Goal: Information Seeking & Learning: Check status

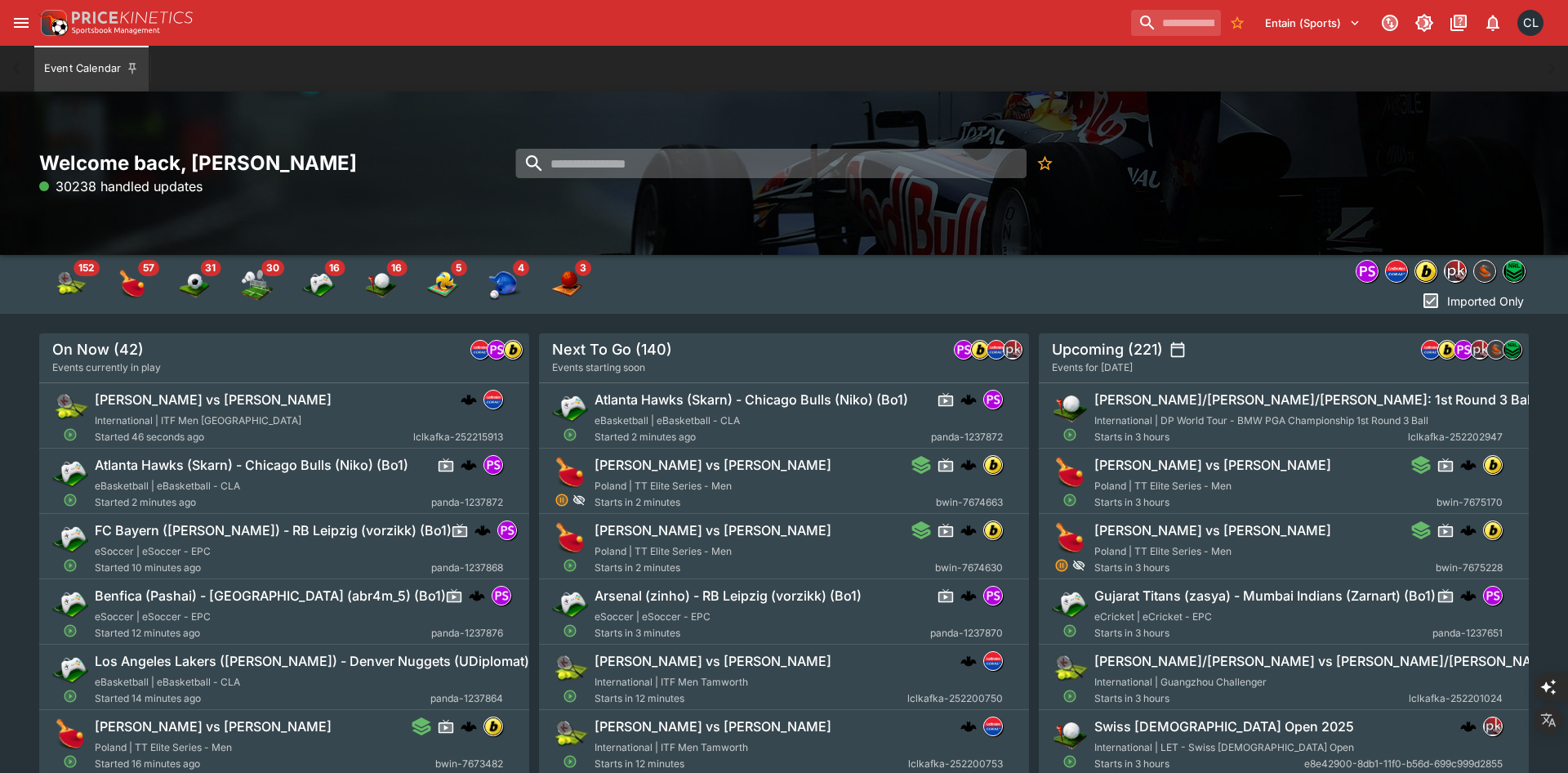
click at [554, 168] on input "search" at bounding box center [770, 163] width 510 height 30
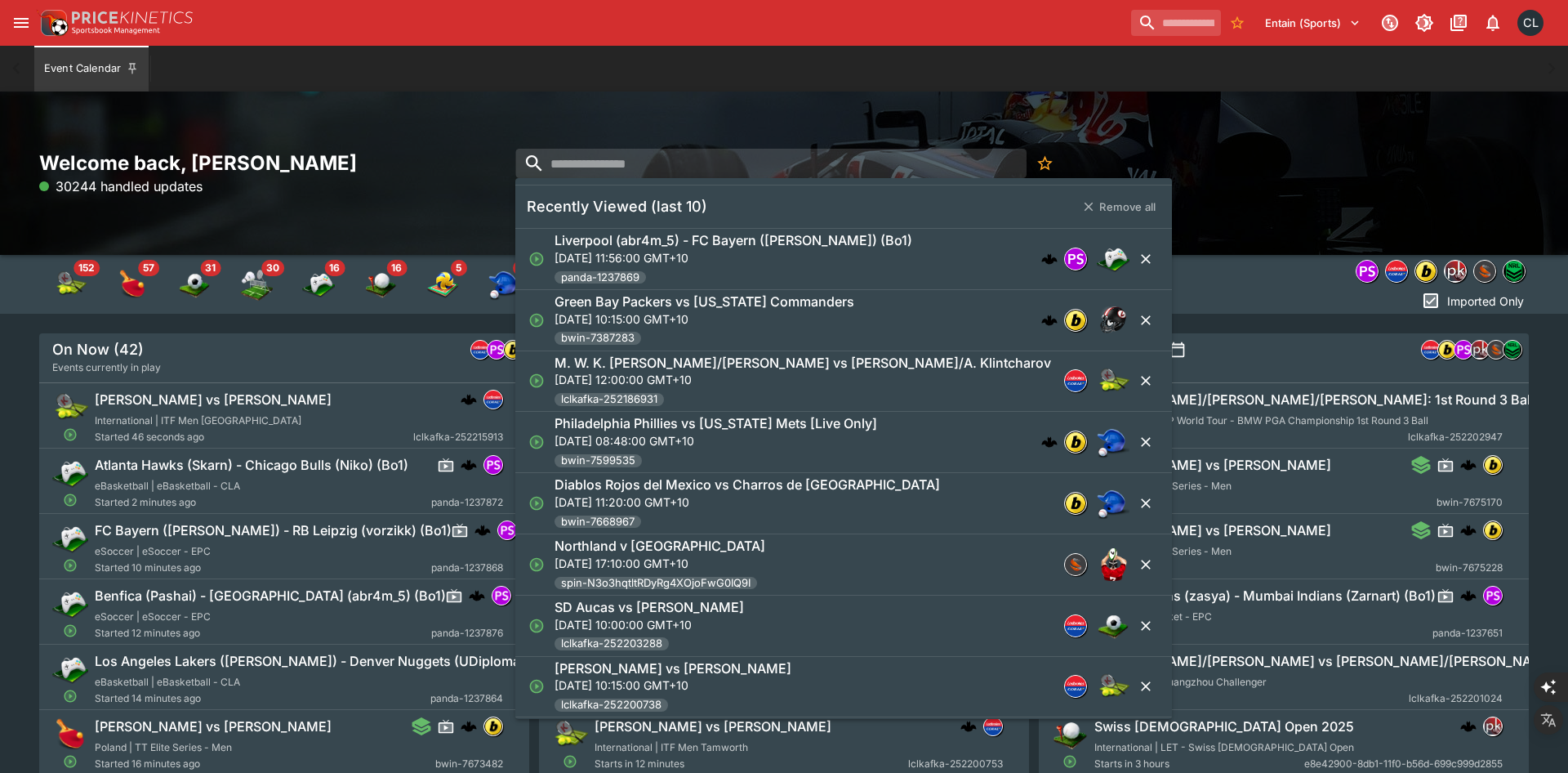
click at [804, 95] on div "Welcome back, Chad Liu 30244 handled updates" at bounding box center [784, 173] width 1568 height 163
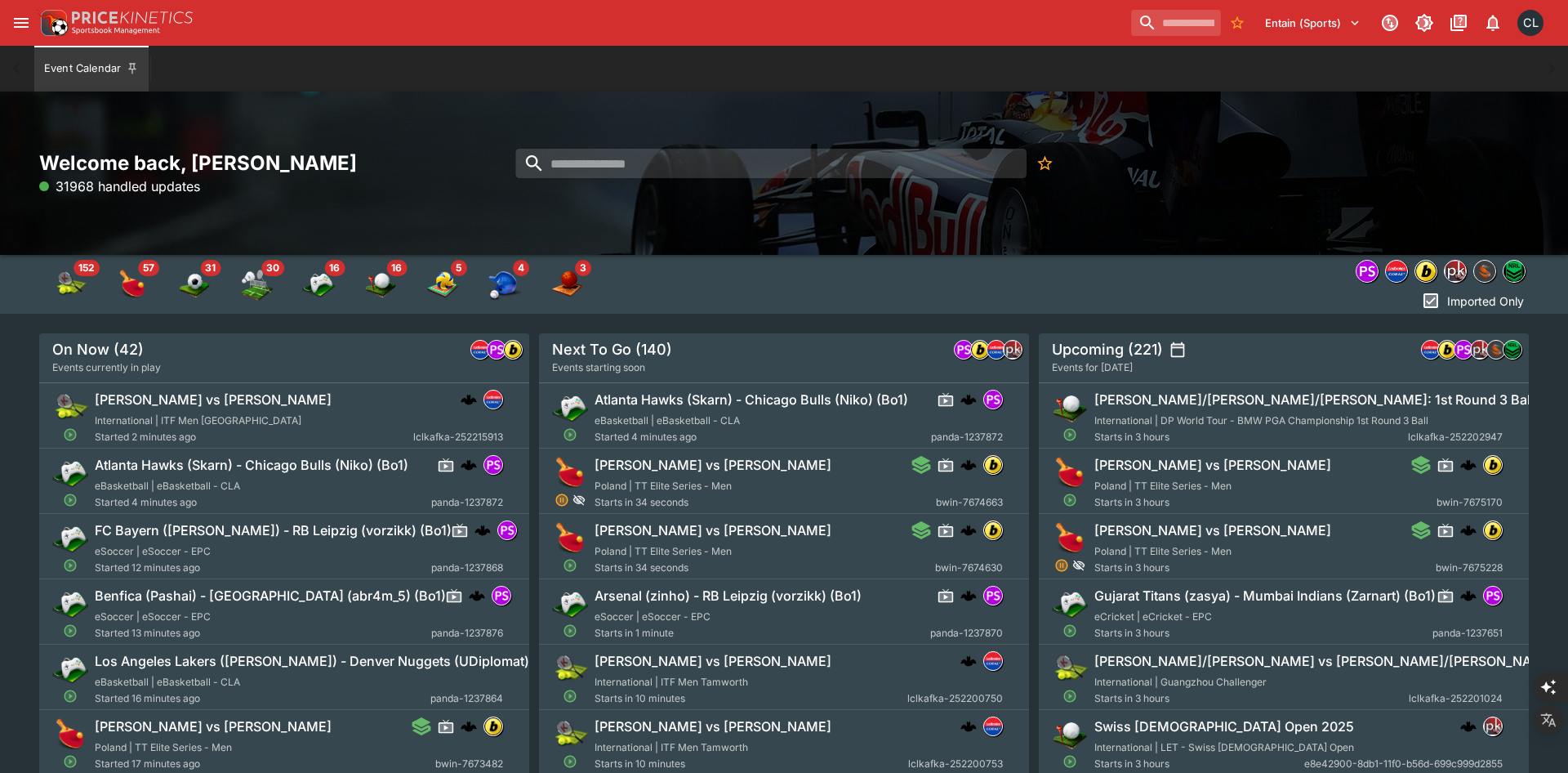
click at [1126, 179] on div "Welcome back, Chad Liu 31968 handled updates" at bounding box center [784, 174] width 1489 height 47
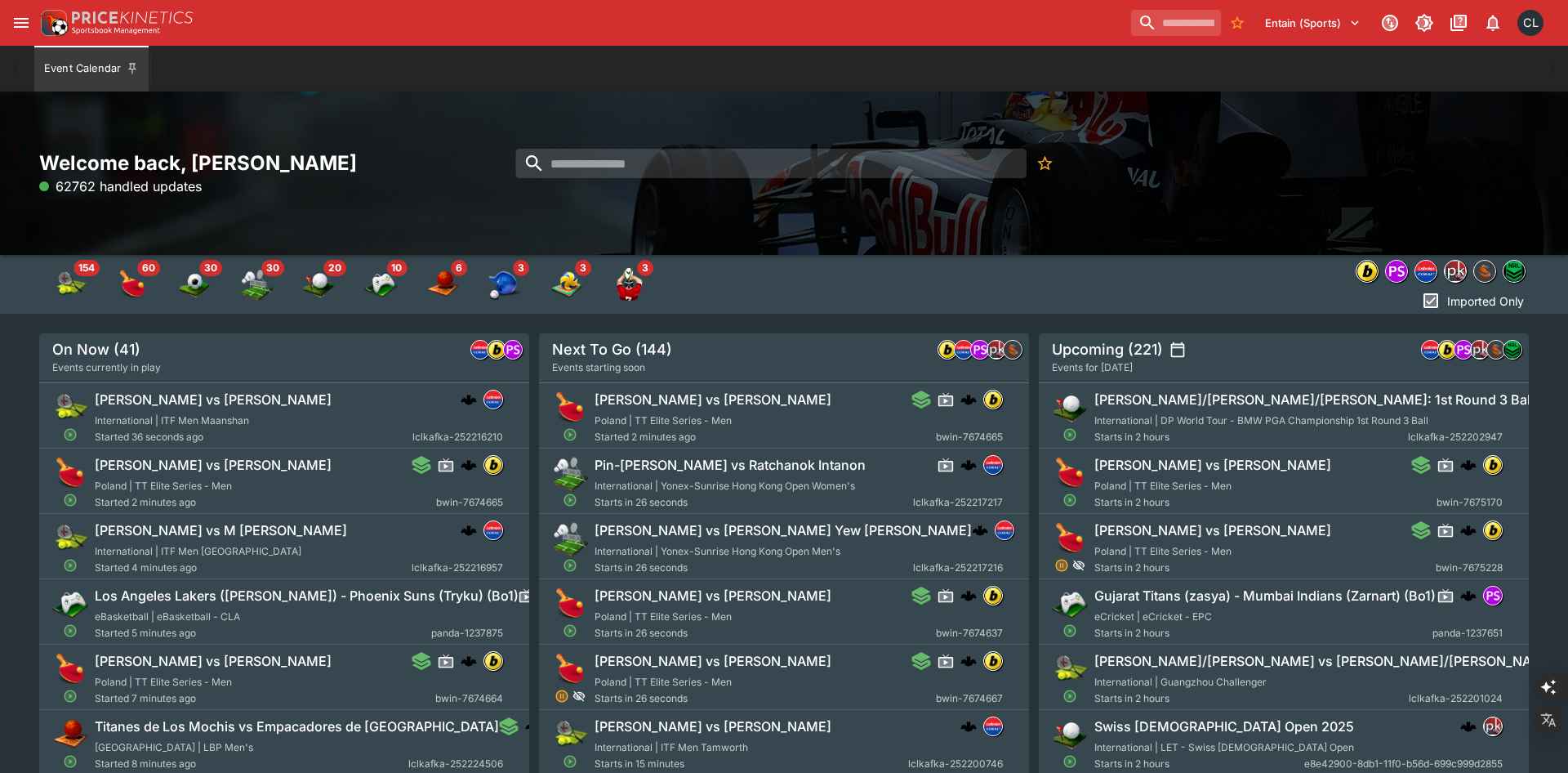
click at [1004, 243] on div "Welcome back, Chad Liu 62762 handled updates" at bounding box center [784, 173] width 1568 height 163
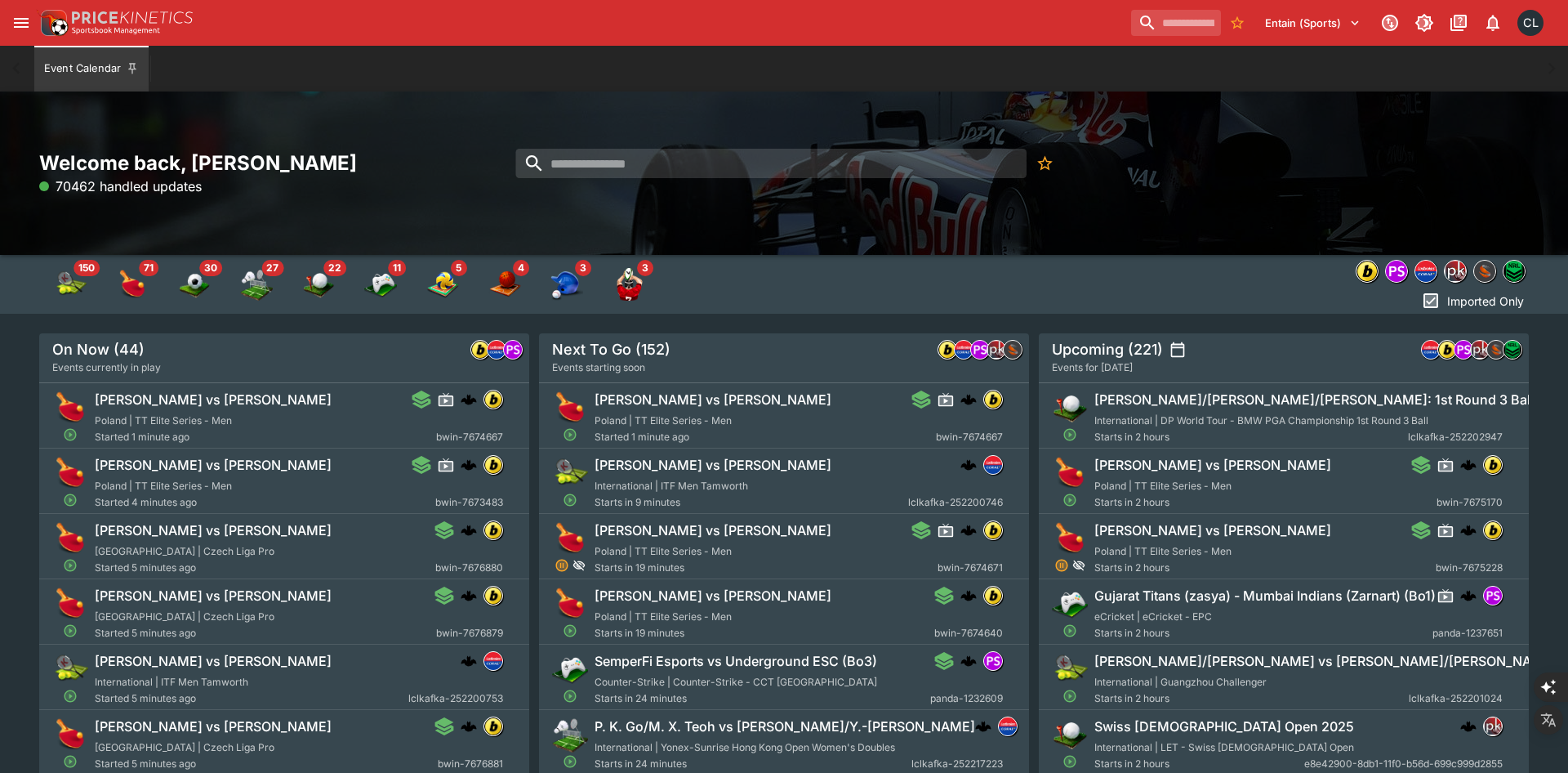
click at [1126, 202] on div "Welcome back, Chad Liu 70462 handled updates" at bounding box center [784, 173] width 1568 height 163
click at [1237, 201] on div "Welcome back, Chad Liu 70537 handled updates" at bounding box center [784, 173] width 1568 height 163
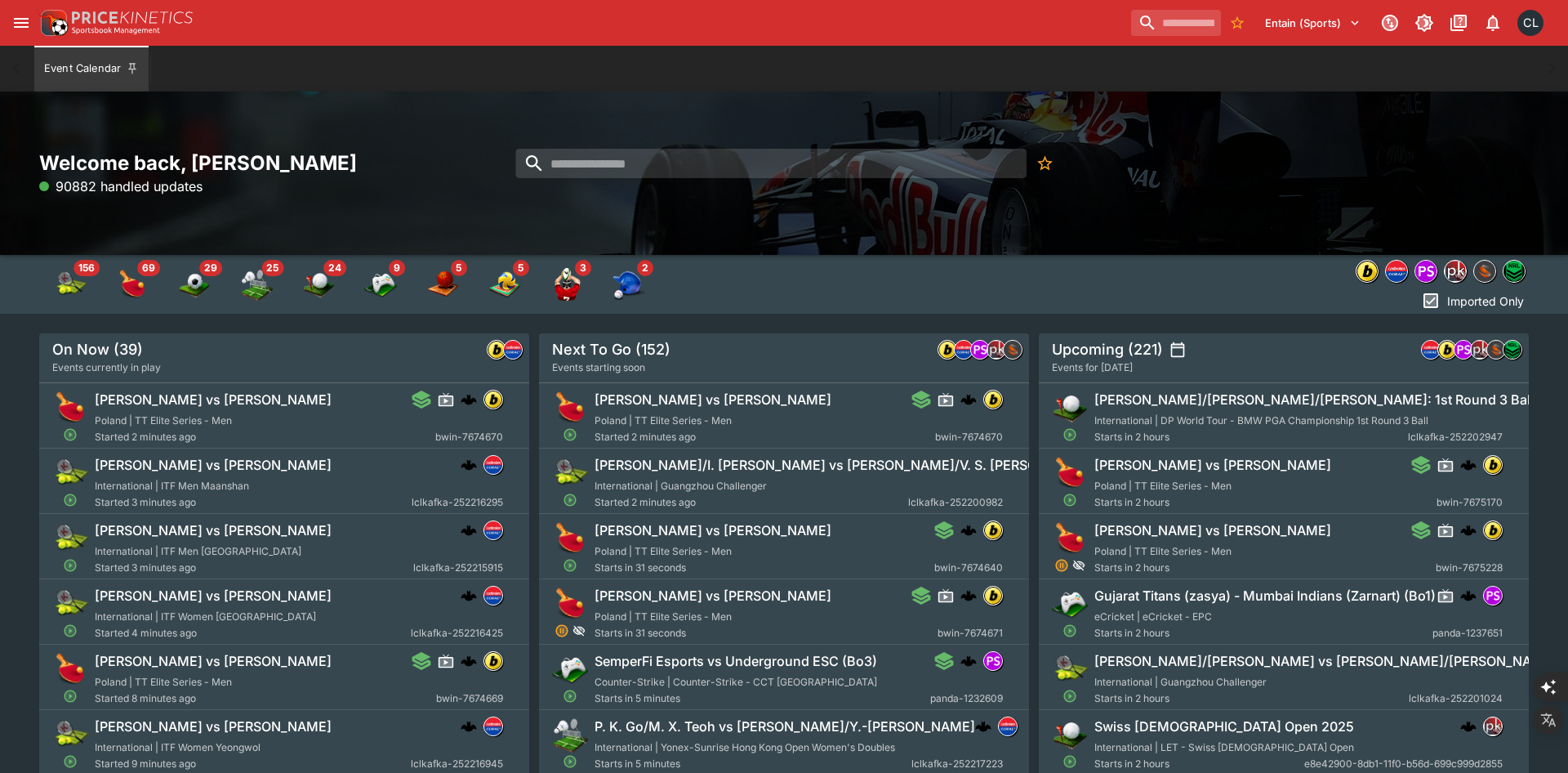
click at [1486, 276] on img "sportingsolutions" at bounding box center [1484, 271] width 21 height 21
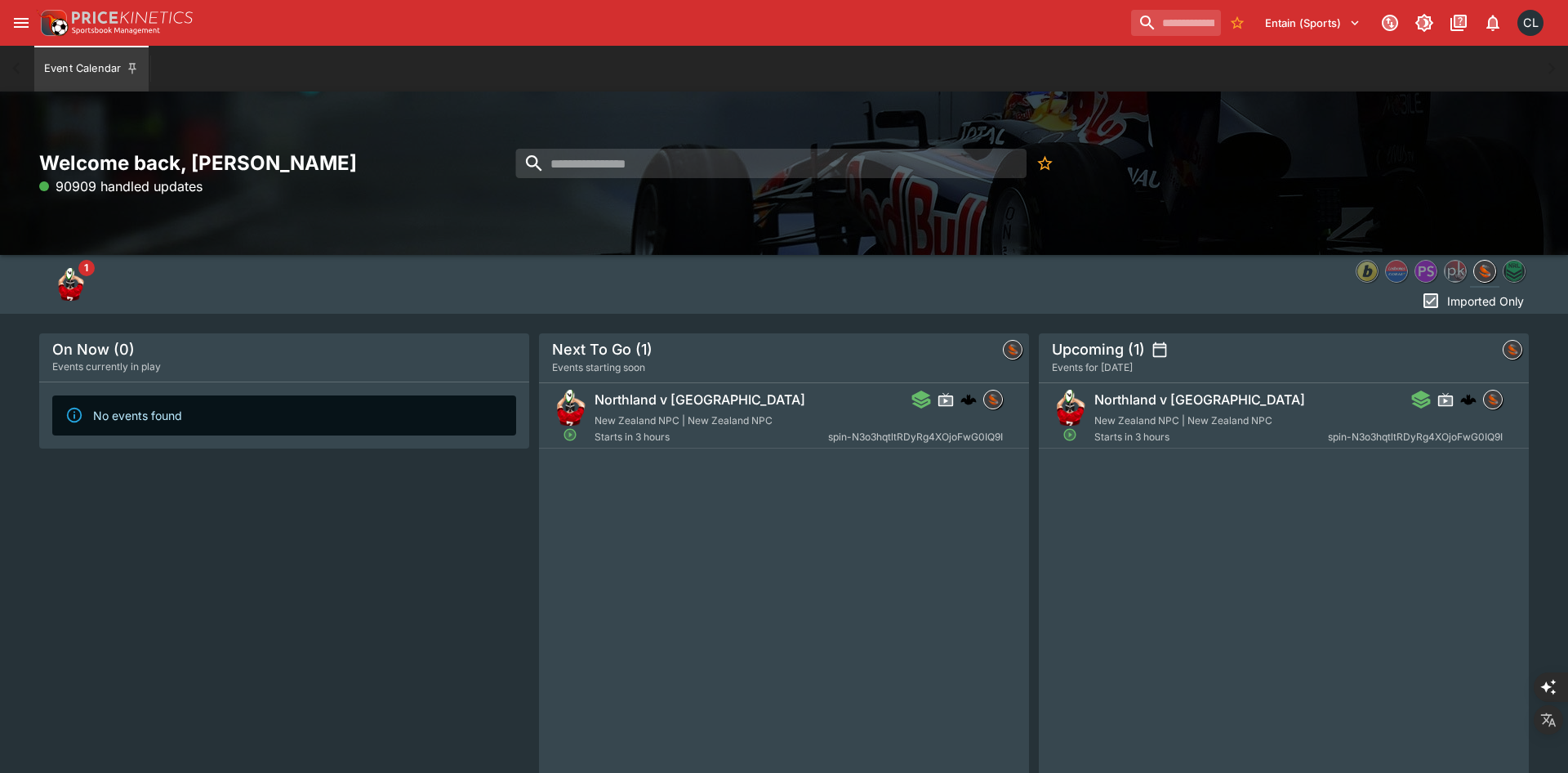
click at [889, 220] on div "Welcome back, Chad Liu 90909 handled updates" at bounding box center [784, 173] width 1568 height 163
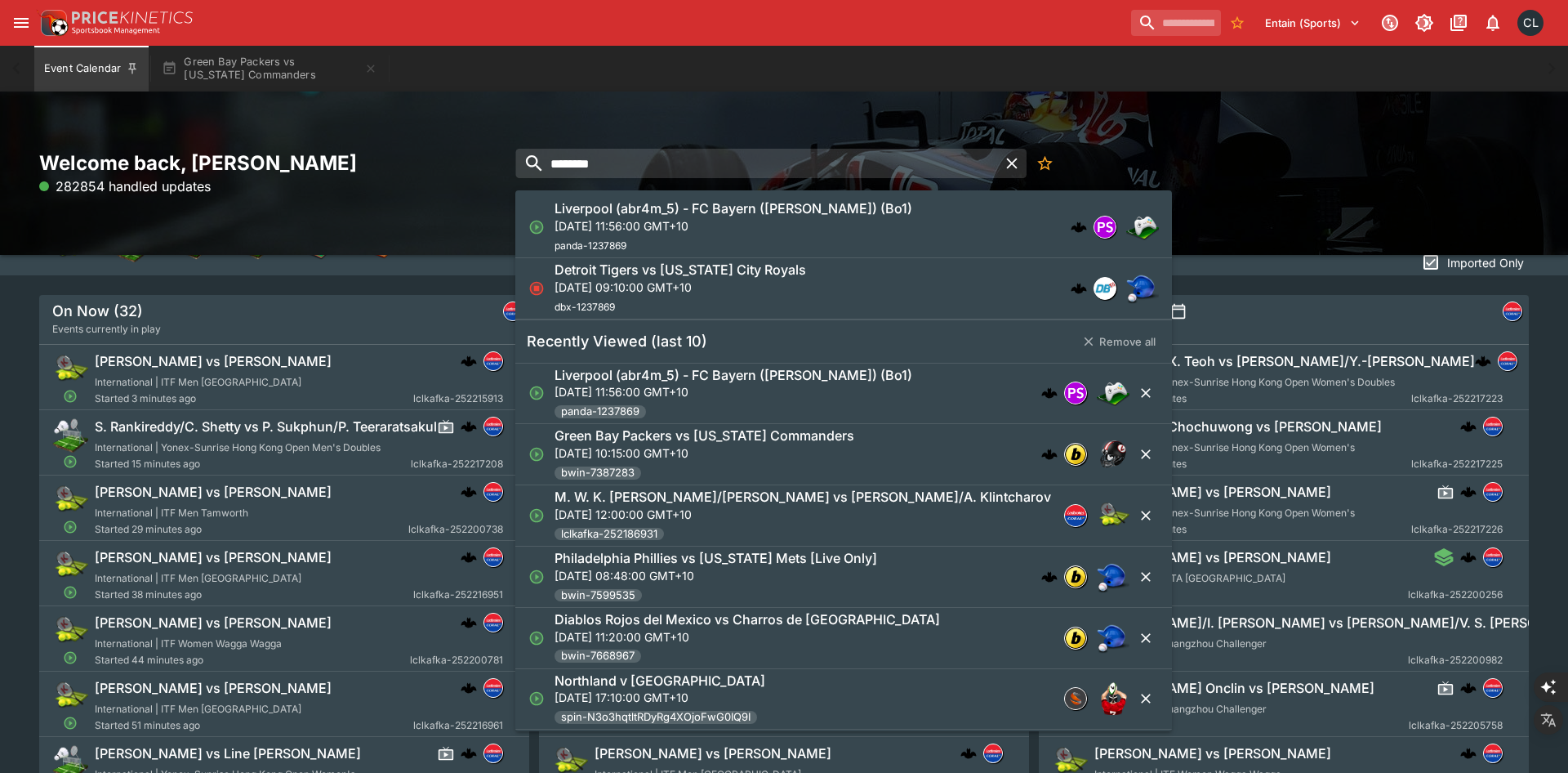
scroll to position [51, 0]
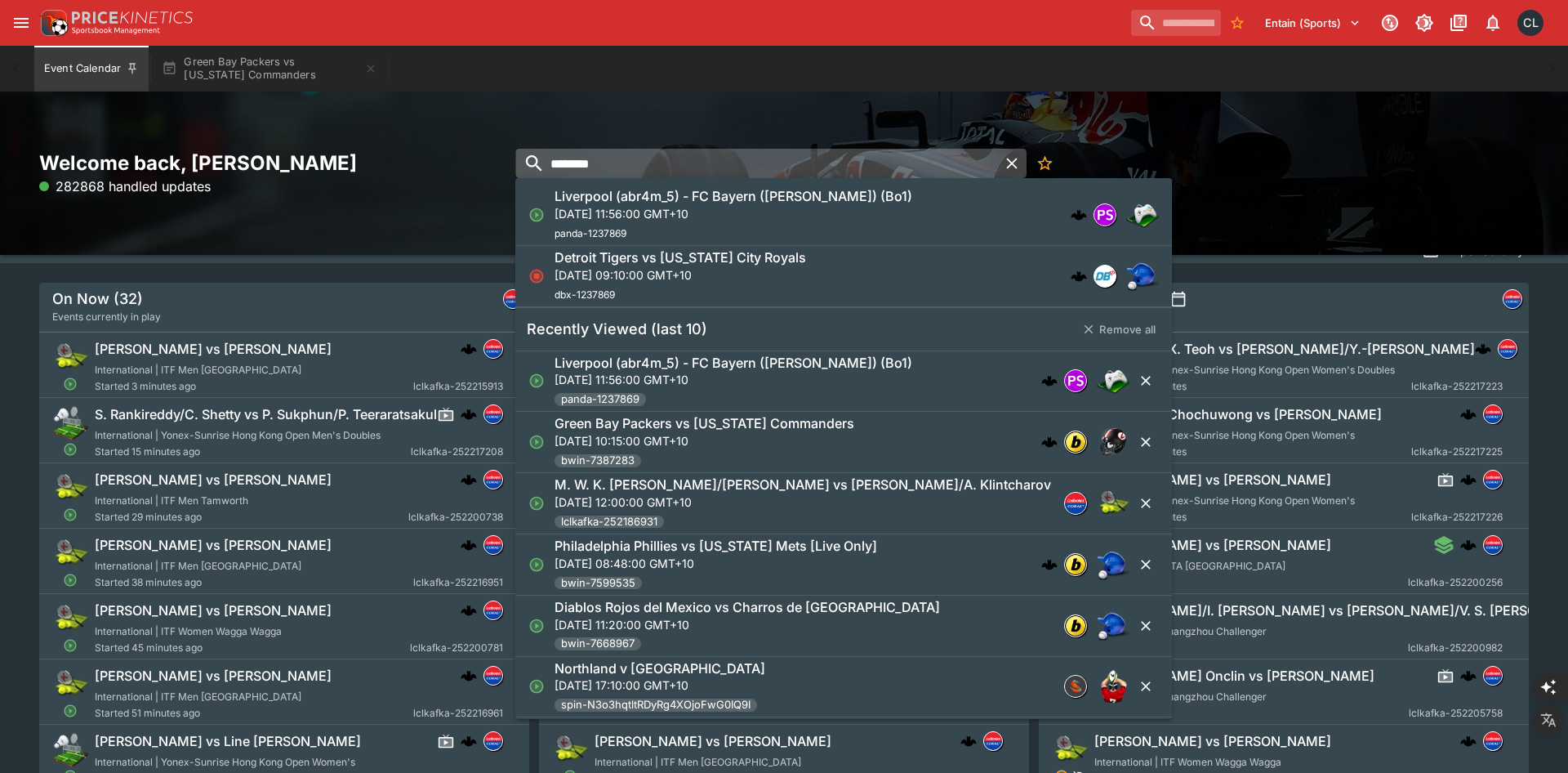
click at [1015, 163] on icon "button" at bounding box center [1012, 163] width 19 height 19
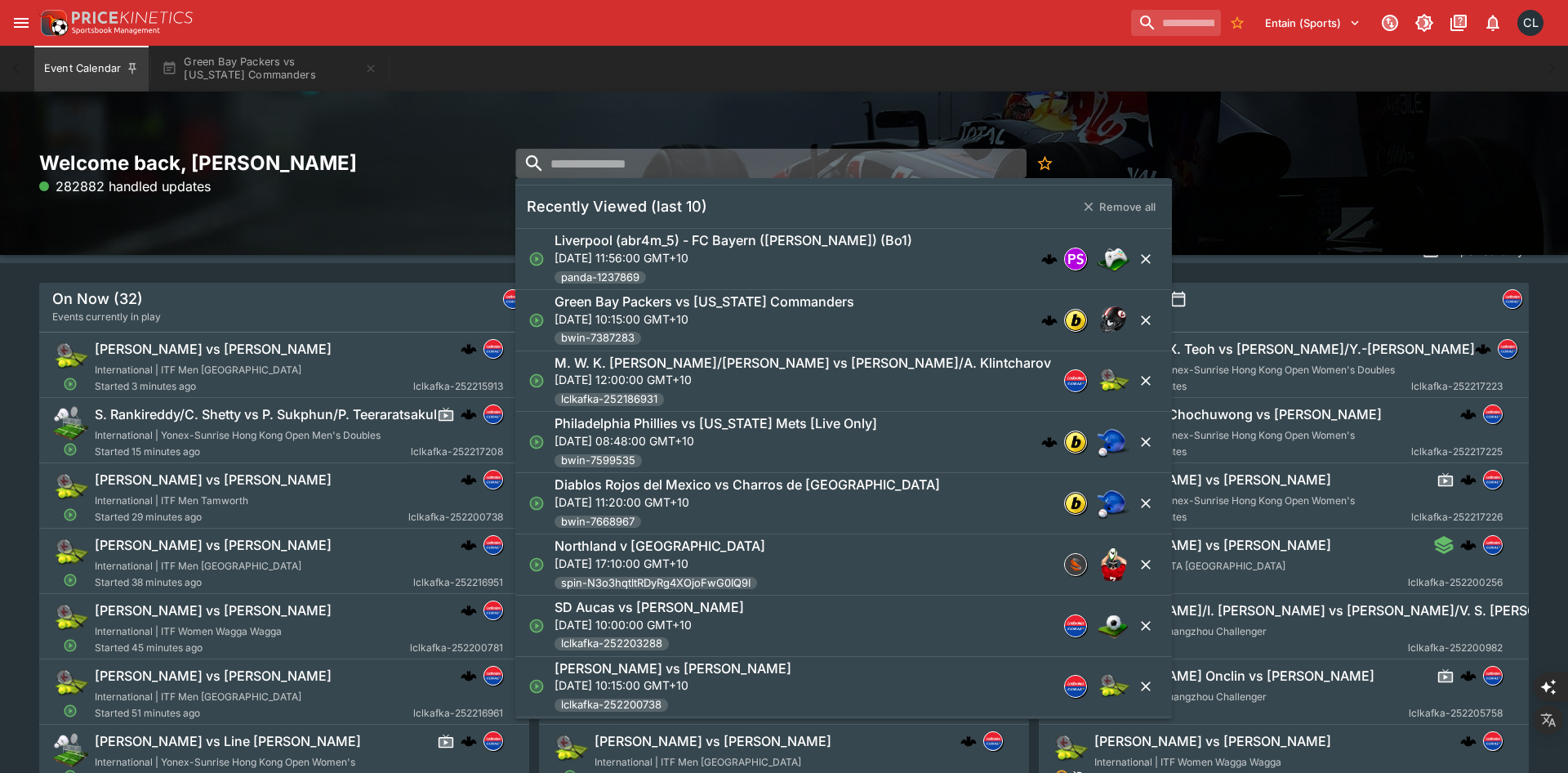
click at [751, 92] on div "Welcome back, Chad Liu 282882 handled updates" at bounding box center [784, 173] width 1568 height 163
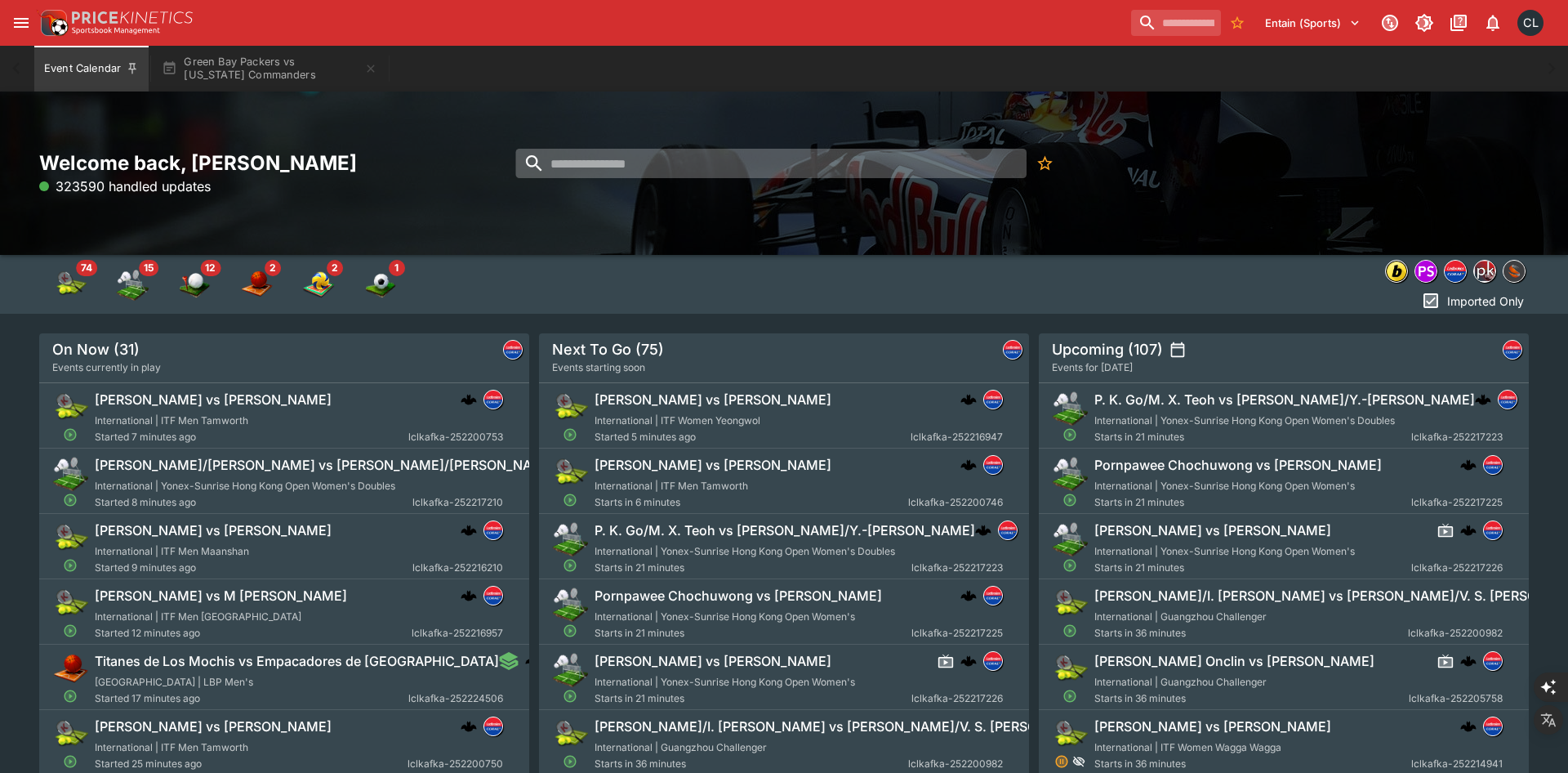
click at [563, 163] on input "search" at bounding box center [770, 163] width 510 height 30
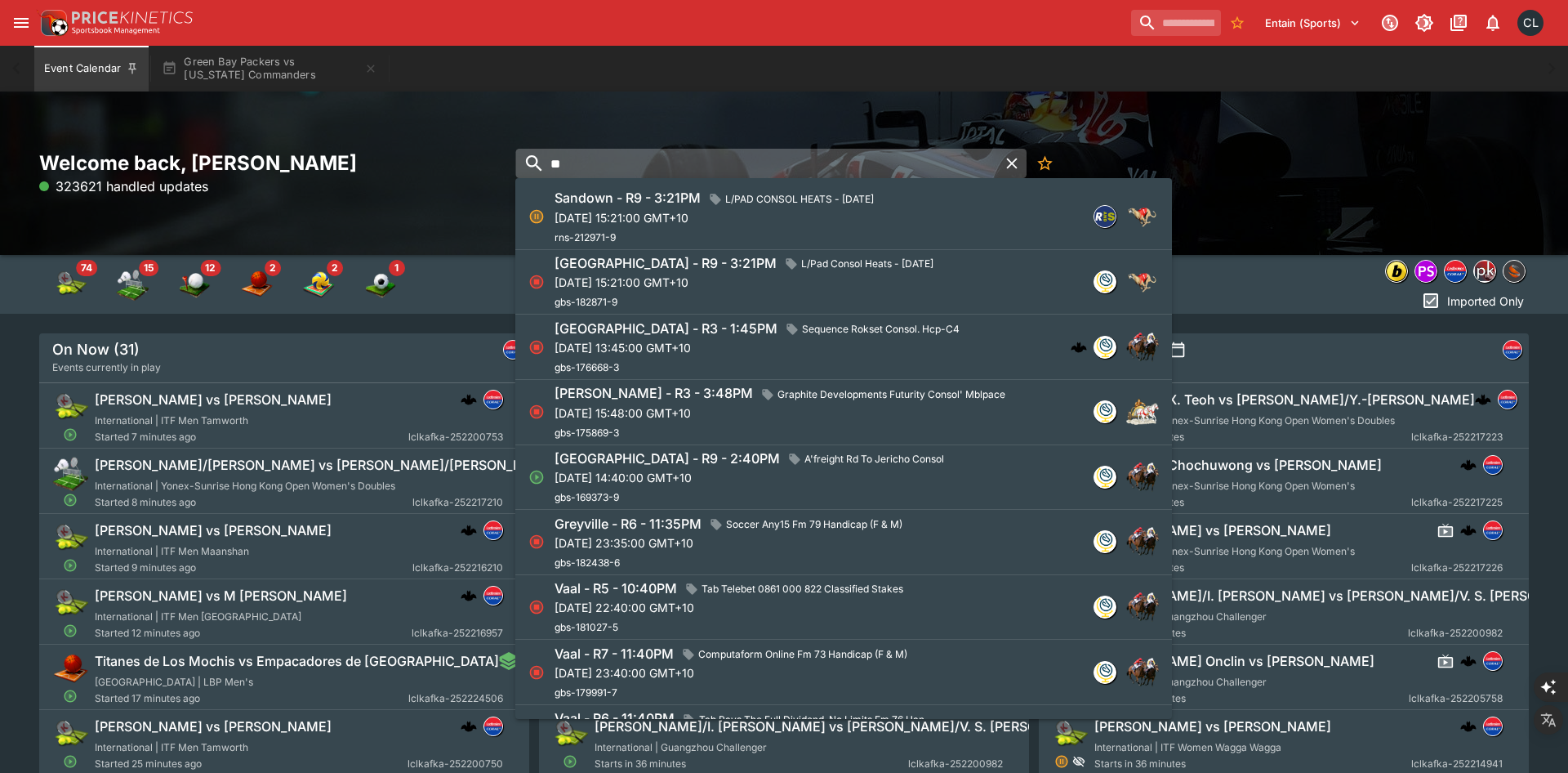
type input "*"
click at [868, 119] on div "Welcome back, Chad Liu 324006 handled updates" at bounding box center [784, 173] width 1568 height 163
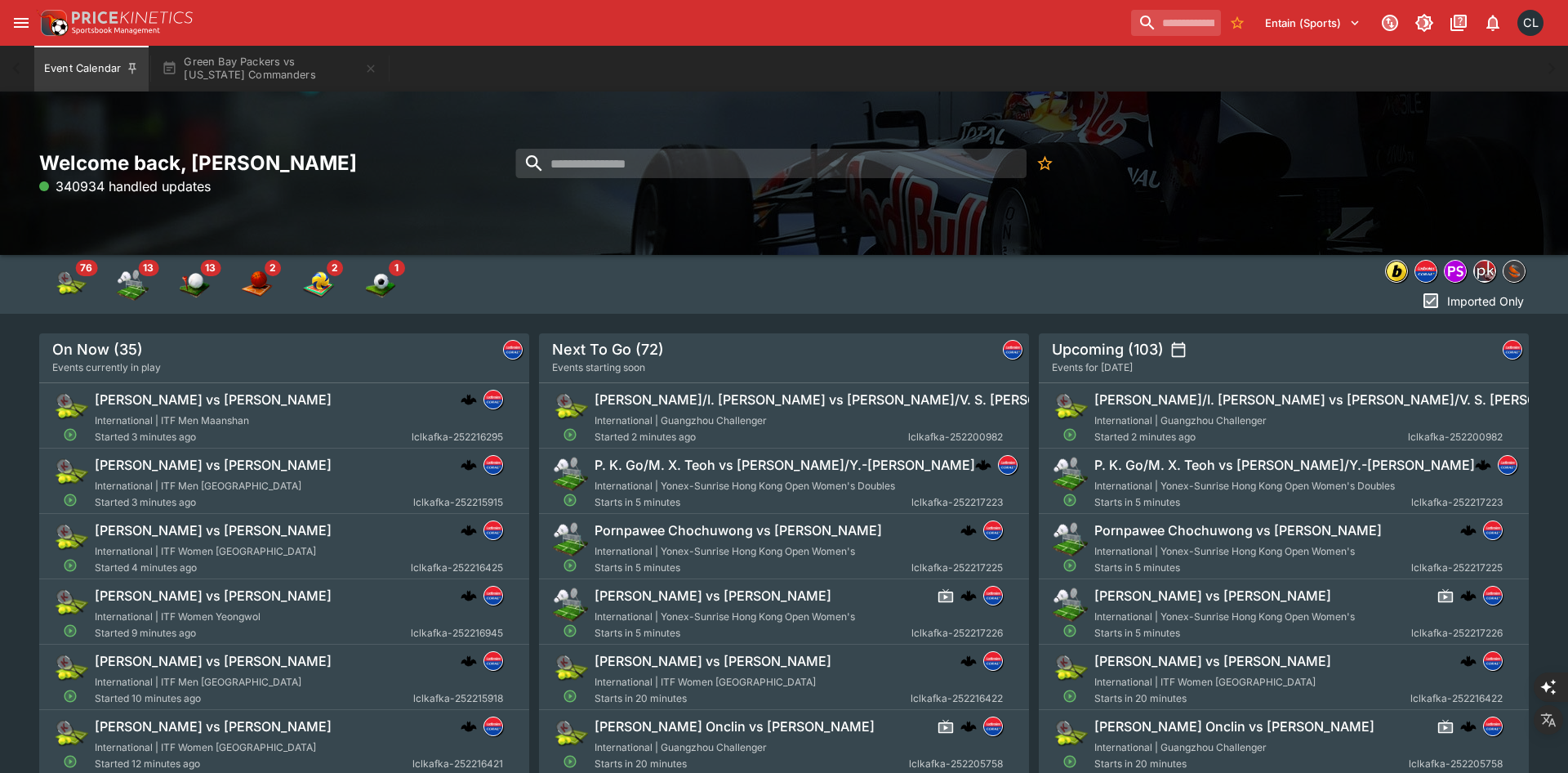
click at [721, 256] on div at bounding box center [970, 271] width 1117 height 33
click at [297, 47] on button "Green Bay Packers vs Washington Commanders" at bounding box center [270, 69] width 235 height 46
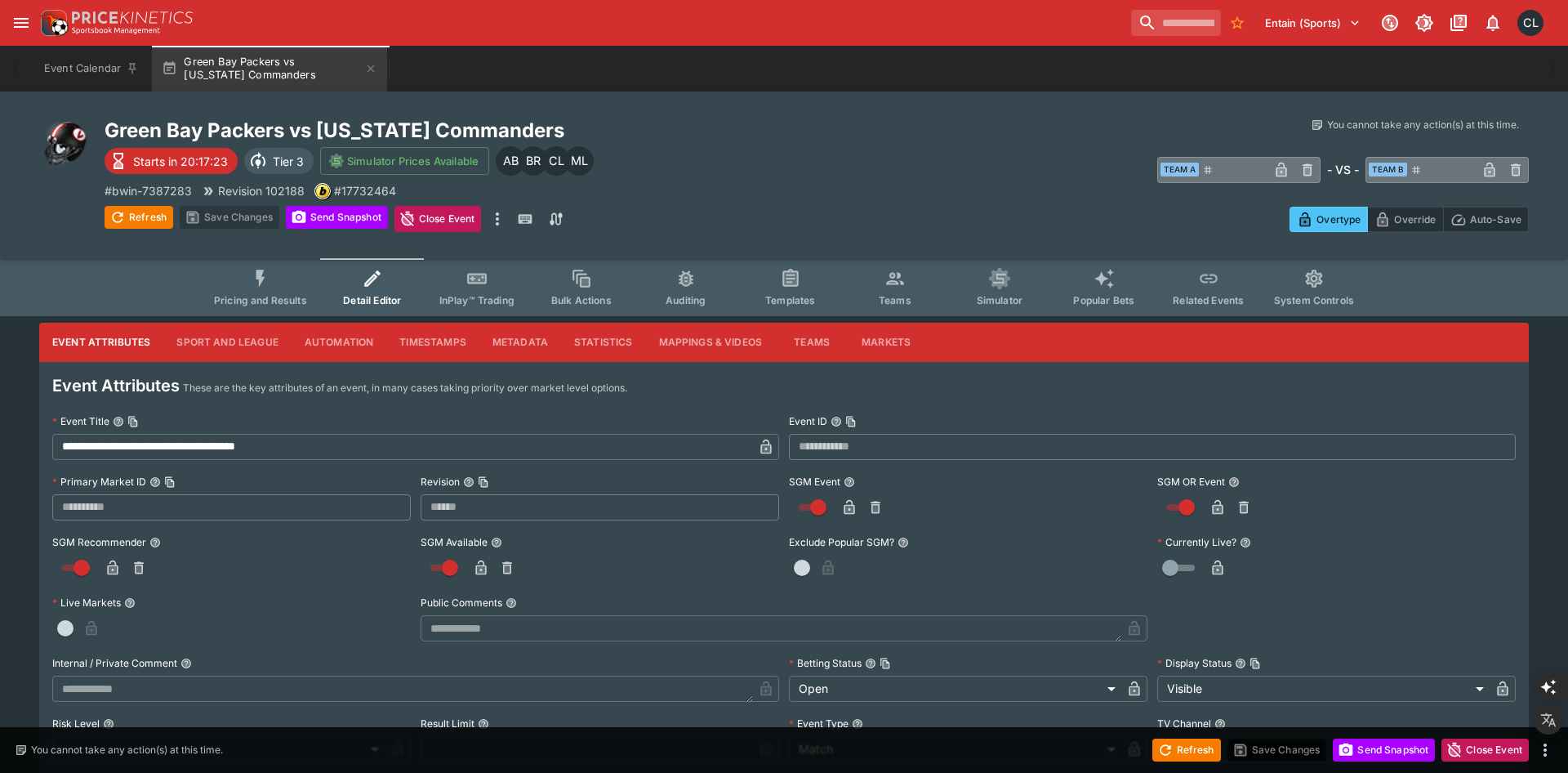
click at [446, 345] on button "Timestamps" at bounding box center [432, 342] width 93 height 39
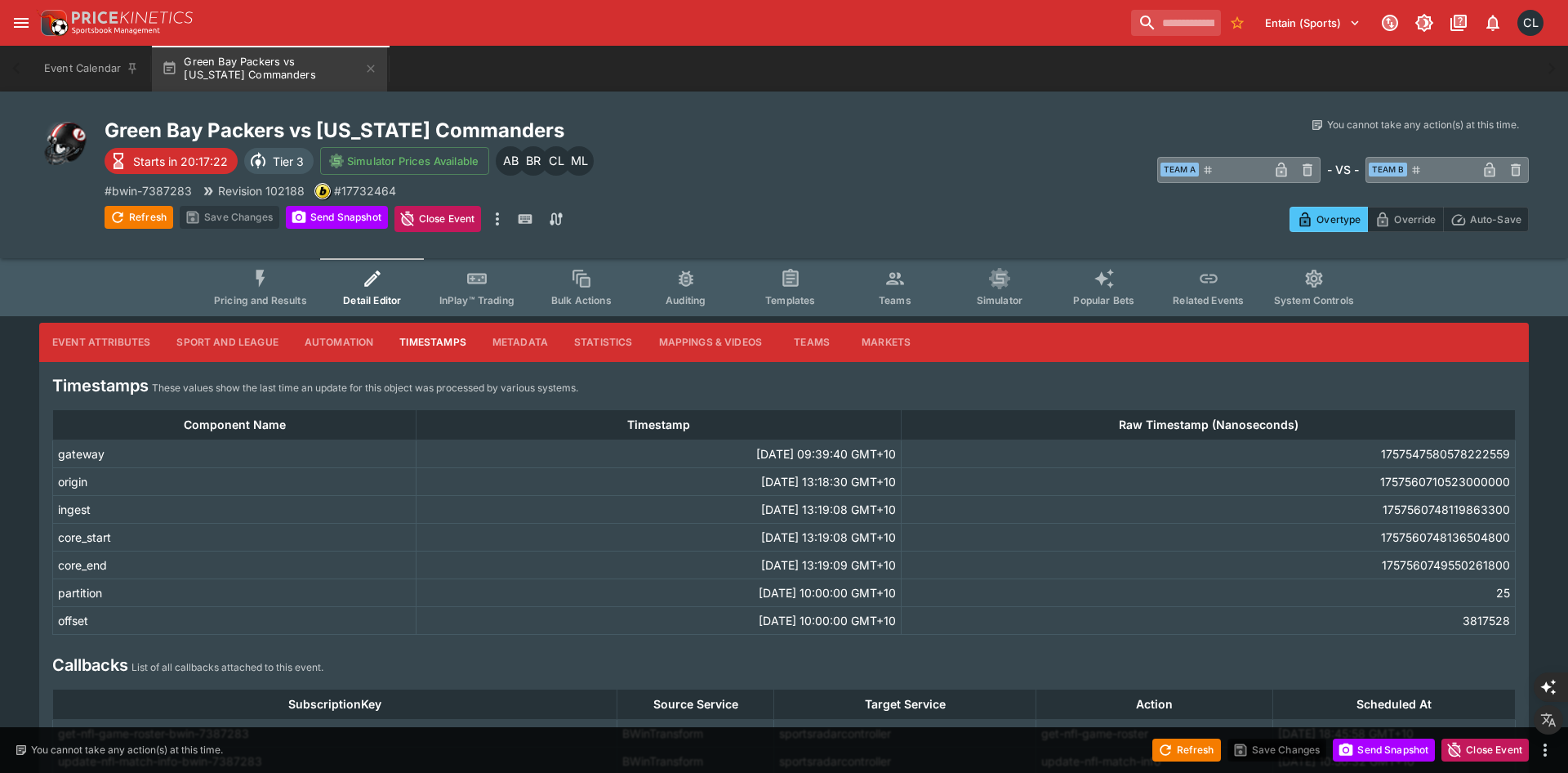
scroll to position [196, 0]
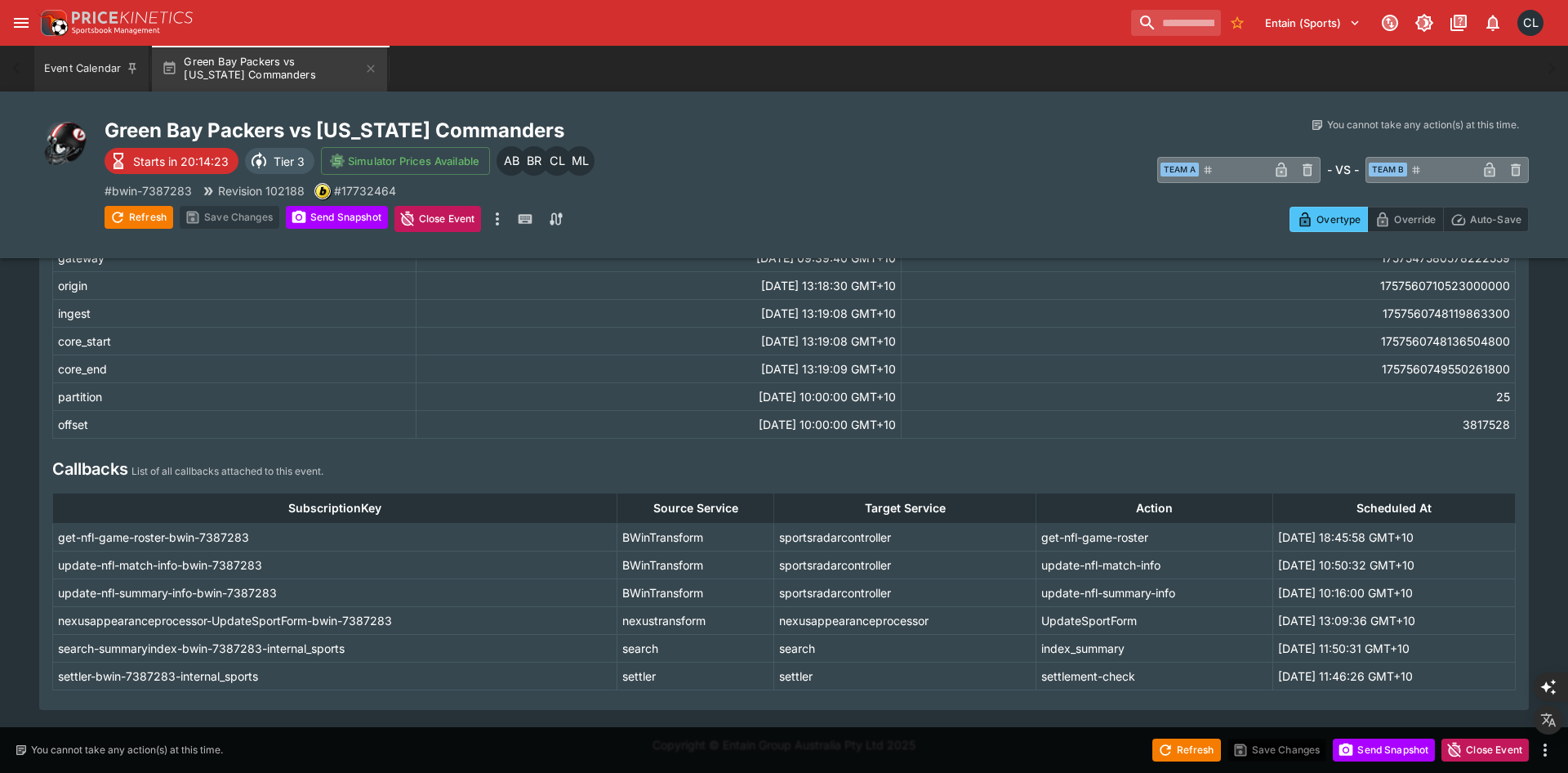
click at [73, 75] on button "Event Calendar" at bounding box center [91, 69] width 114 height 46
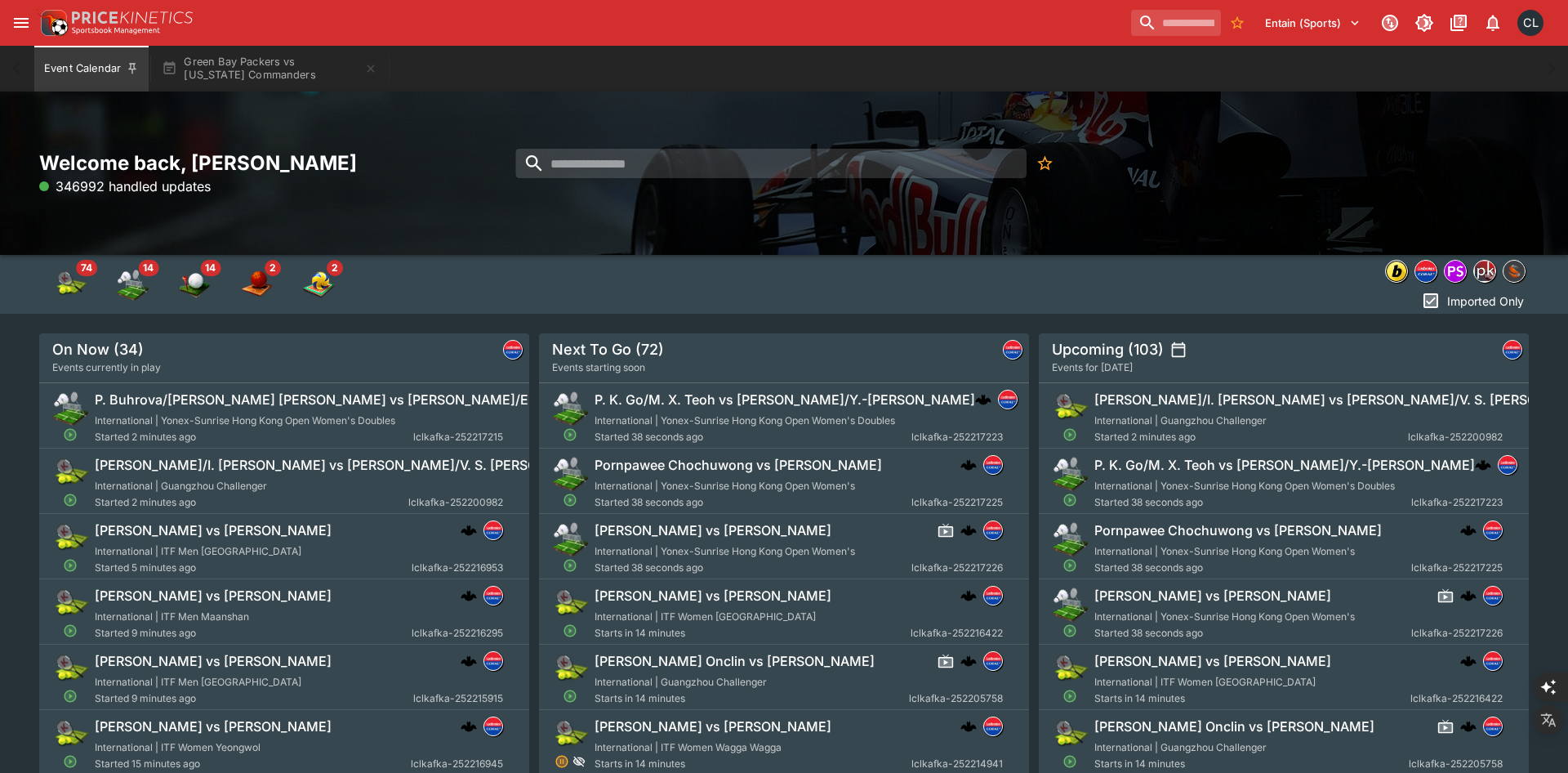
click at [1275, 211] on div "Welcome back, Chad Liu 346992 handled updates" at bounding box center [784, 173] width 1568 height 163
click at [784, 166] on input "search" at bounding box center [770, 163] width 510 height 30
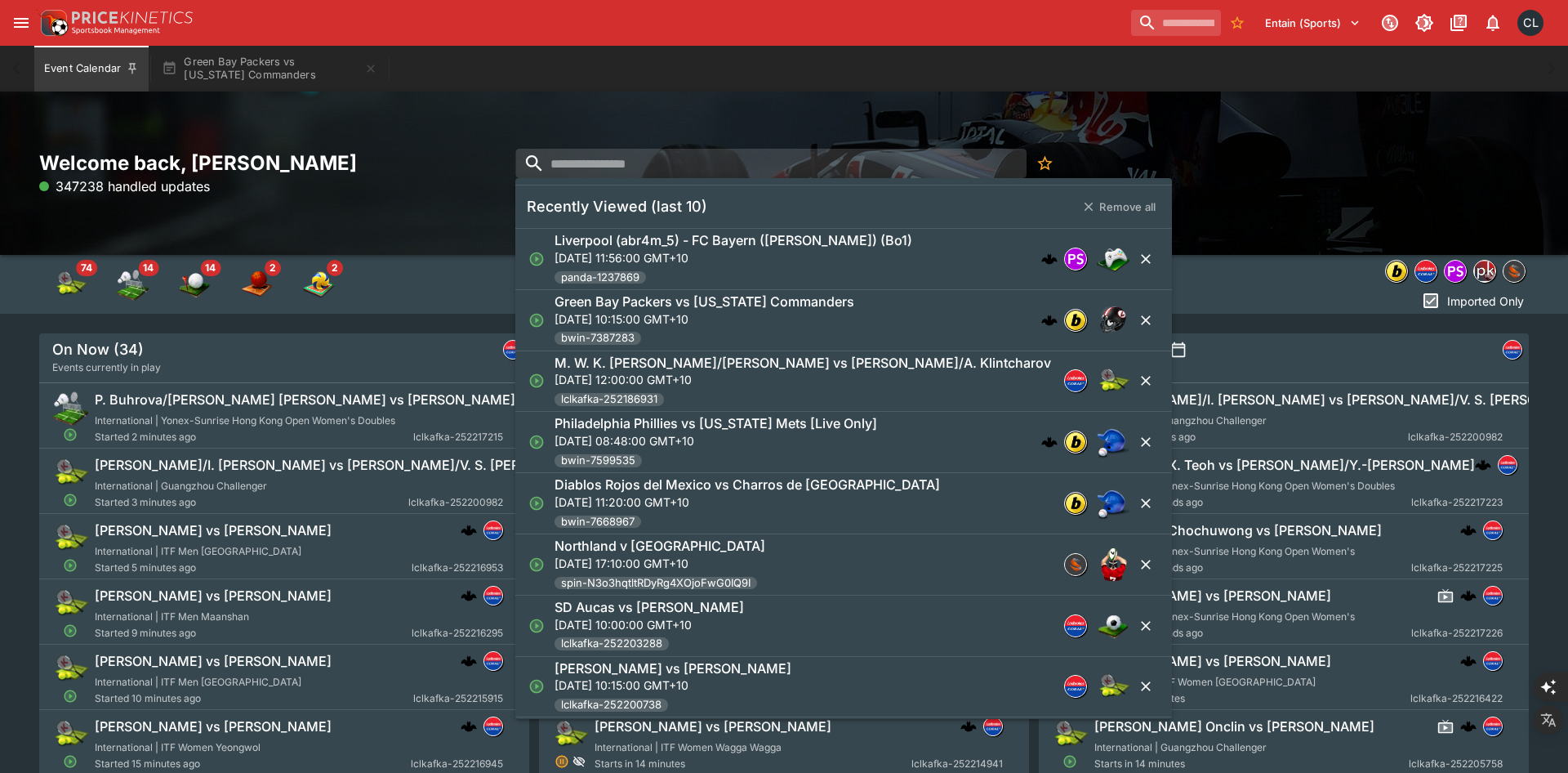
click at [1202, 202] on div "Welcome back, Chad Liu 347238 handled updates" at bounding box center [784, 173] width 1568 height 163
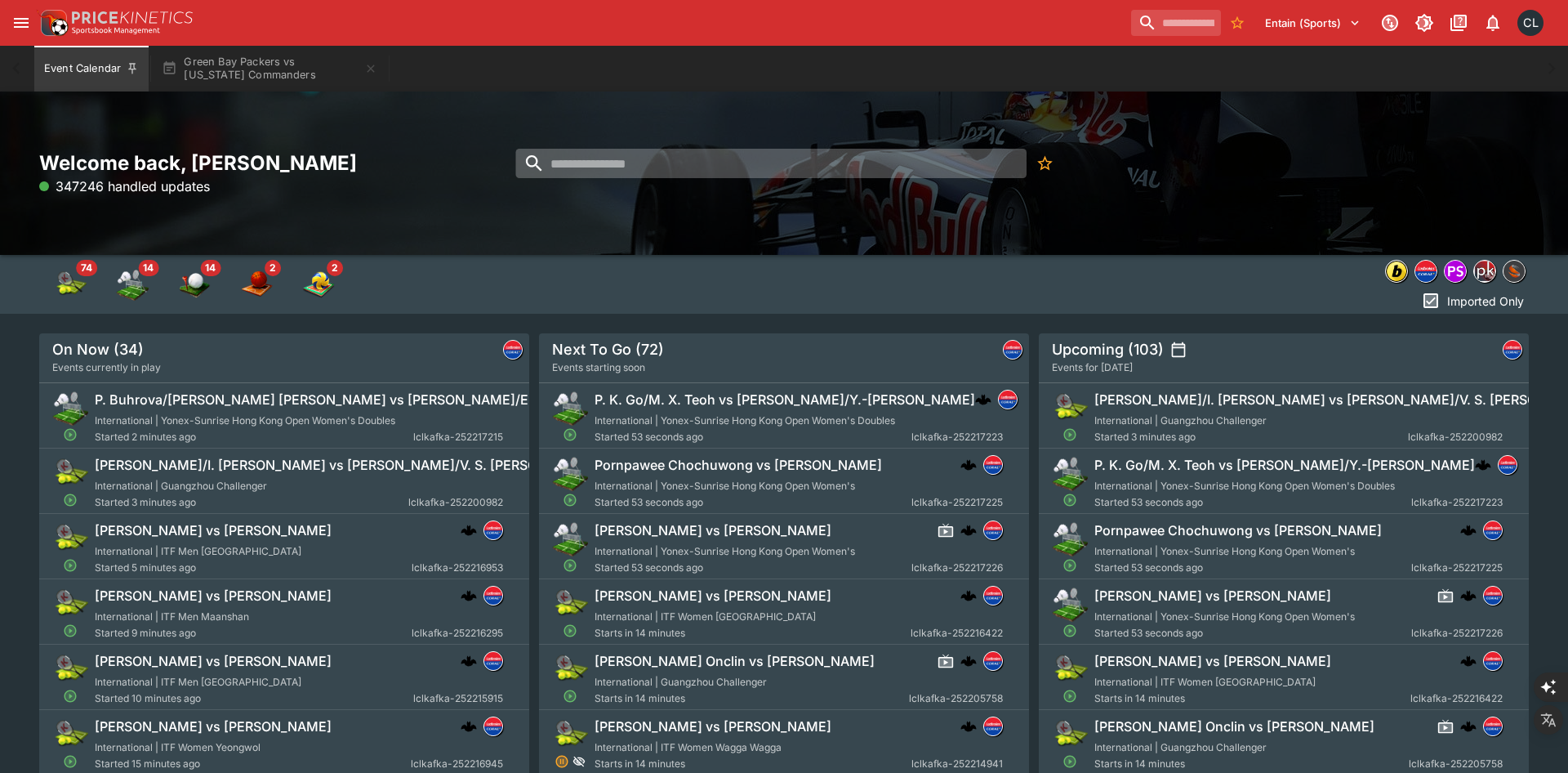
click at [847, 163] on input "search" at bounding box center [770, 163] width 510 height 30
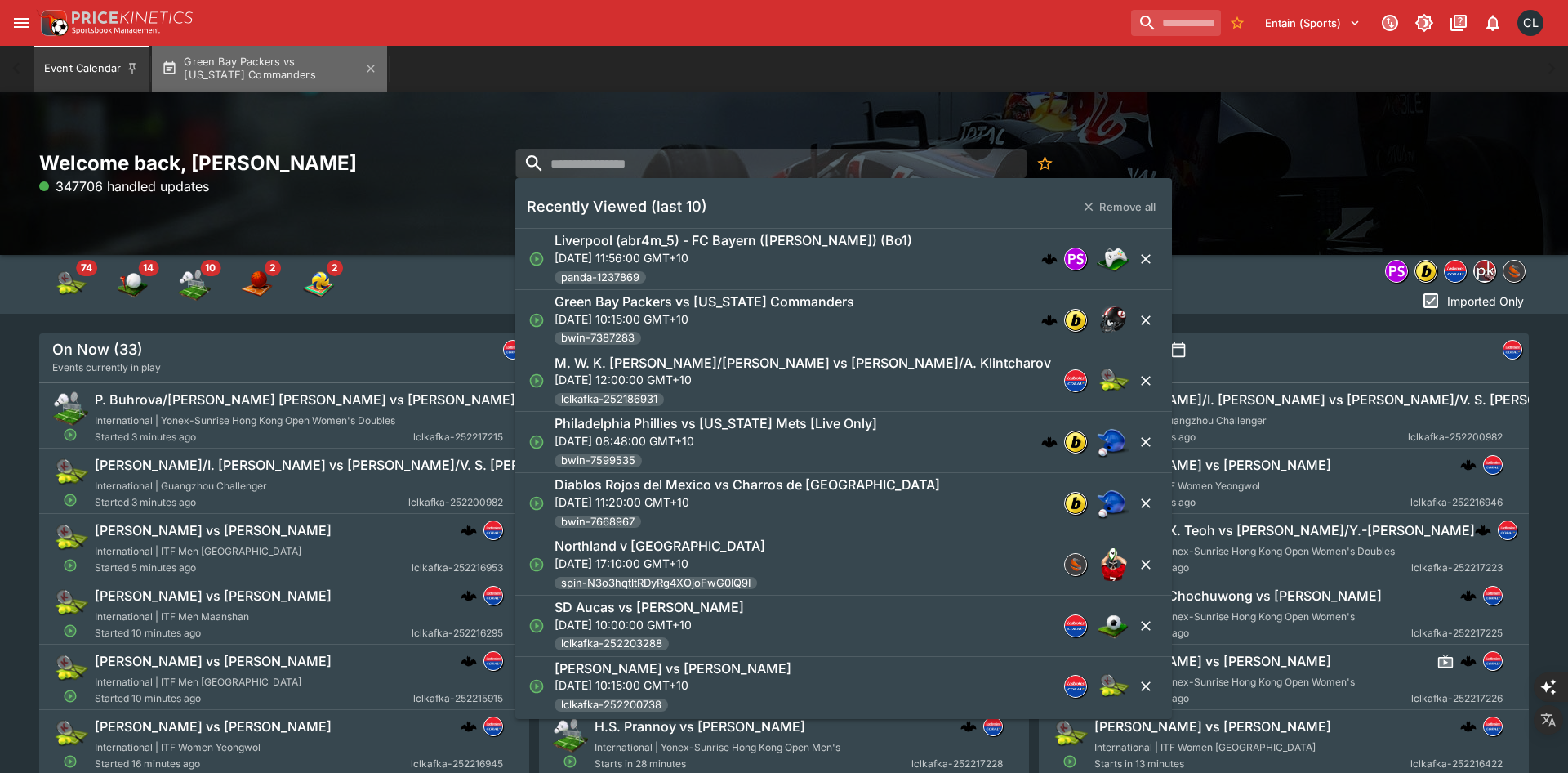
click at [288, 75] on button "Green Bay Packers vs Washington Commanders" at bounding box center [270, 69] width 235 height 46
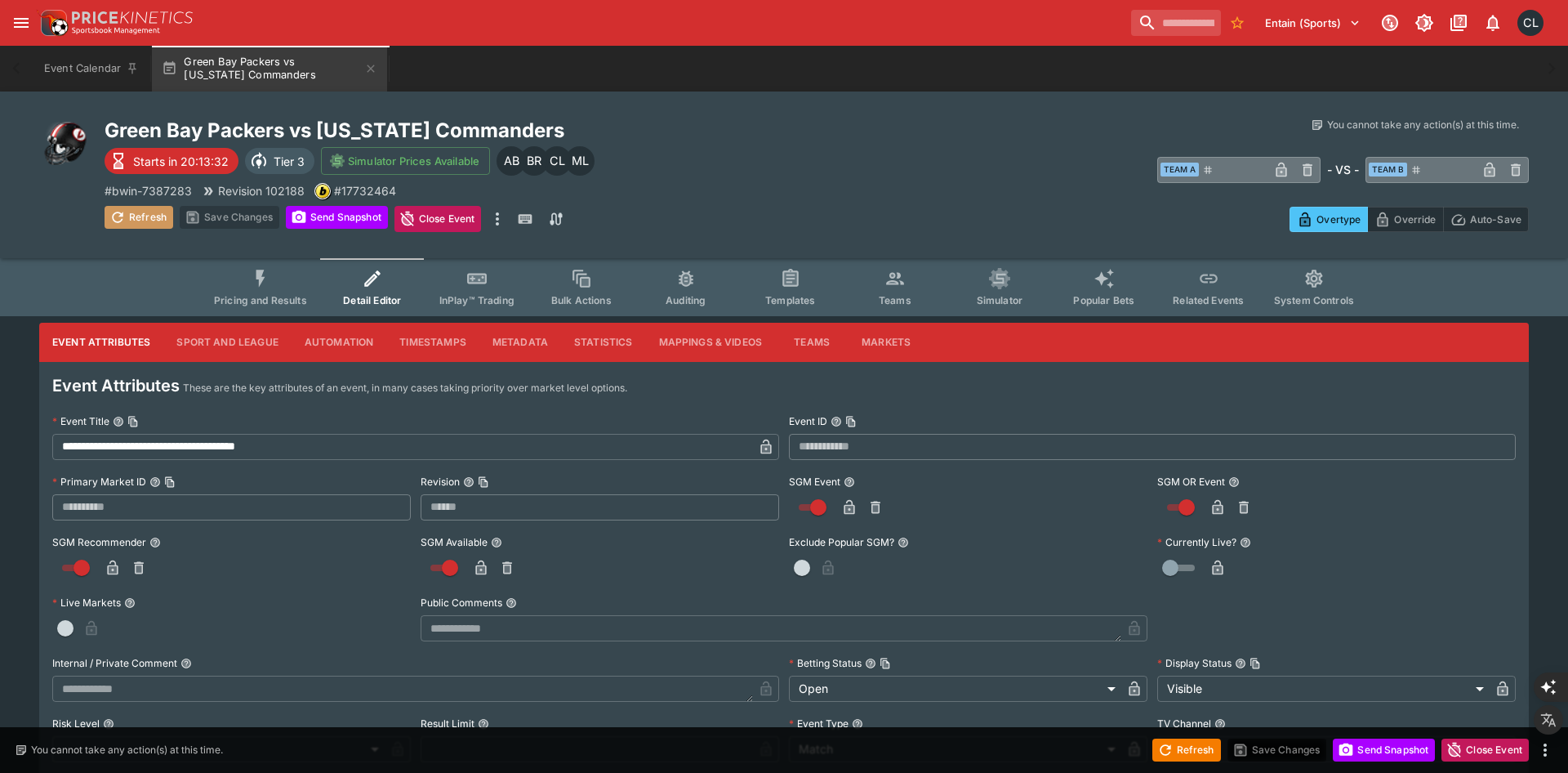
click at [147, 218] on button "Refresh" at bounding box center [139, 217] width 69 height 23
click at [447, 348] on button "Timestamps" at bounding box center [432, 342] width 93 height 39
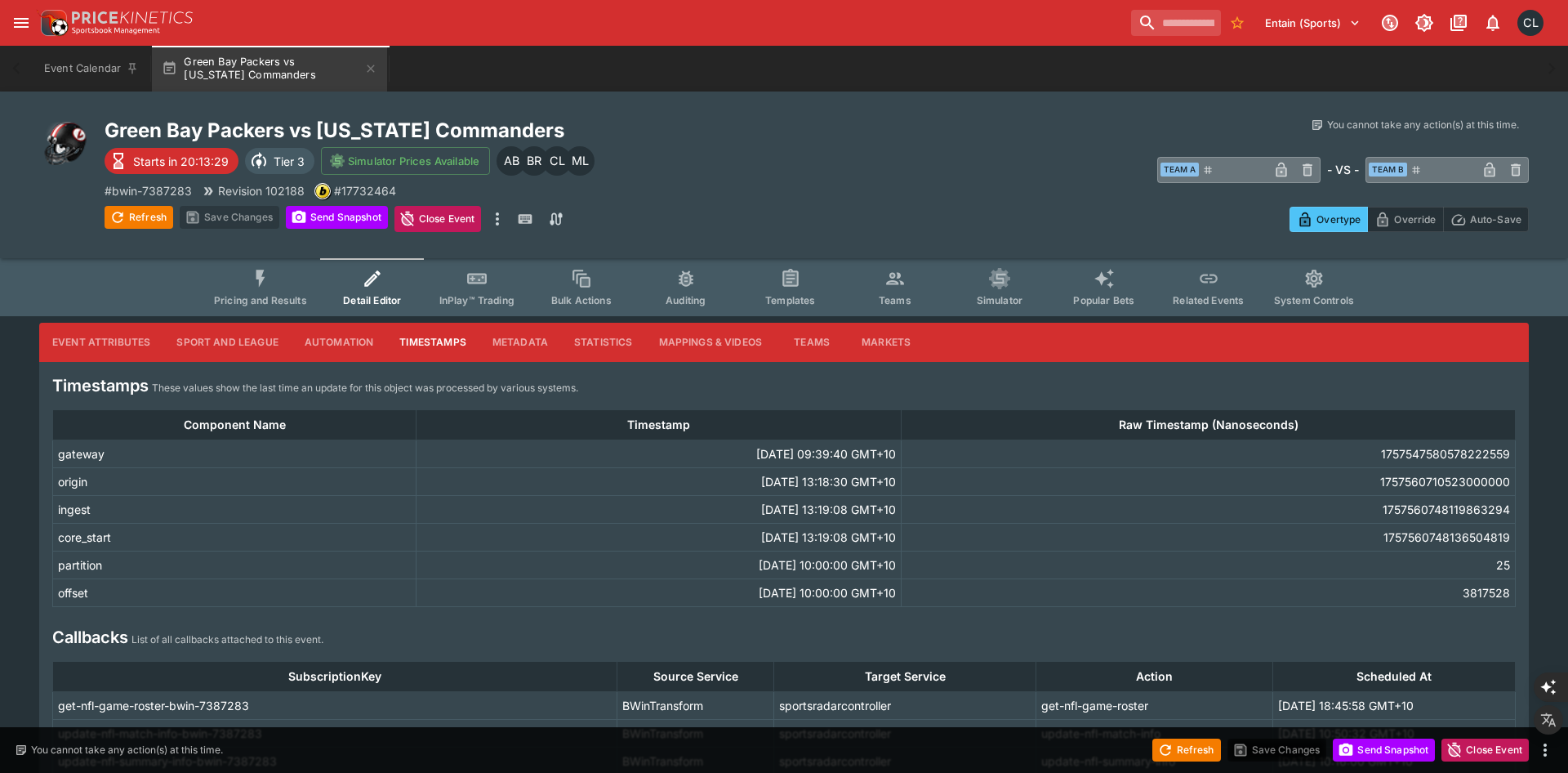
scroll to position [168, 0]
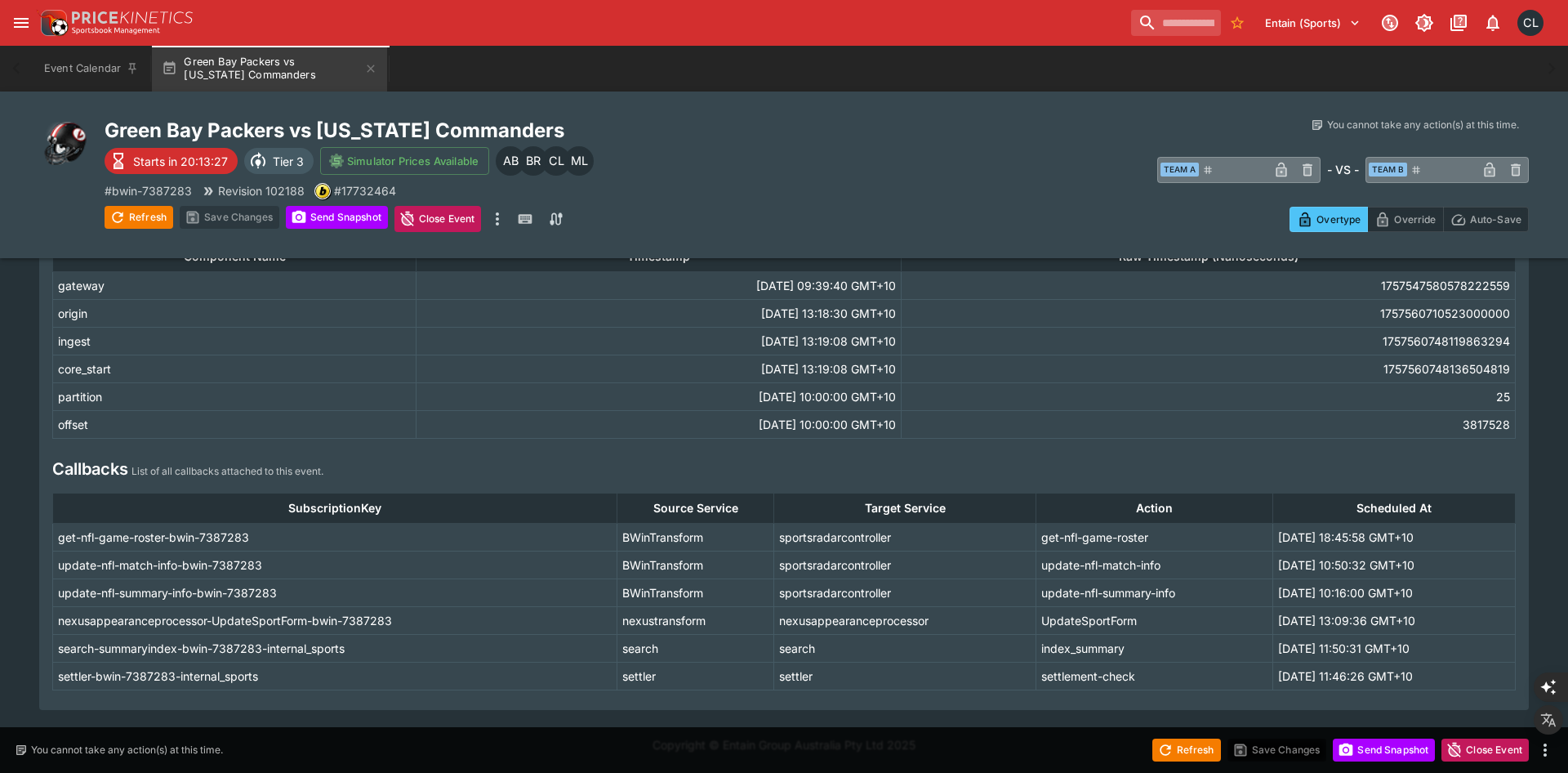
click at [1457, 563] on td "Wed, 10 Sept 2025, 10:50:32 GMT+10" at bounding box center [1395, 564] width 243 height 28
click at [164, 229] on div "Refresh" at bounding box center [139, 218] width 69 height 26
click at [149, 221] on button "Refresh" at bounding box center [139, 217] width 69 height 23
click at [372, 72] on icon "button" at bounding box center [370, 68] width 13 height 13
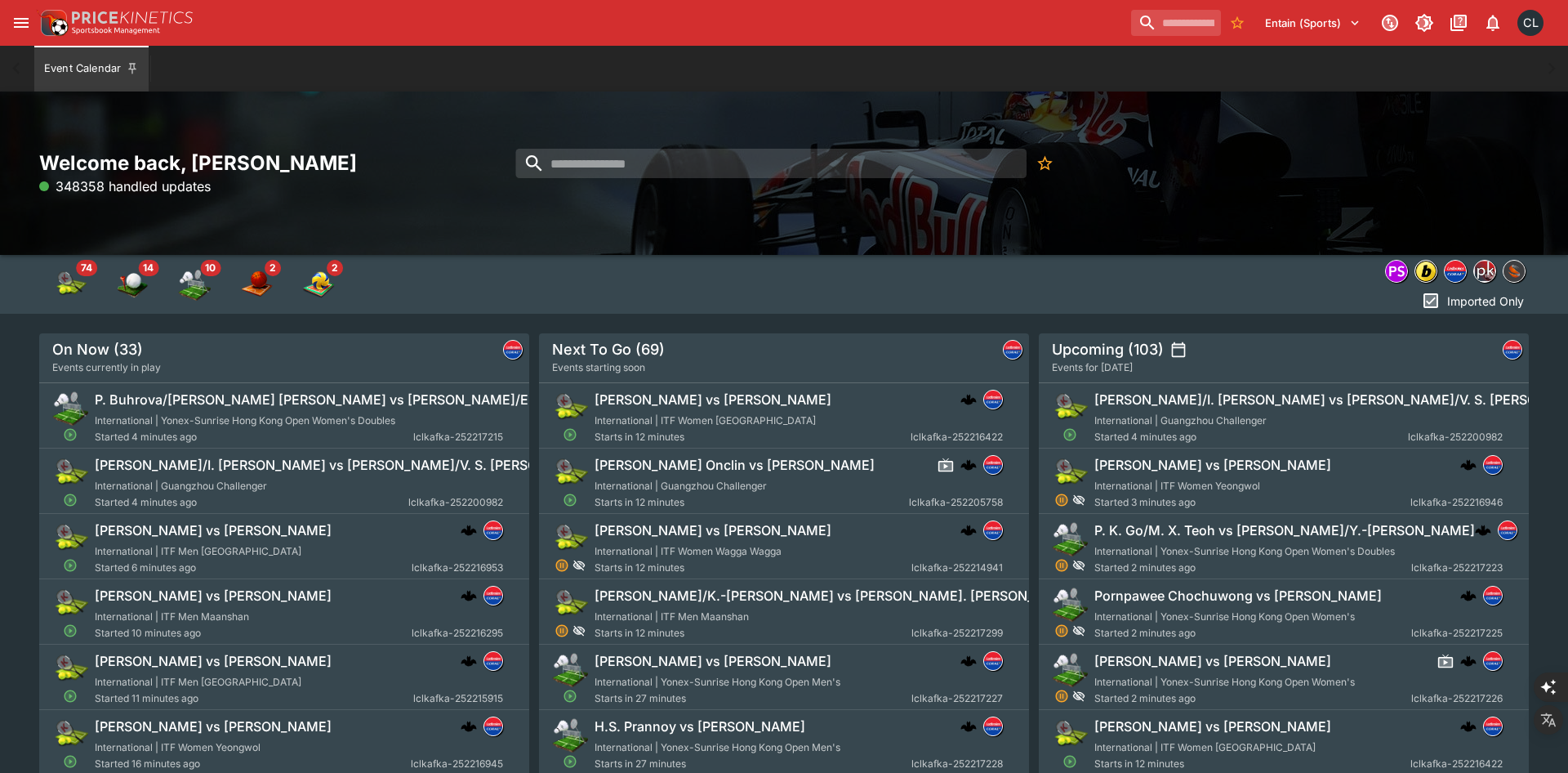
click at [1164, 247] on div "Welcome back, Chad Liu 348358 handled updates" at bounding box center [784, 173] width 1568 height 163
click at [929, 157] on input "search" at bounding box center [770, 163] width 510 height 30
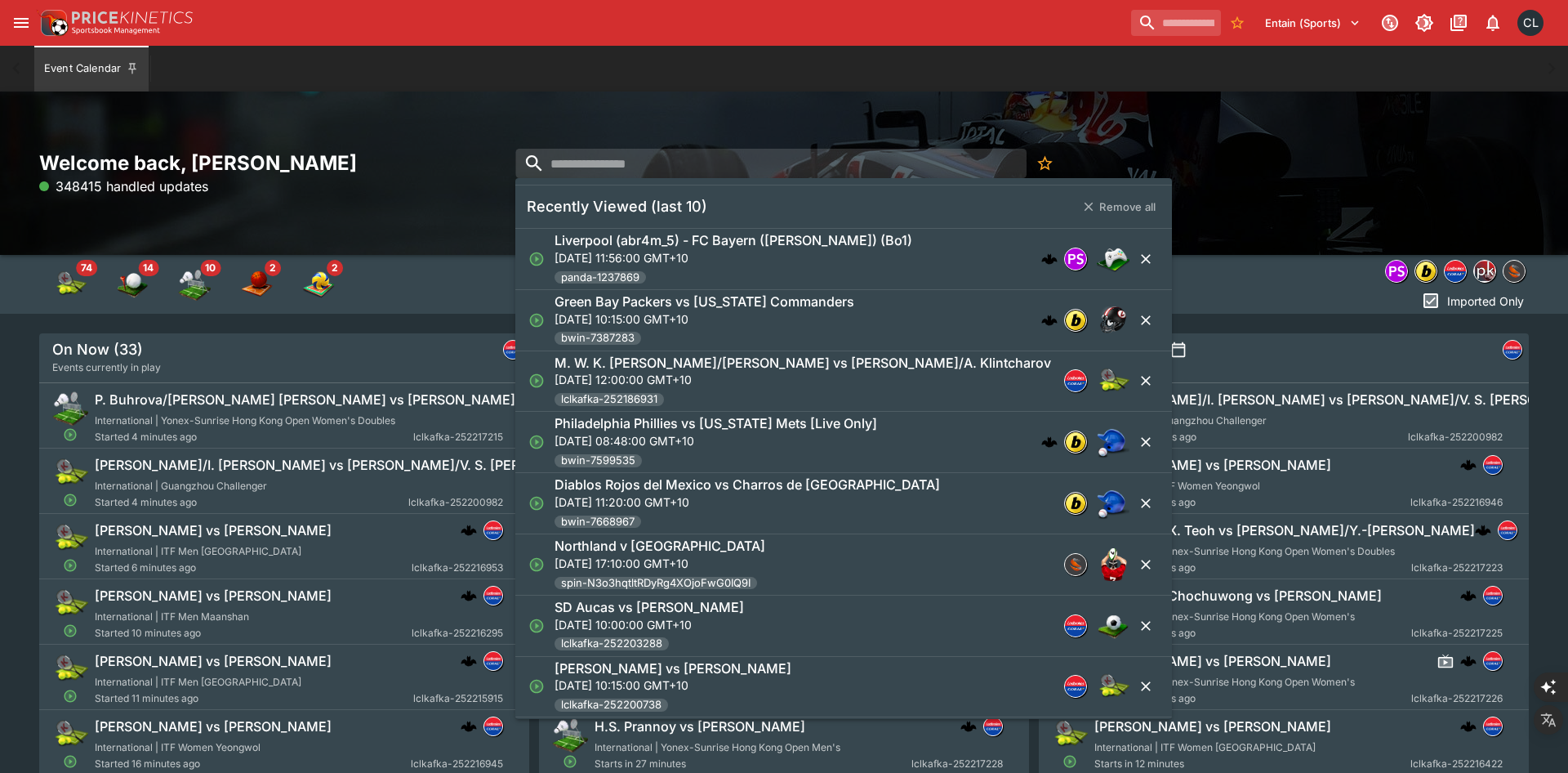
click at [796, 316] on p "Fri, 12 Sept 2025, 10:15:00 GMT+10" at bounding box center [704, 319] width 300 height 17
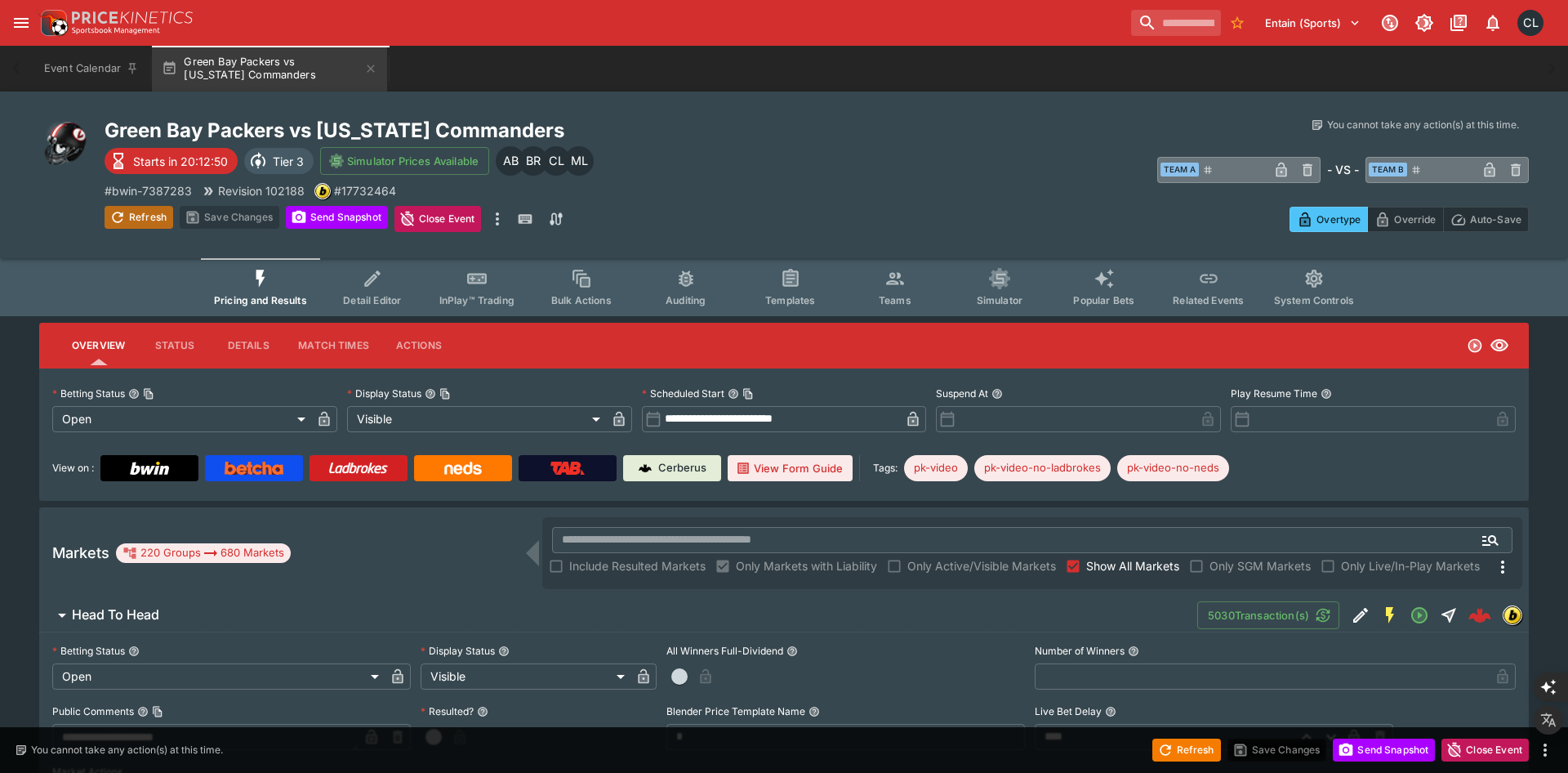
click at [140, 219] on button "Refresh" at bounding box center [139, 217] width 69 height 23
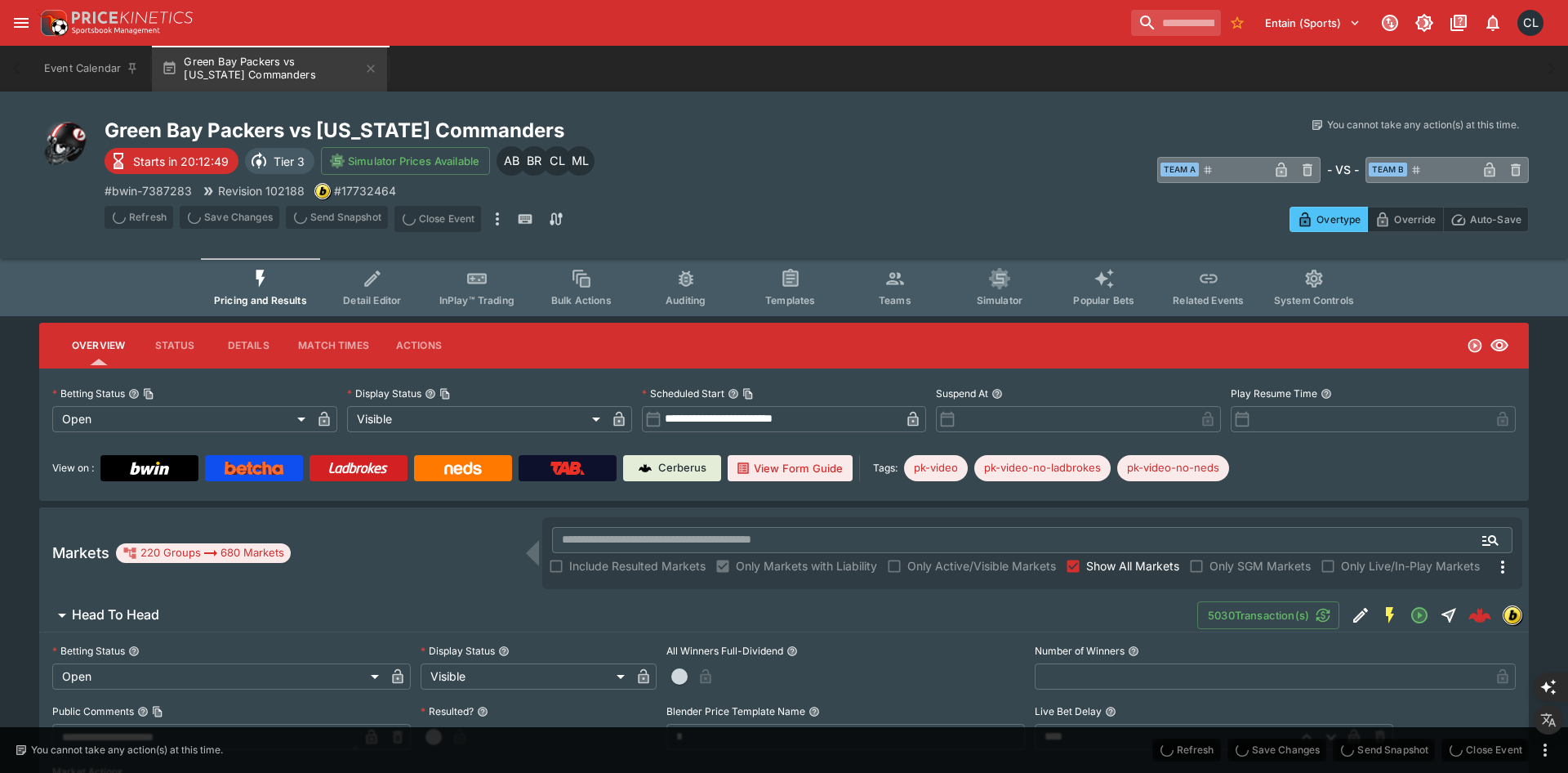
click at [1036, 202] on div "Overtype Override Auto-Save" at bounding box center [1173, 213] width 712 height 36
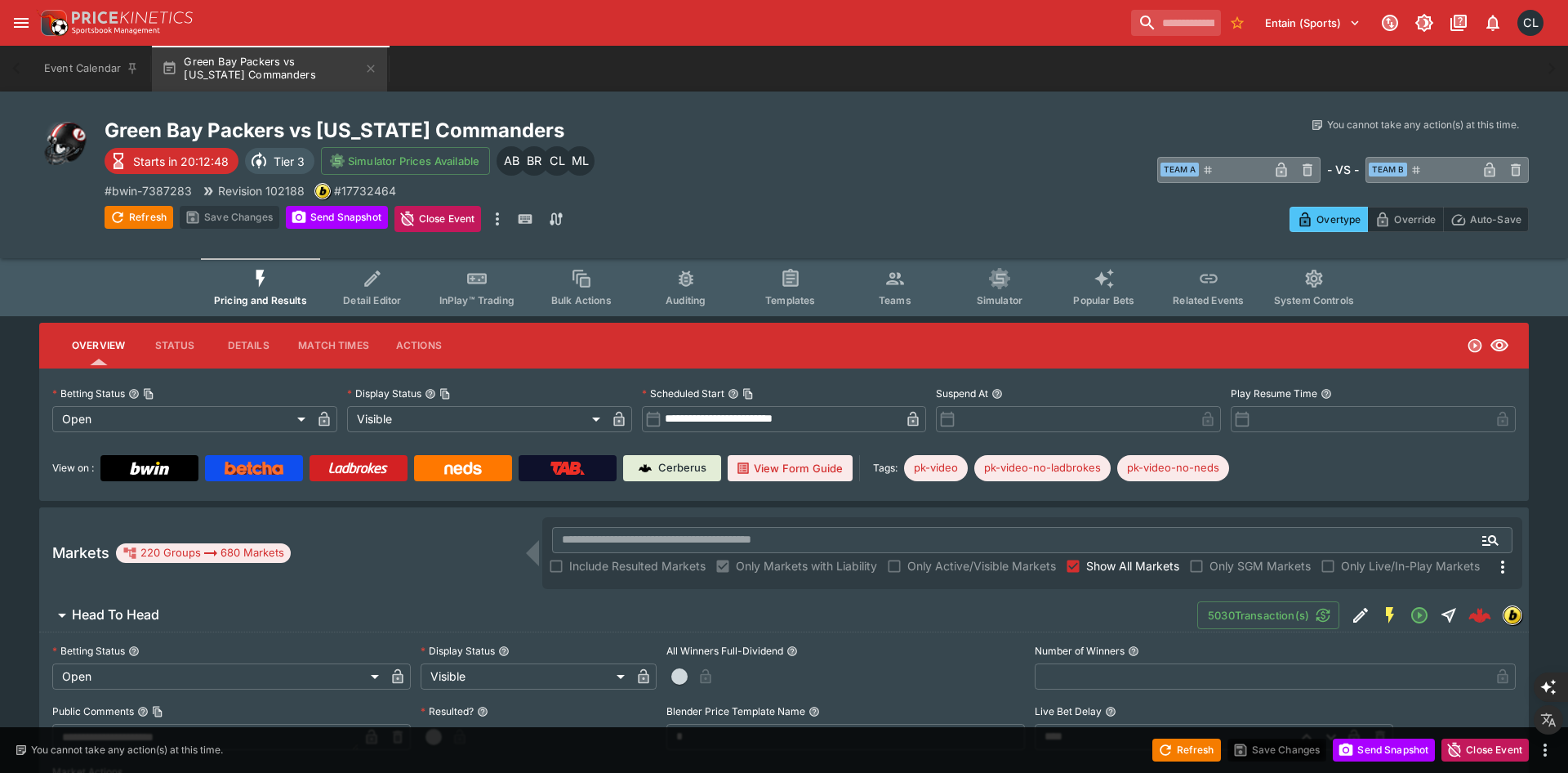
click at [685, 298] on span "Auditing" at bounding box center [685, 300] width 40 height 12
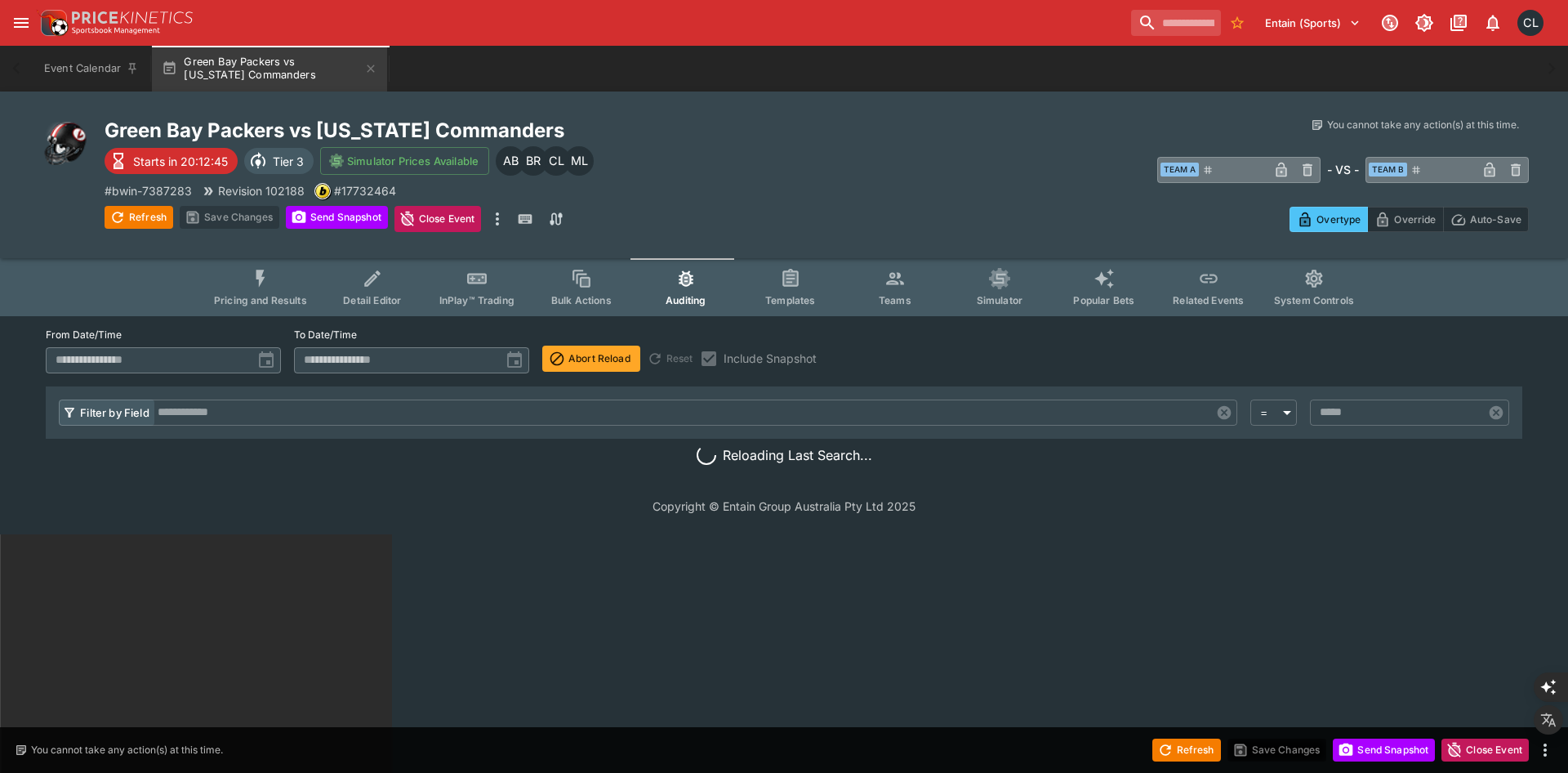
click at [583, 360] on button "Abort Reload" at bounding box center [591, 358] width 98 height 26
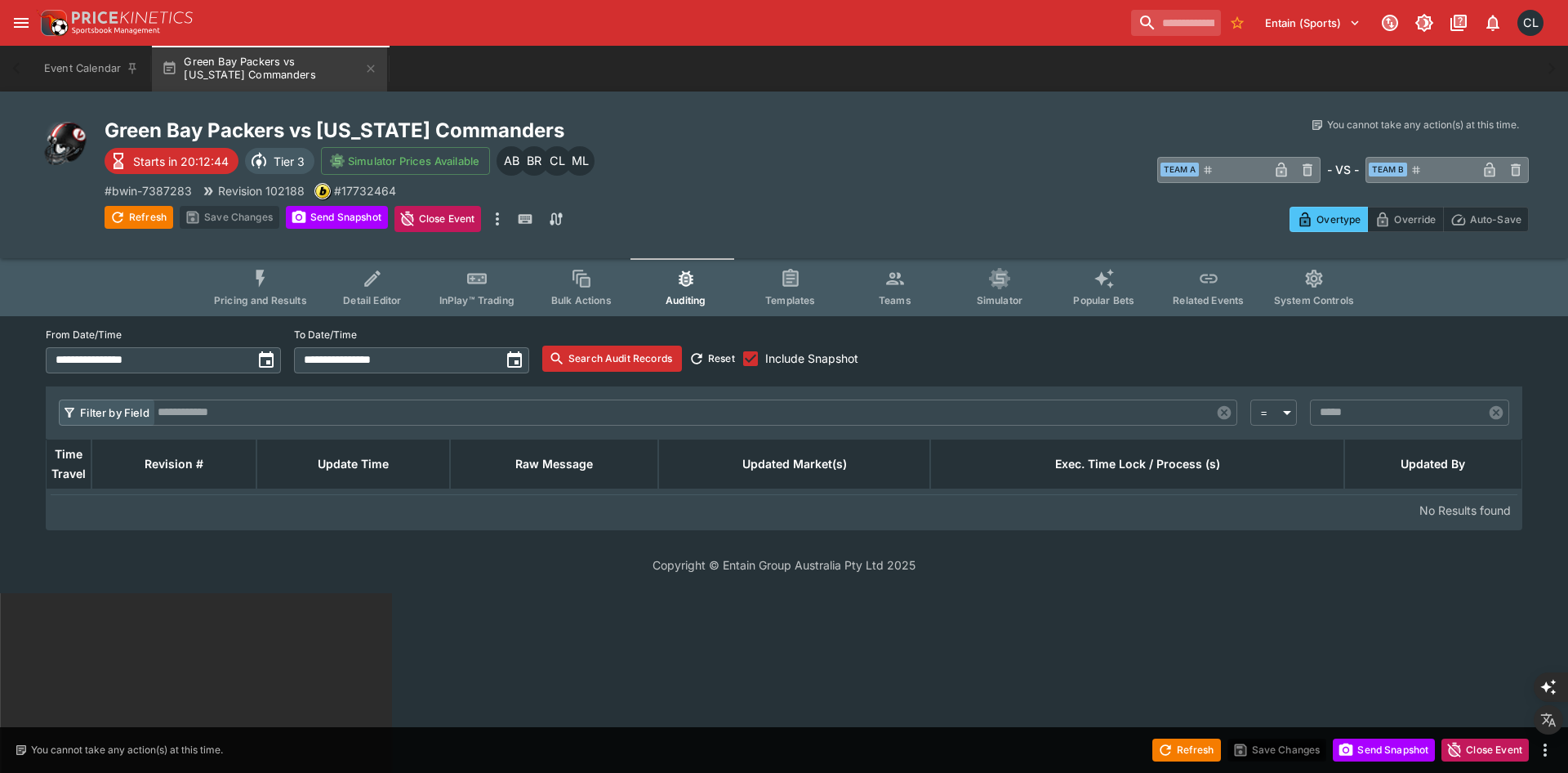
click at [589, 362] on button "Search Audit Records" at bounding box center [612, 358] width 140 height 26
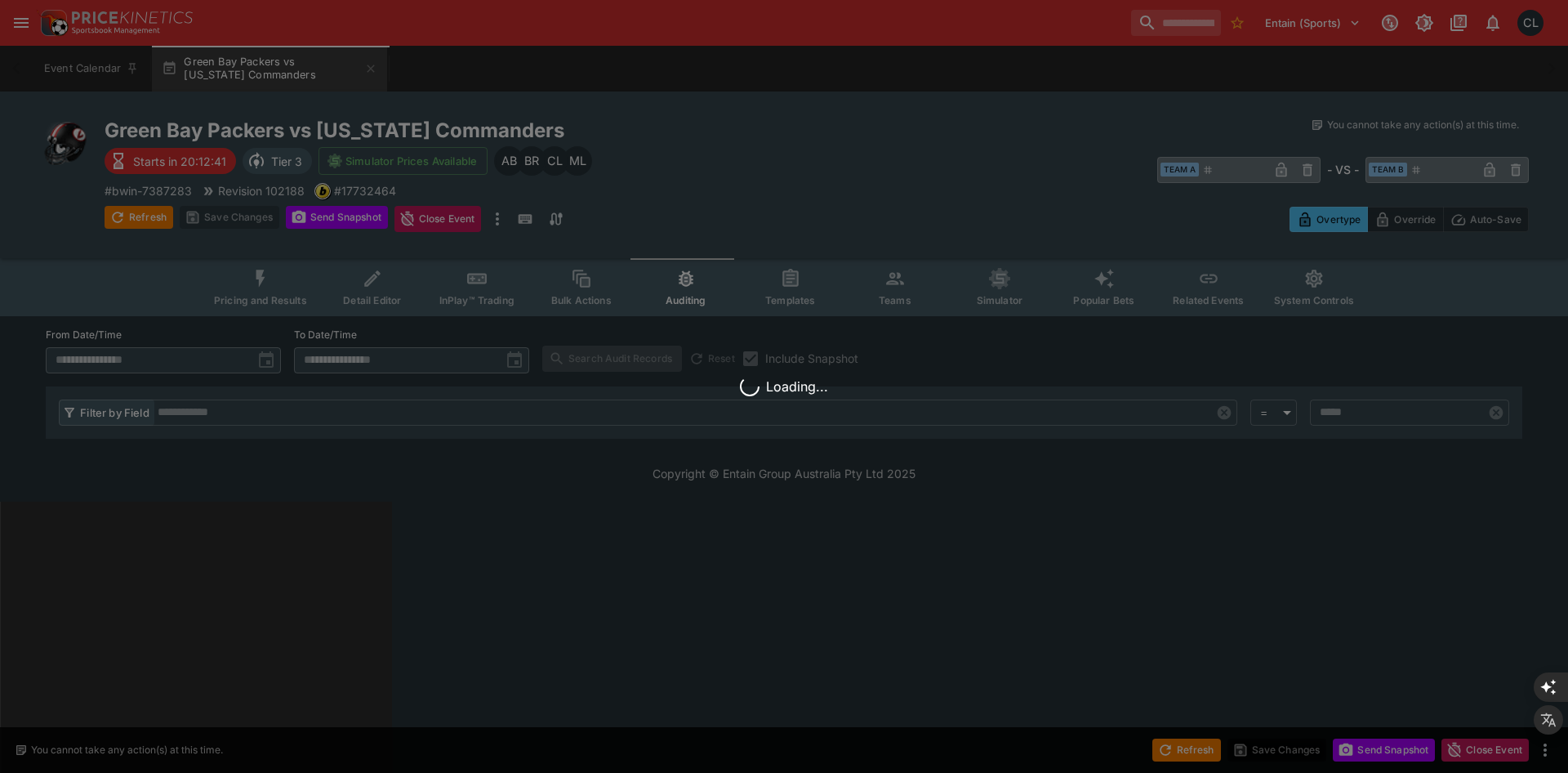
click at [668, 370] on div "Loading..." at bounding box center [784, 386] width 1568 height 773
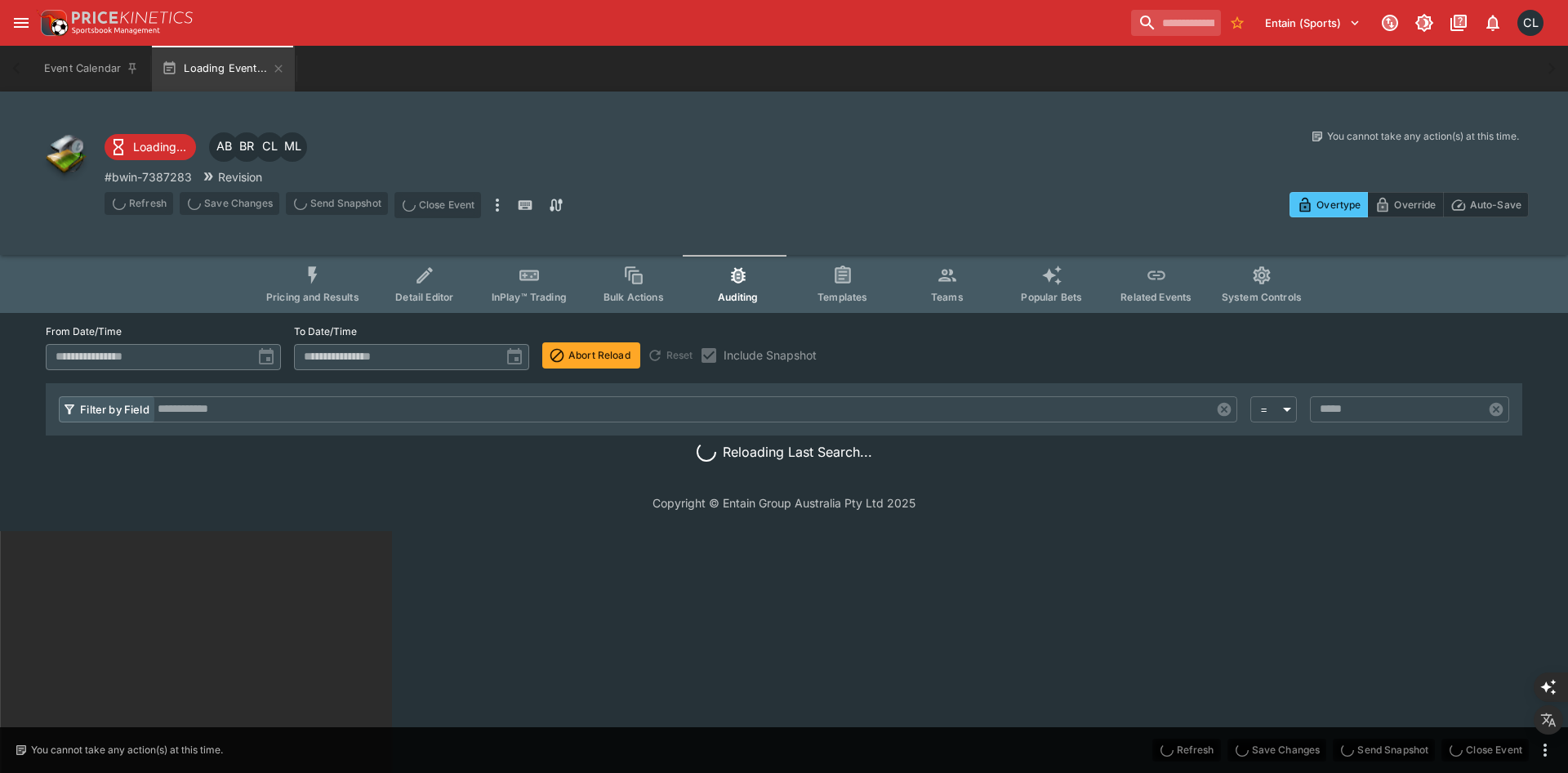
click at [613, 359] on button "Abort Reload" at bounding box center [591, 355] width 98 height 26
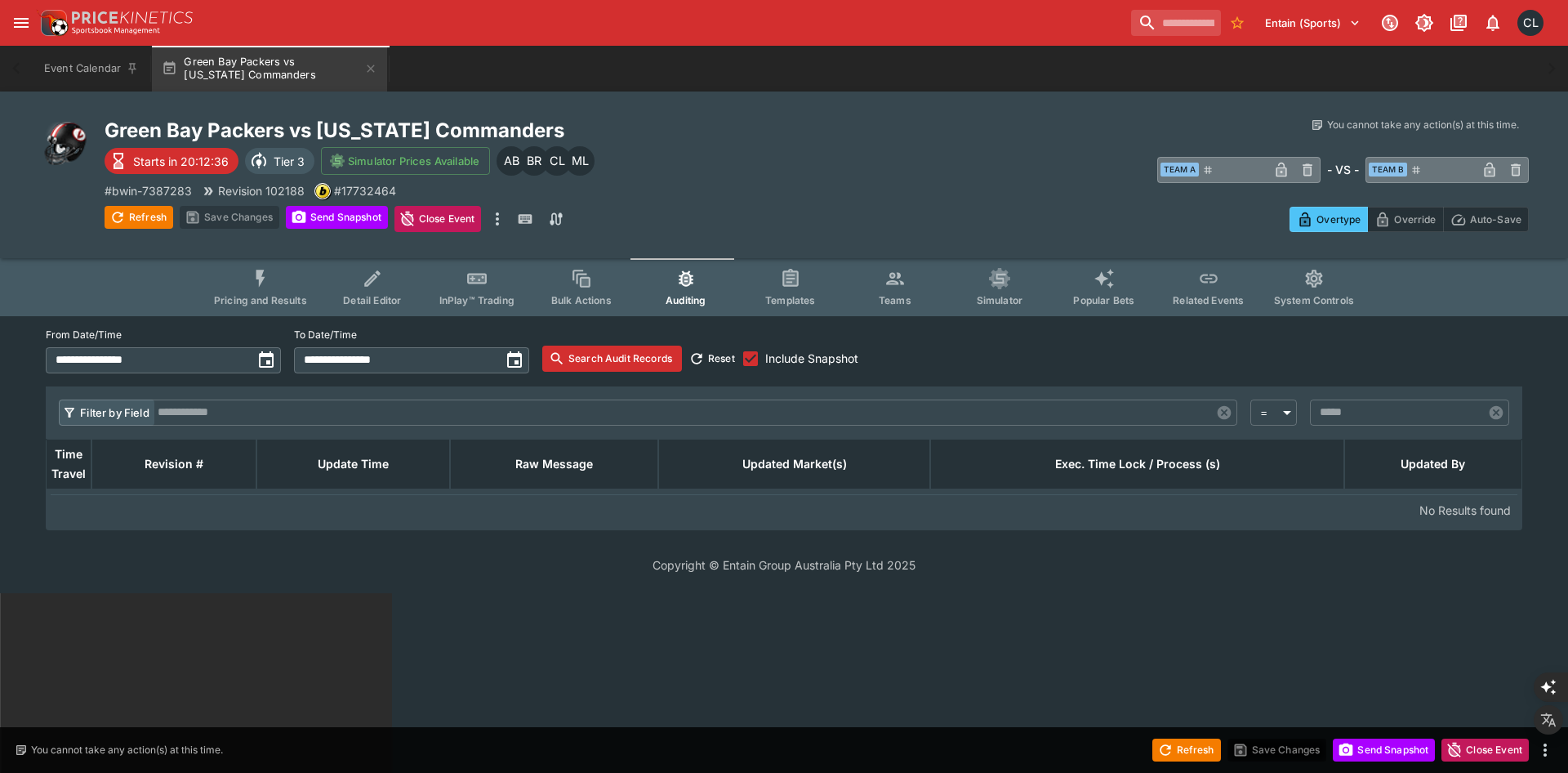
type input "**********"
click at [597, 356] on button "Search Audit Records" at bounding box center [612, 358] width 140 height 26
click at [608, 349] on button "Search Audit Records" at bounding box center [612, 358] width 140 height 26
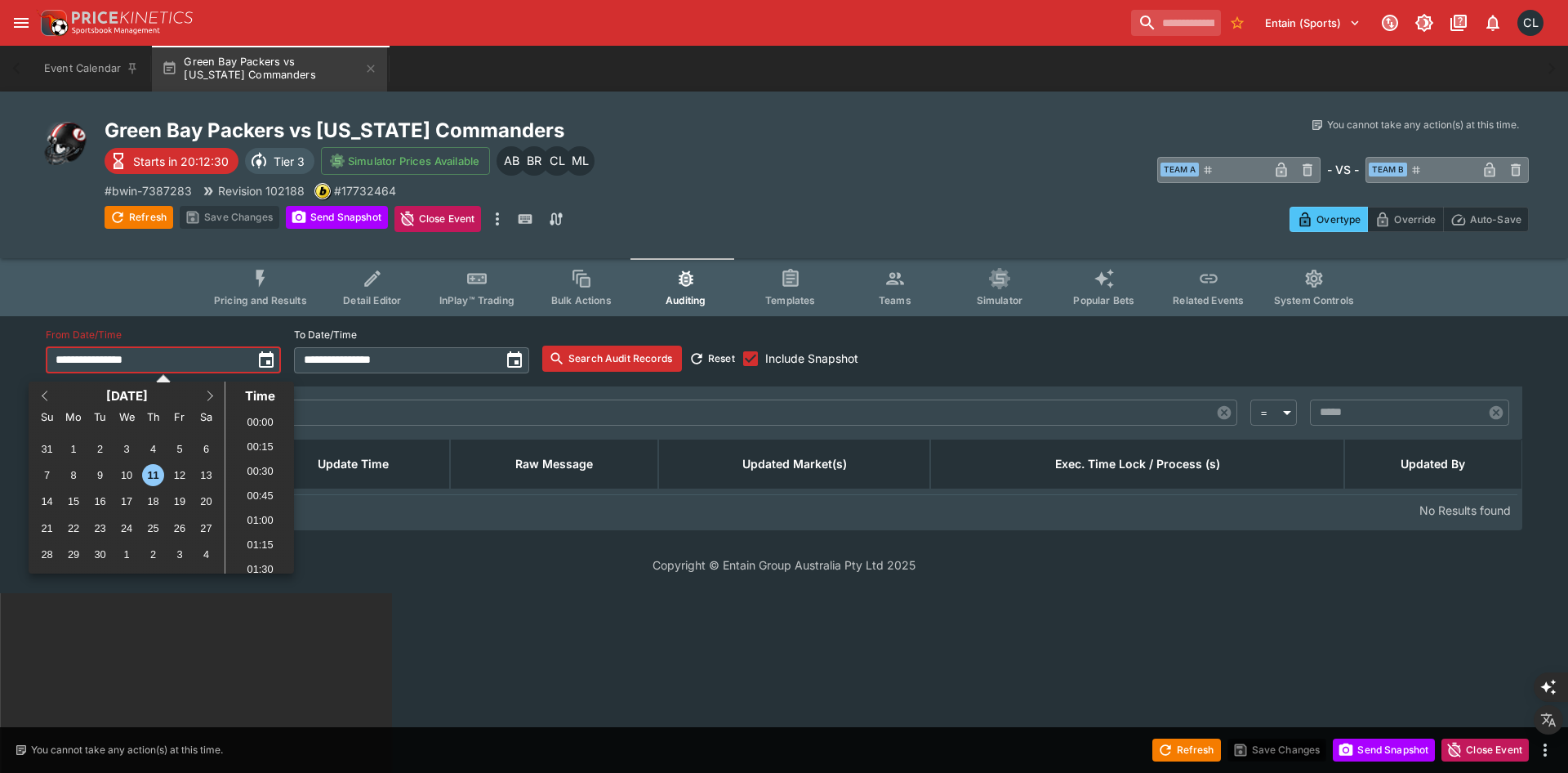
click at [173, 370] on input "**********" at bounding box center [148, 360] width 206 height 26
click at [267, 419] on li "13:15" at bounding box center [260, 418] width 69 height 25
type input "**********"
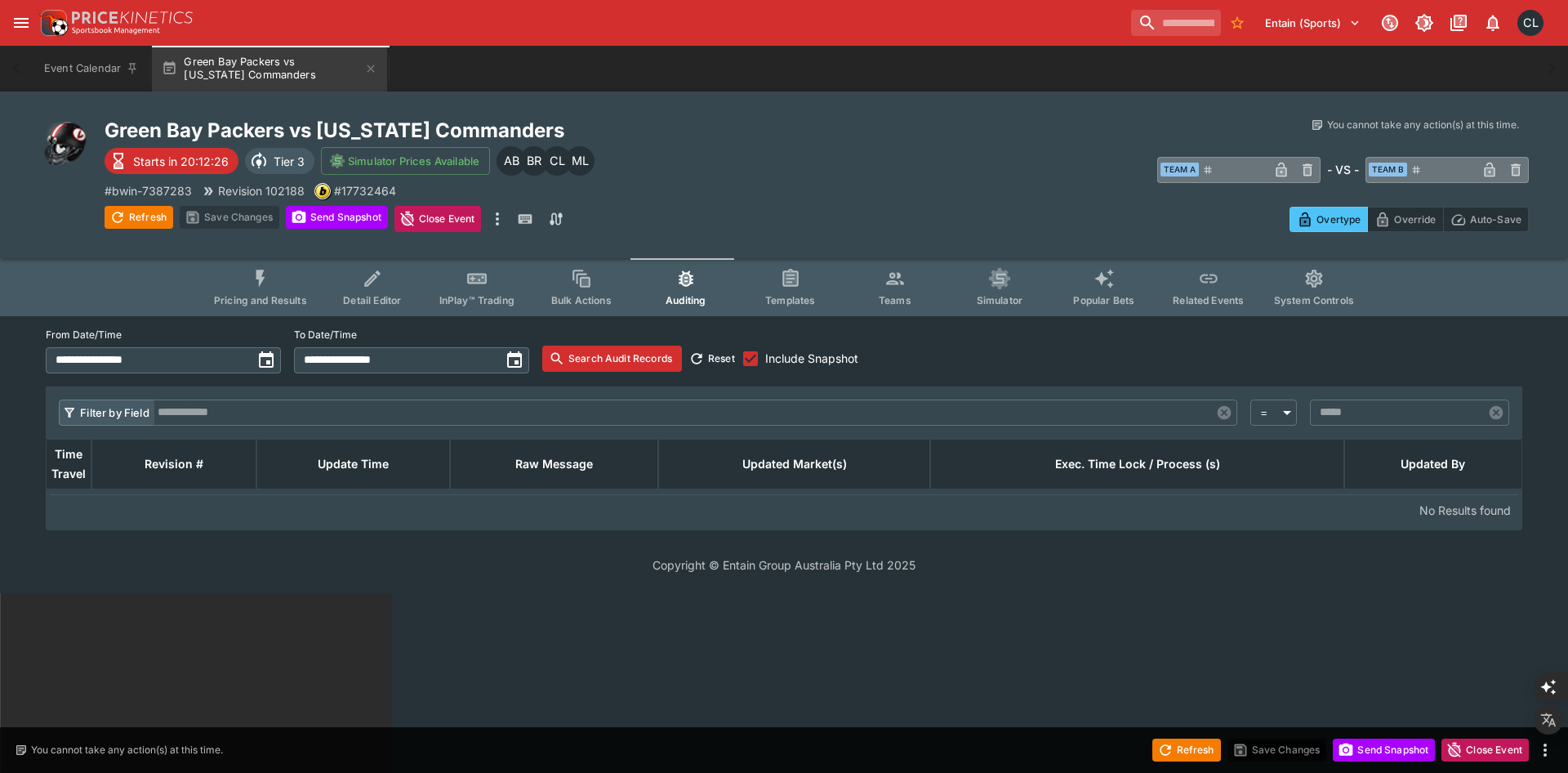
click at [598, 365] on button "Search Audit Records" at bounding box center [612, 358] width 140 height 26
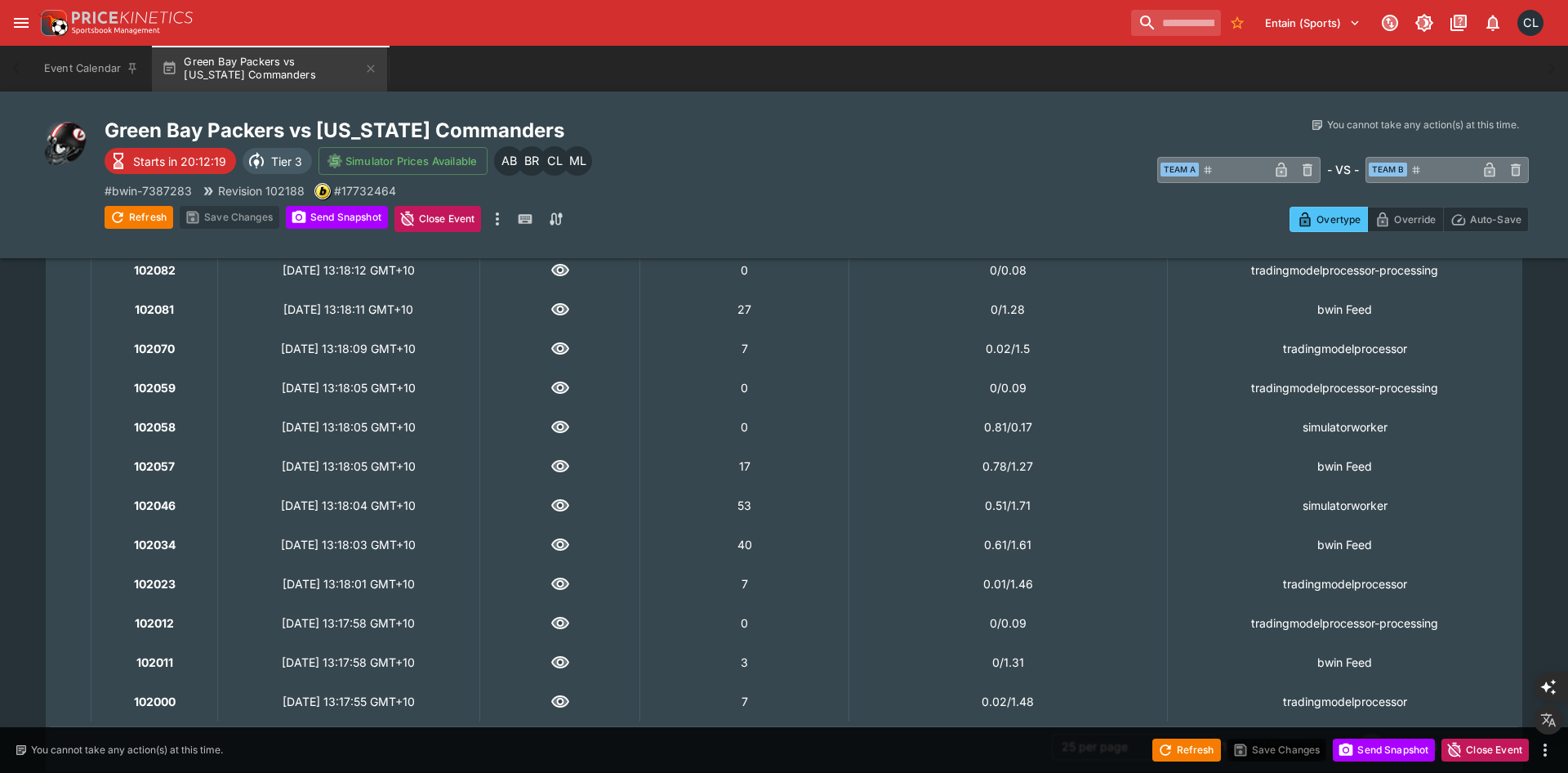
scroll to position [809, 0]
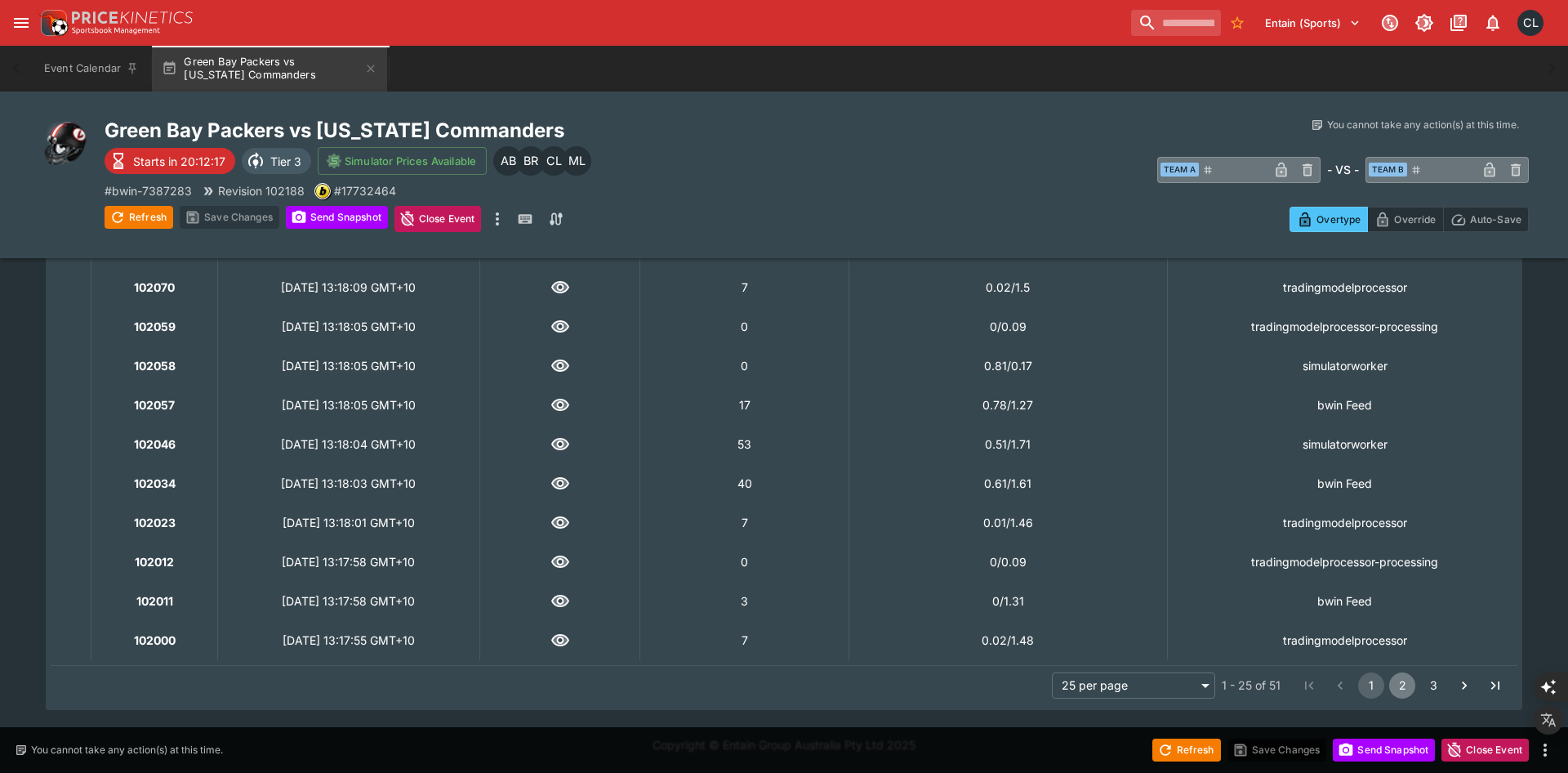
click at [1399, 682] on button "2" at bounding box center [1402, 685] width 26 height 26
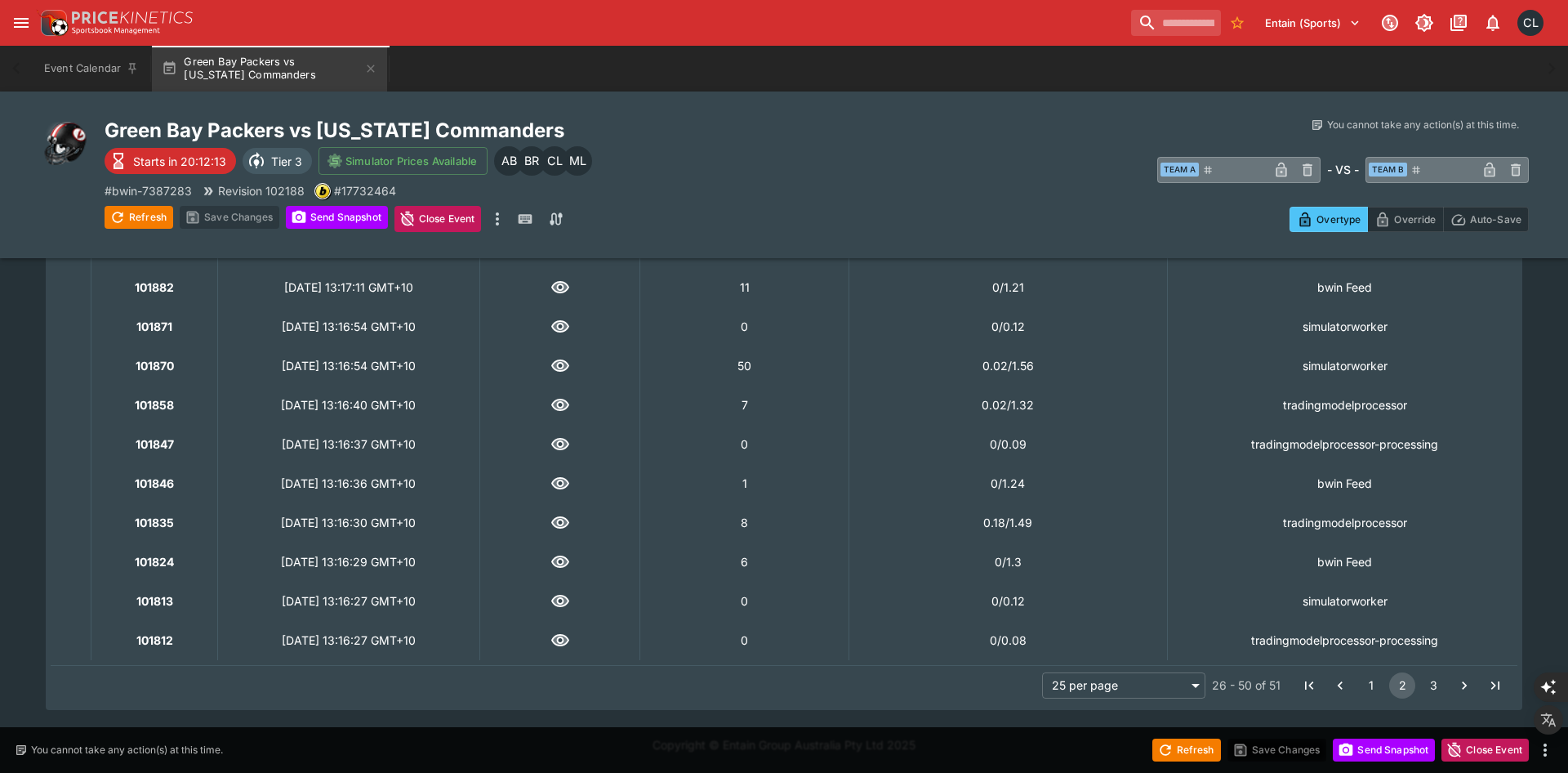
click at [1435, 691] on button "3" at bounding box center [1433, 685] width 26 height 26
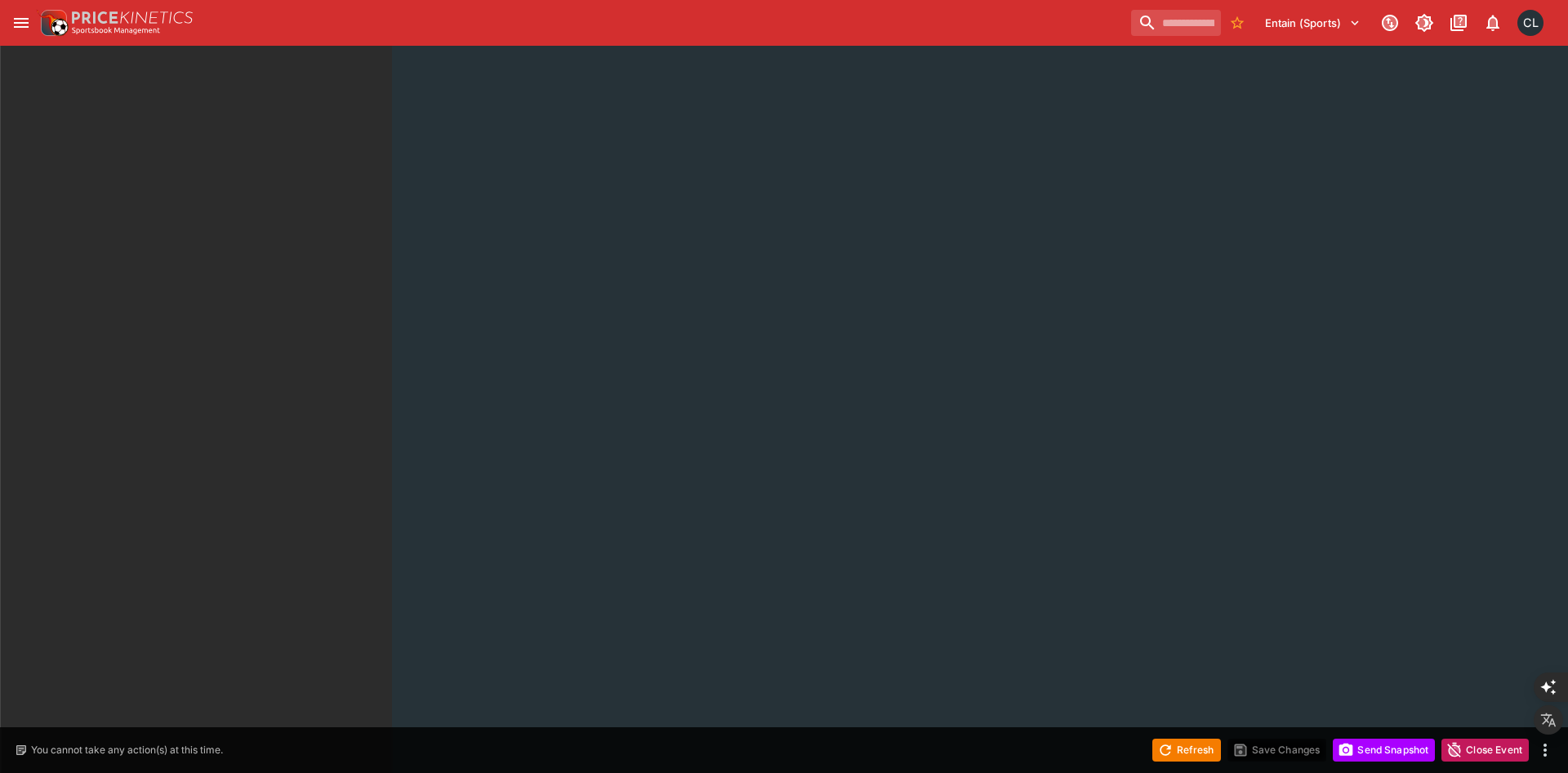
scroll to position [0, 0]
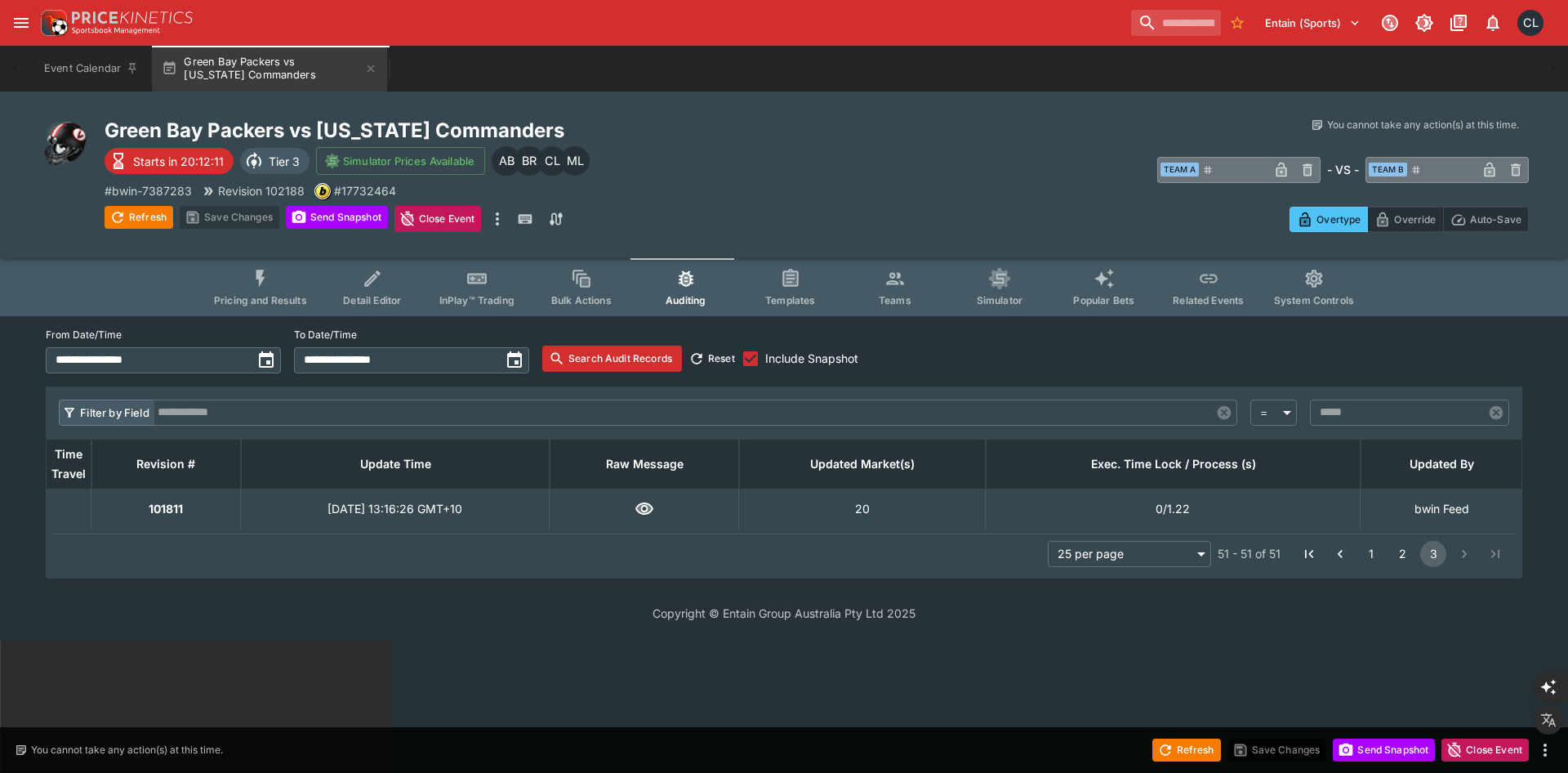
click at [1462, 553] on li "pagination navigation" at bounding box center [1464, 554] width 31 height 26
click at [913, 192] on div "You cannot take any action(s) at this time. You cannot take any action(s) at th…" at bounding box center [1173, 174] width 712 height 114
click at [377, 70] on icon "button" at bounding box center [370, 68] width 13 height 13
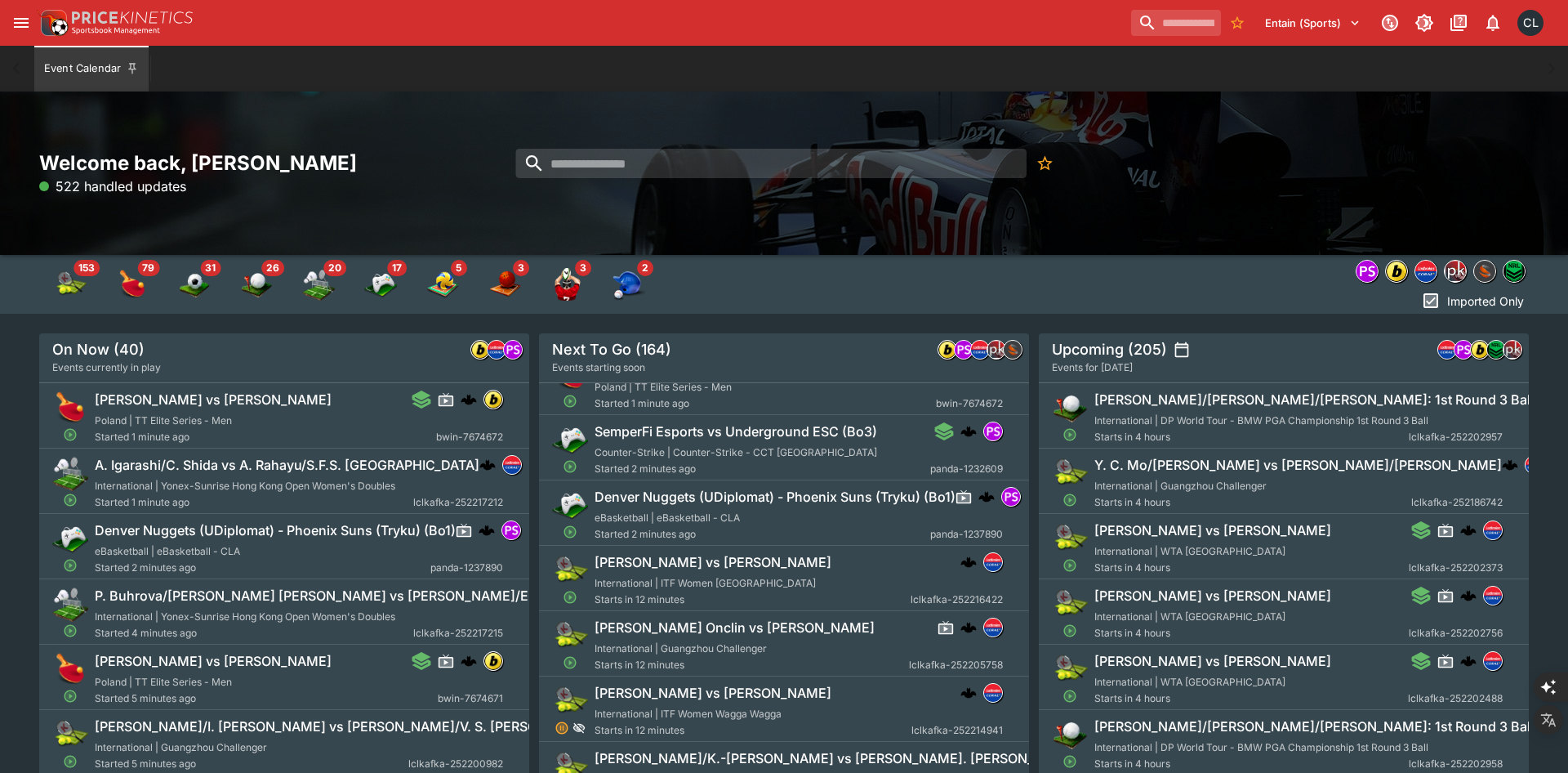
scroll to position [35, 0]
click at [707, 563] on h6 "[PERSON_NAME] vs [PERSON_NAME]" at bounding box center [713, 560] width 237 height 17
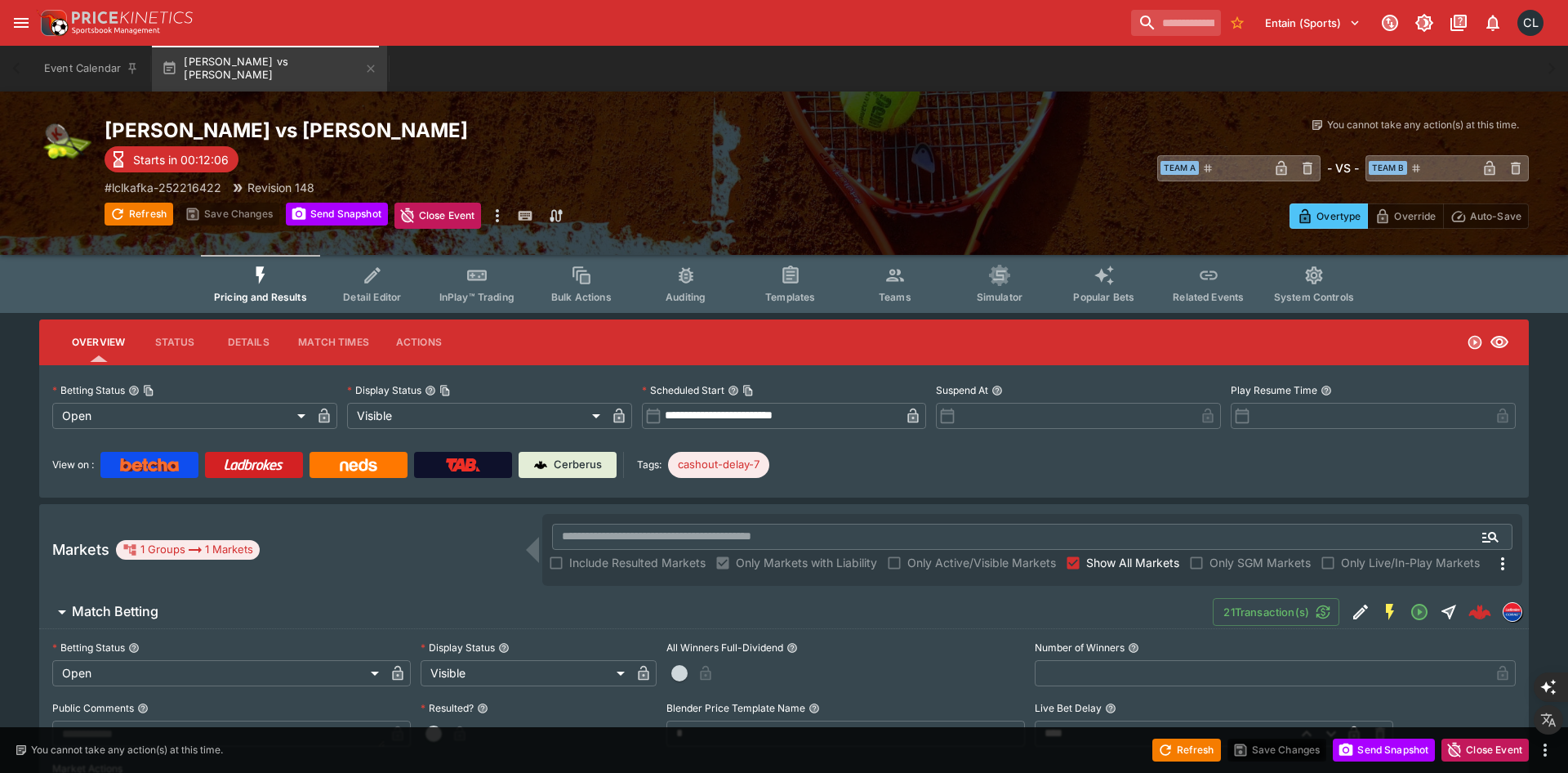
click at [351, 306] on button "Detail Editor" at bounding box center [372, 284] width 105 height 58
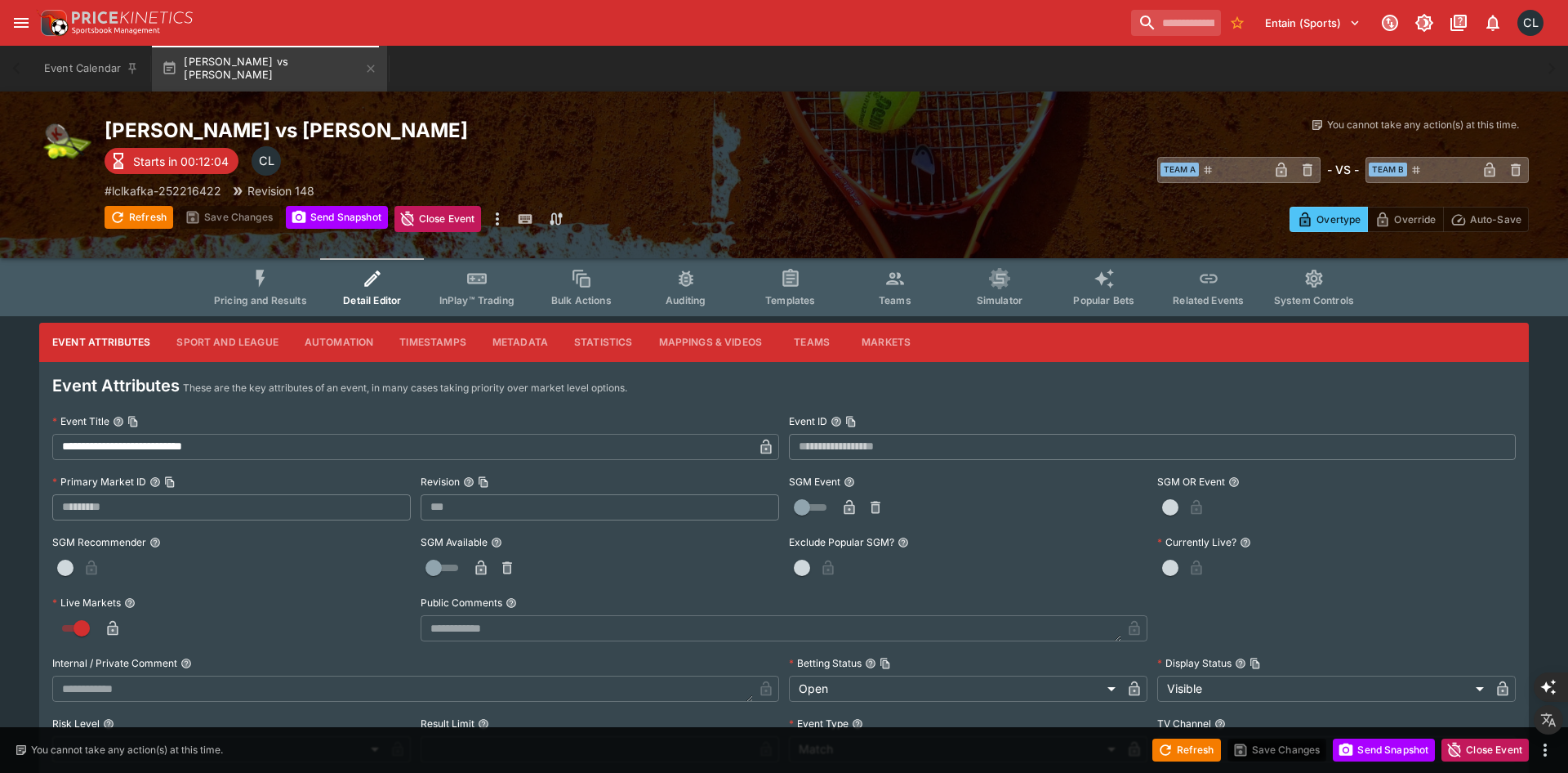
click at [416, 348] on button "Timestamps" at bounding box center [432, 342] width 93 height 39
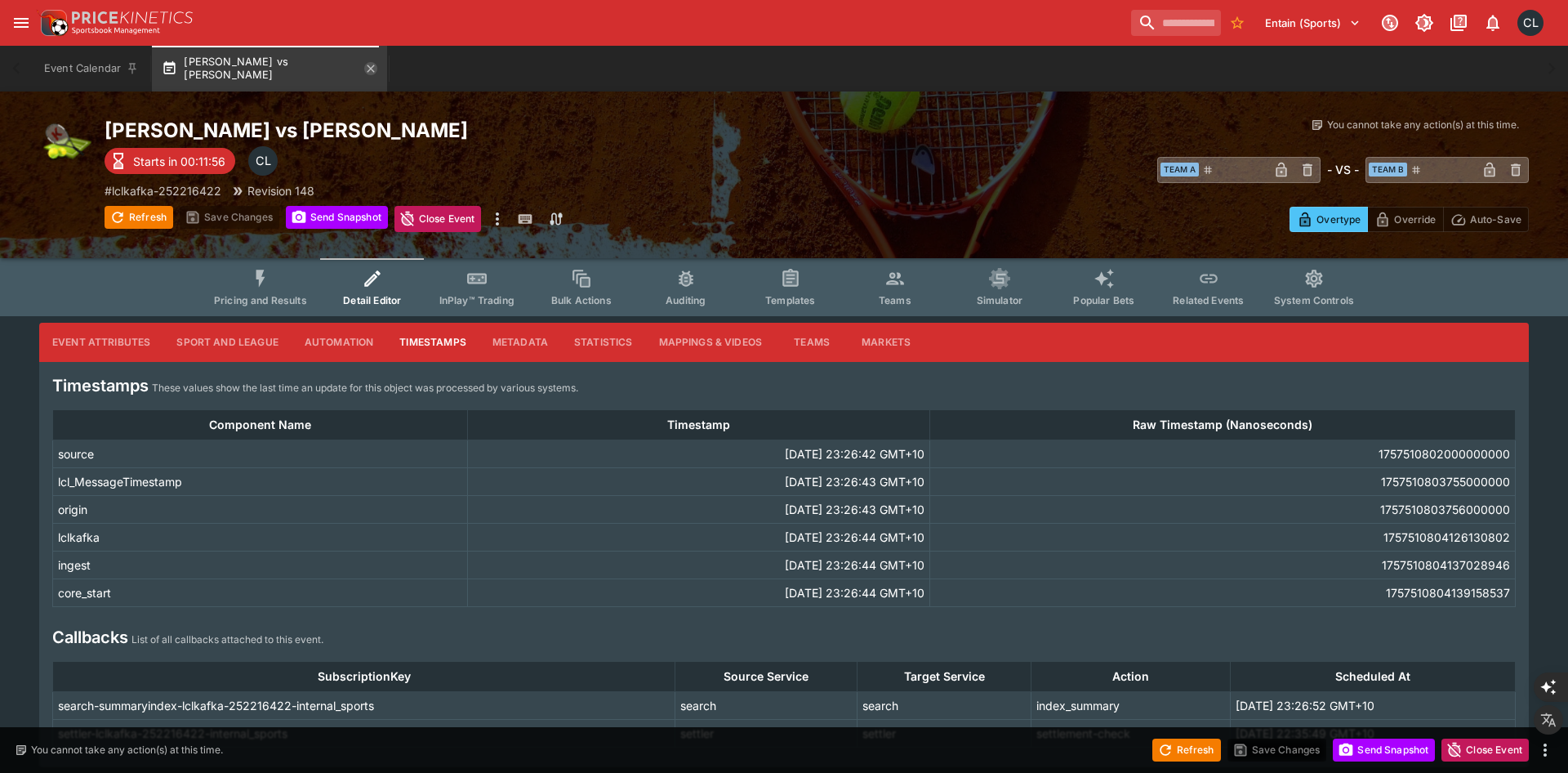
click at [367, 69] on icon "button" at bounding box center [371, 68] width 8 height 8
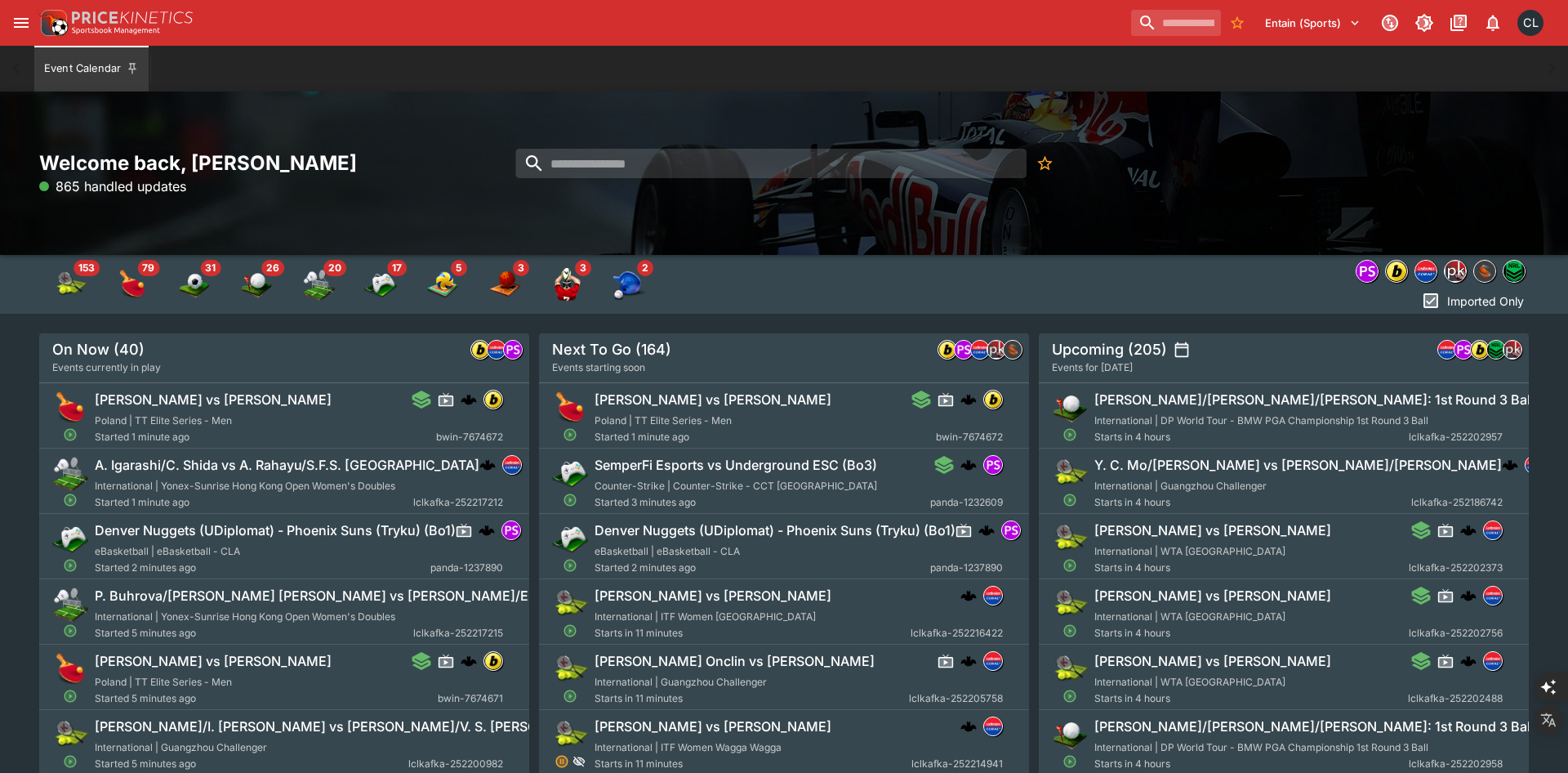
click at [1392, 225] on div "Welcome back, Chad Liu 865 handled updates" at bounding box center [784, 173] width 1568 height 163
click at [1484, 268] on img "sportingsolutions" at bounding box center [1484, 271] width 21 height 21
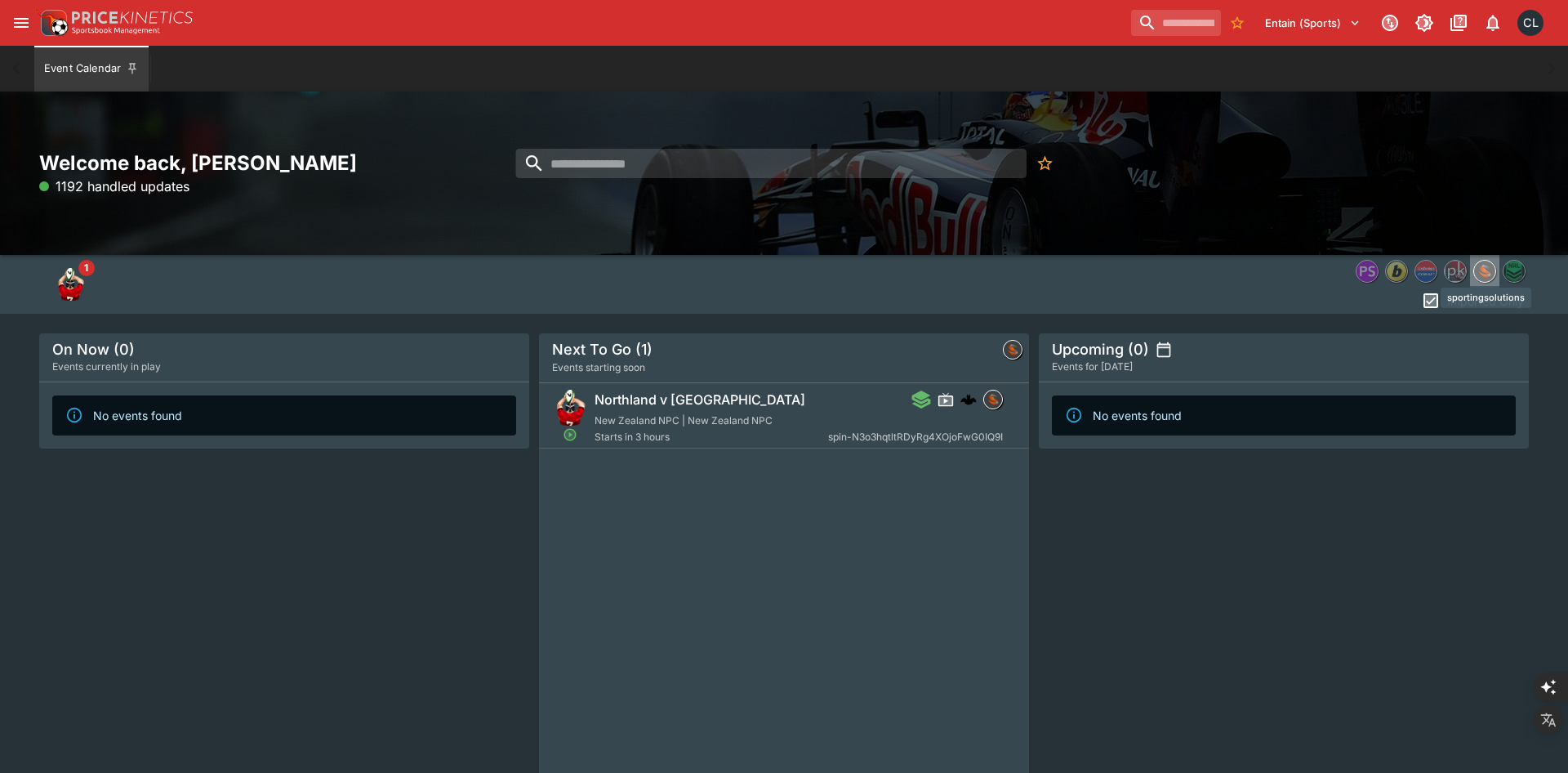
click at [1487, 271] on img "sportingsolutions" at bounding box center [1484, 271] width 21 height 21
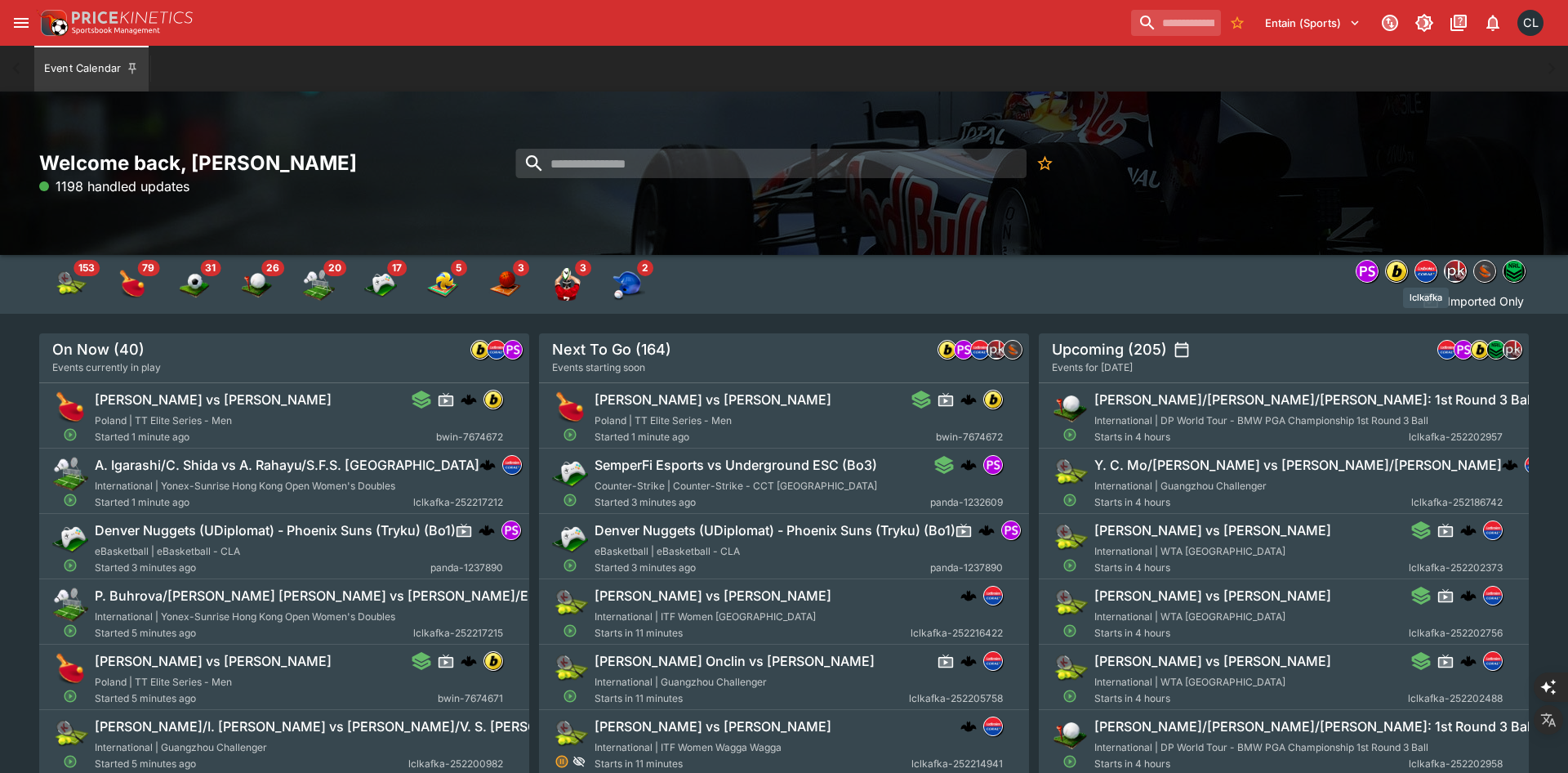
click at [1433, 273] on img "lclkafka" at bounding box center [1426, 271] width 21 height 21
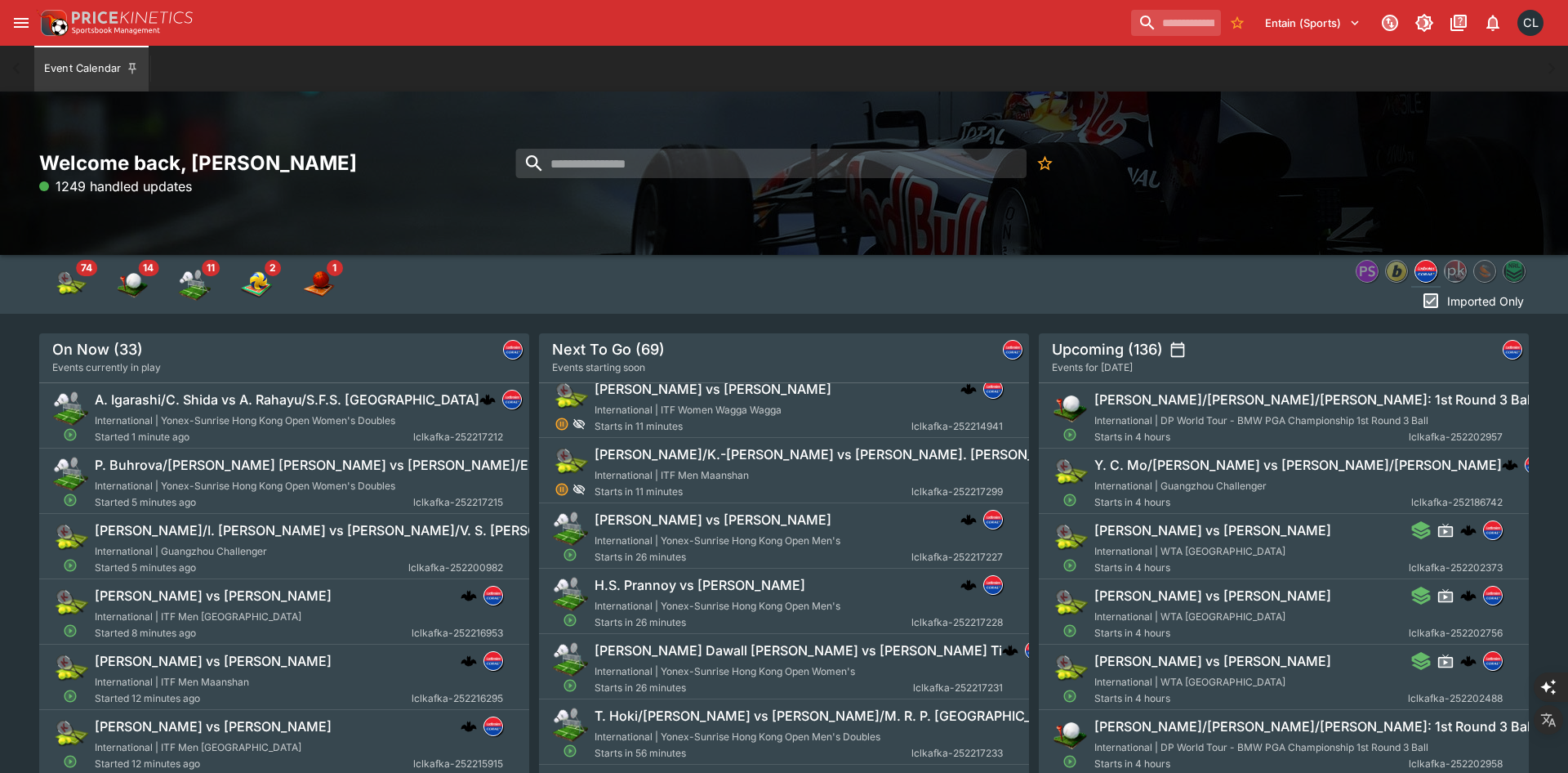
scroll to position [284, 0]
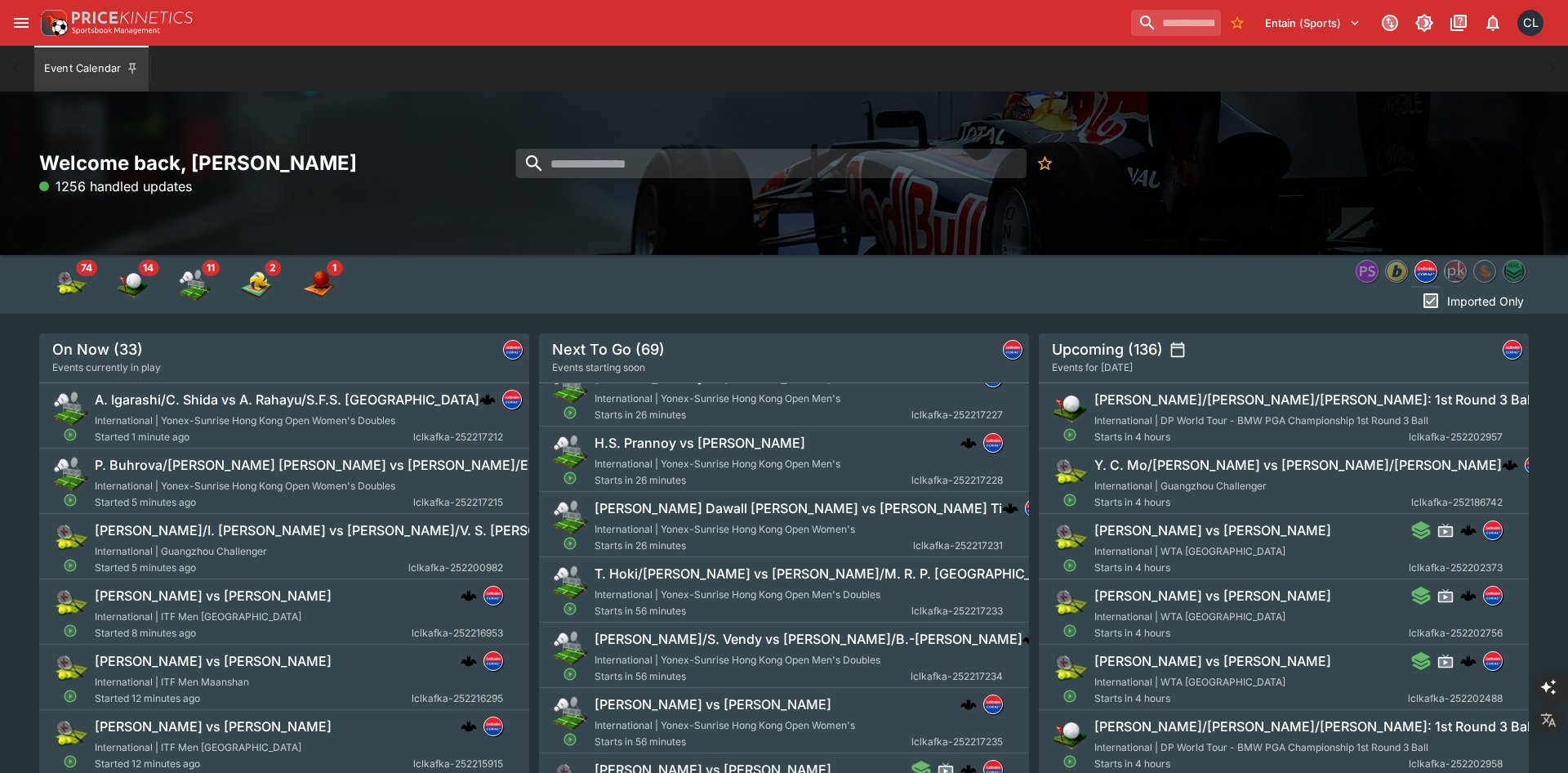
click at [738, 457] on span "International | Yonex-Sunrise Hong Kong Open Men's" at bounding box center [718, 463] width 245 height 12
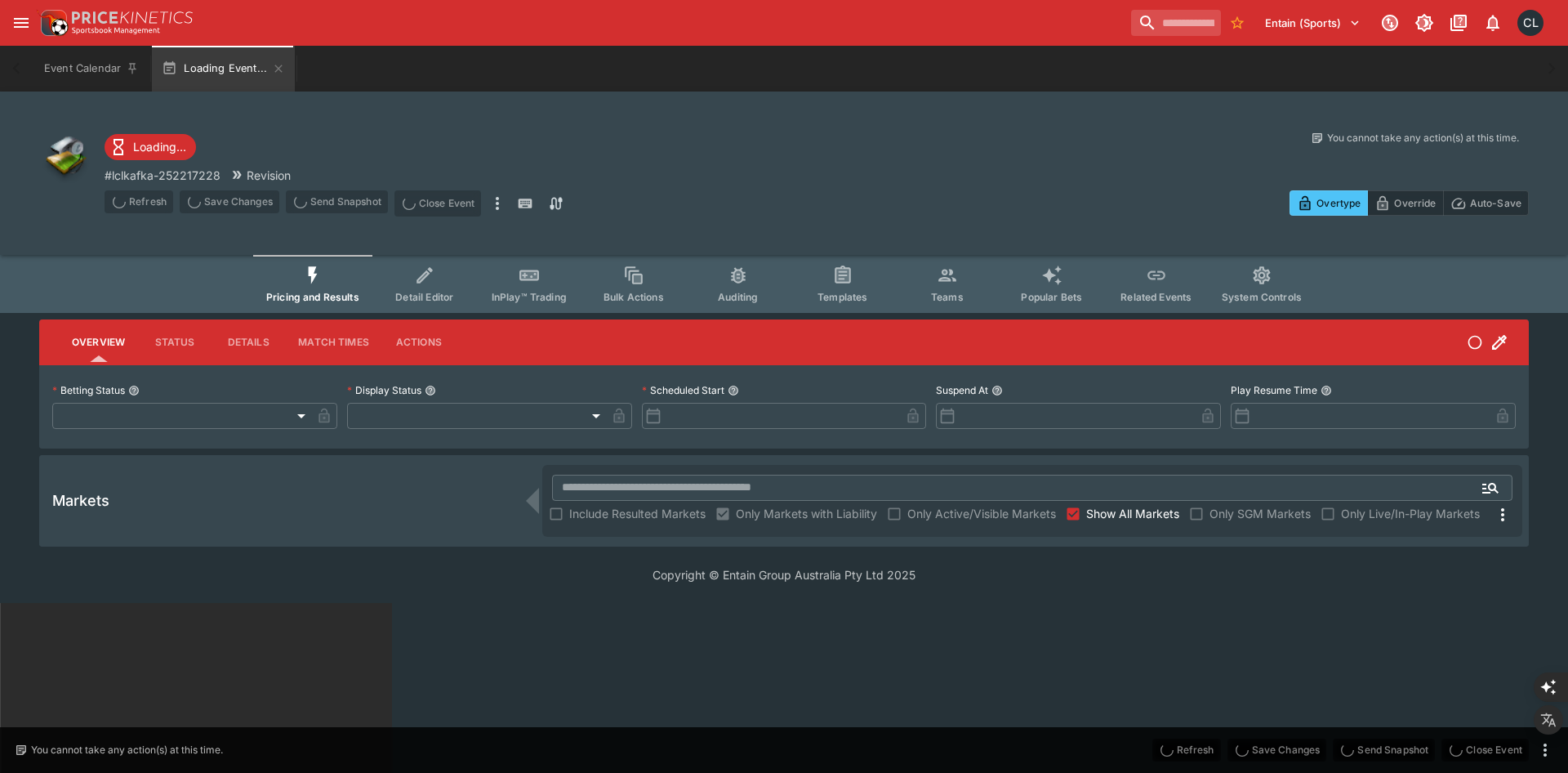
type input "**********"
type input "*******"
type input "**********"
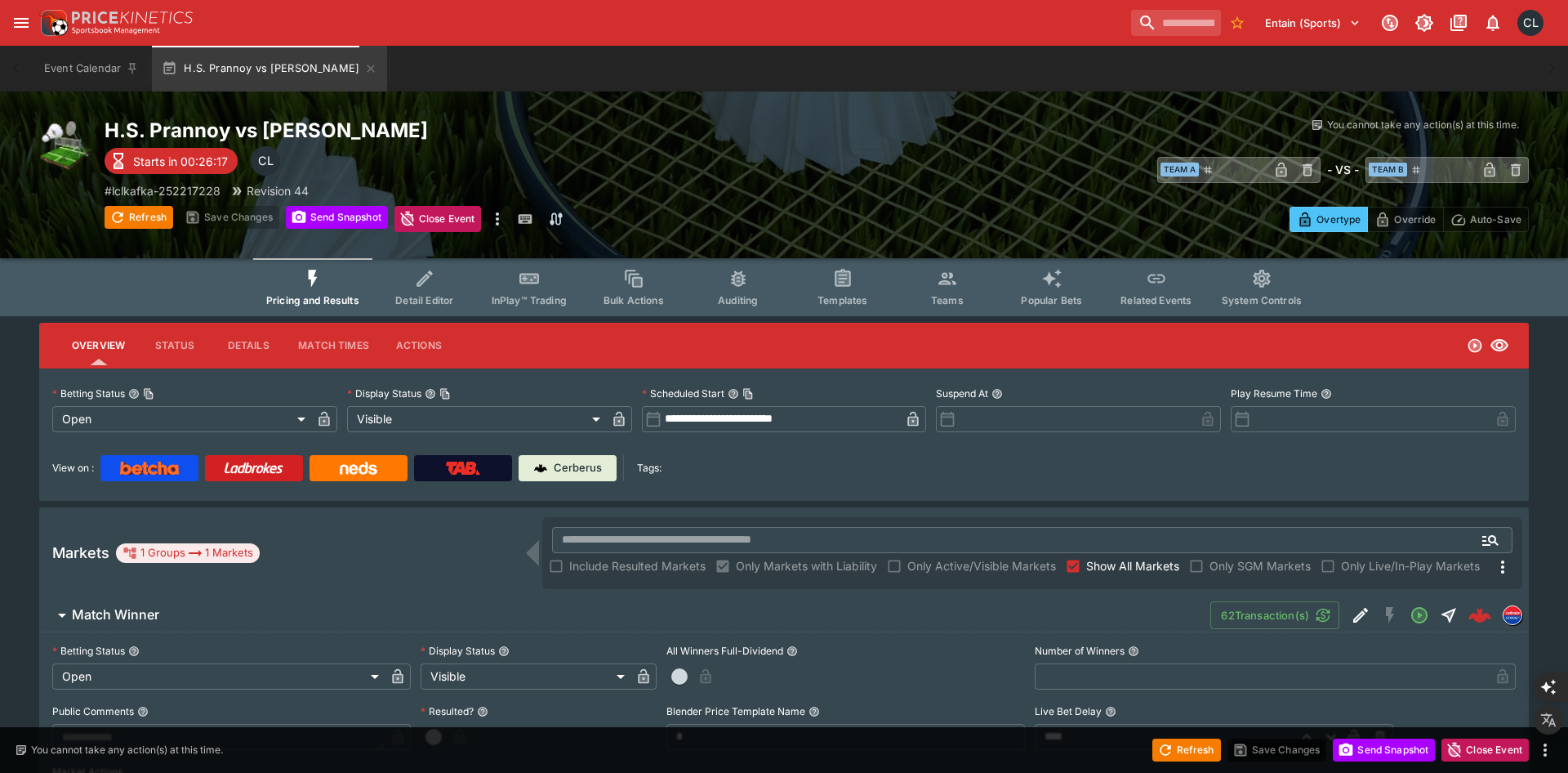
click at [421, 301] on span "Detail Editor" at bounding box center [424, 300] width 58 height 12
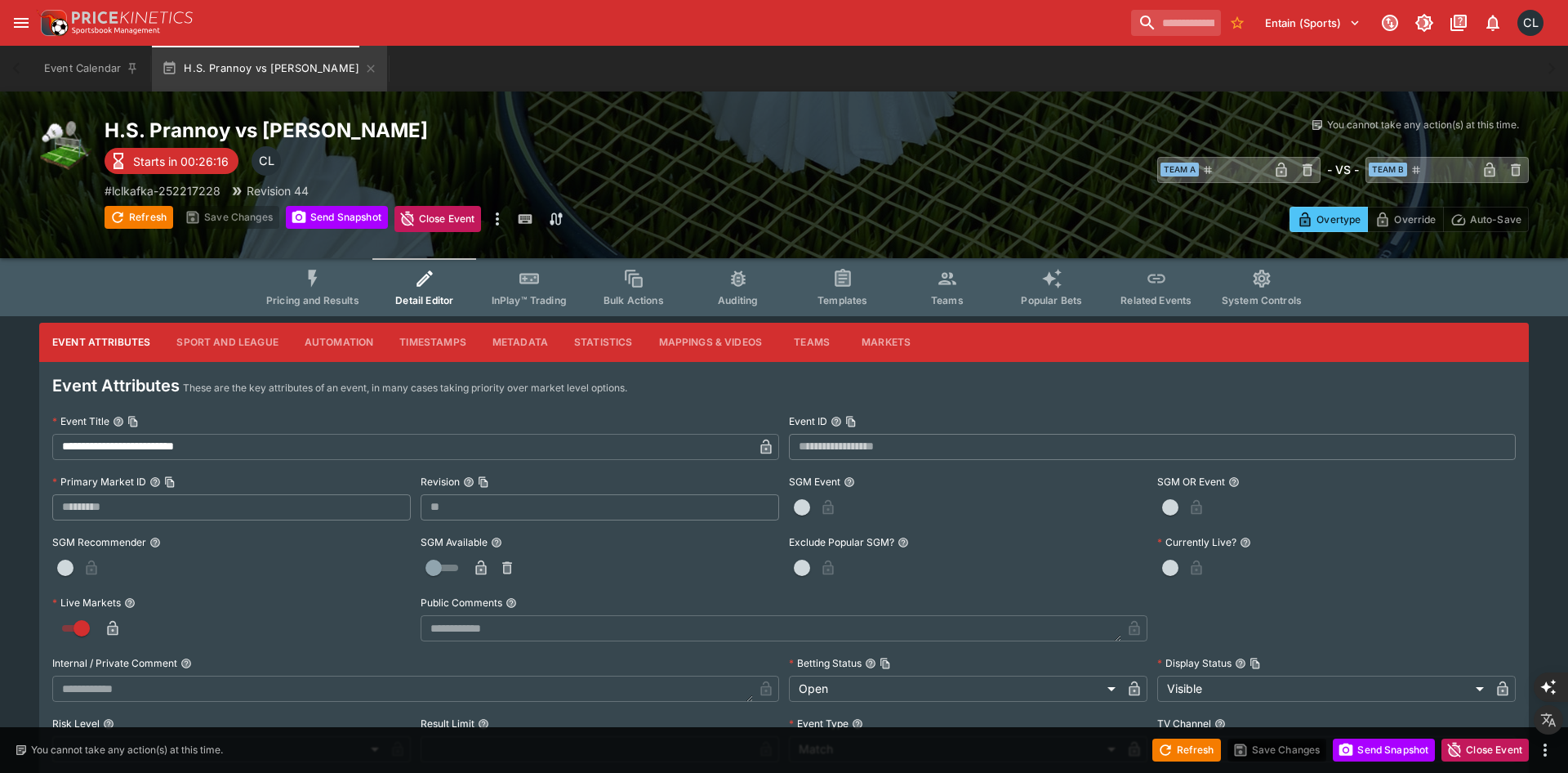
click at [443, 345] on button "Timestamps" at bounding box center [432, 342] width 93 height 39
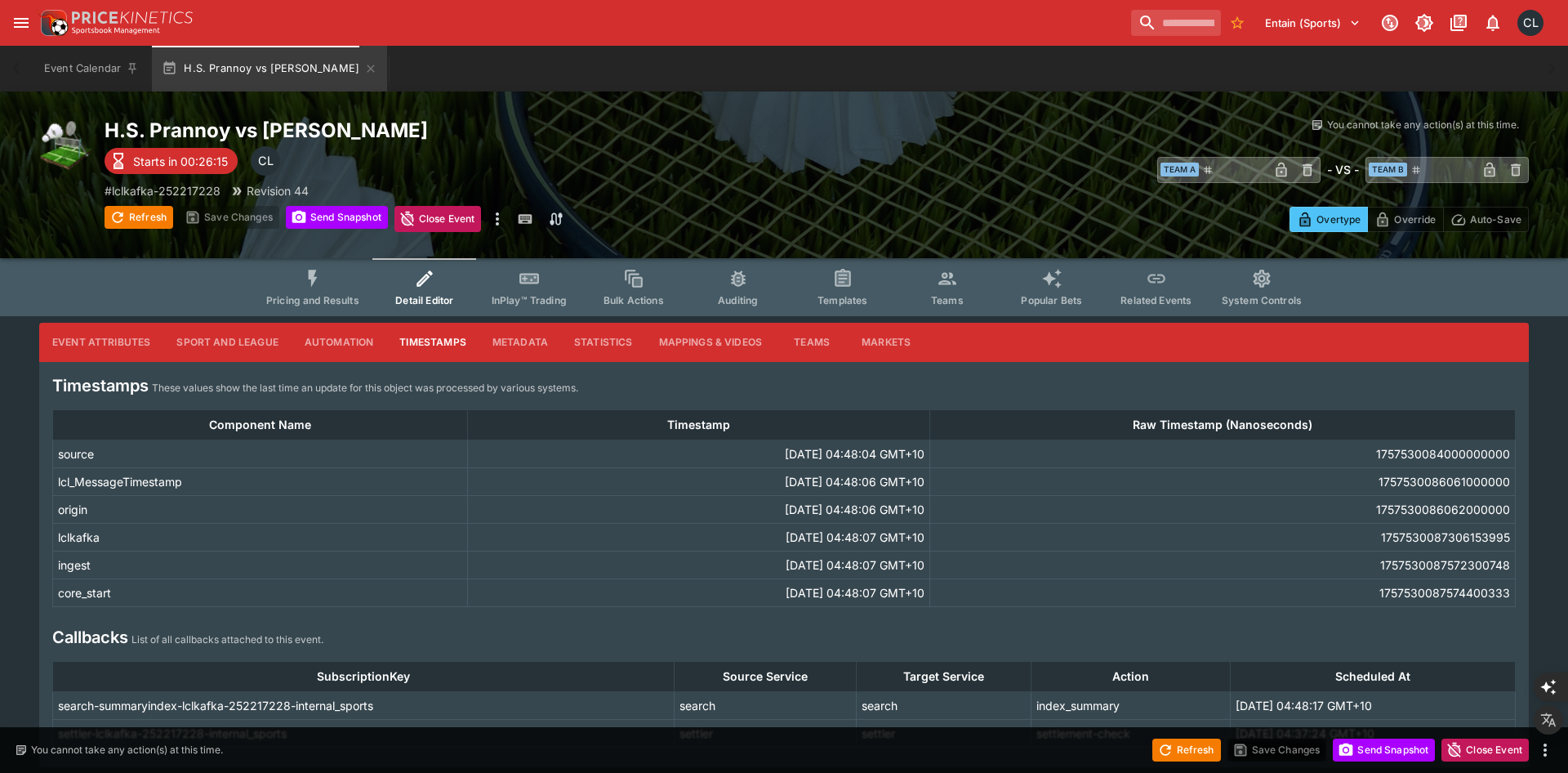
scroll to position [58, 0]
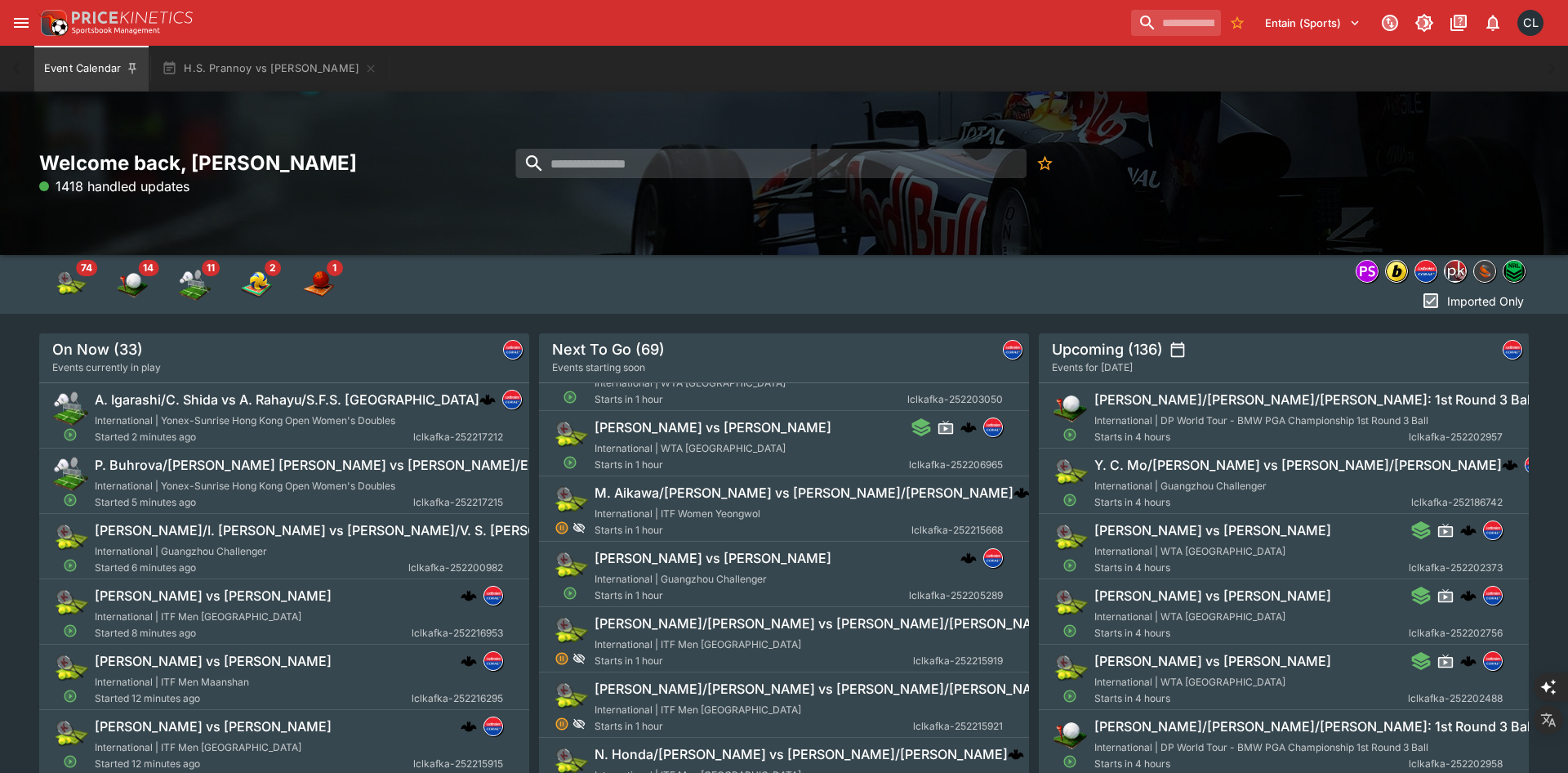
scroll to position [705, 0]
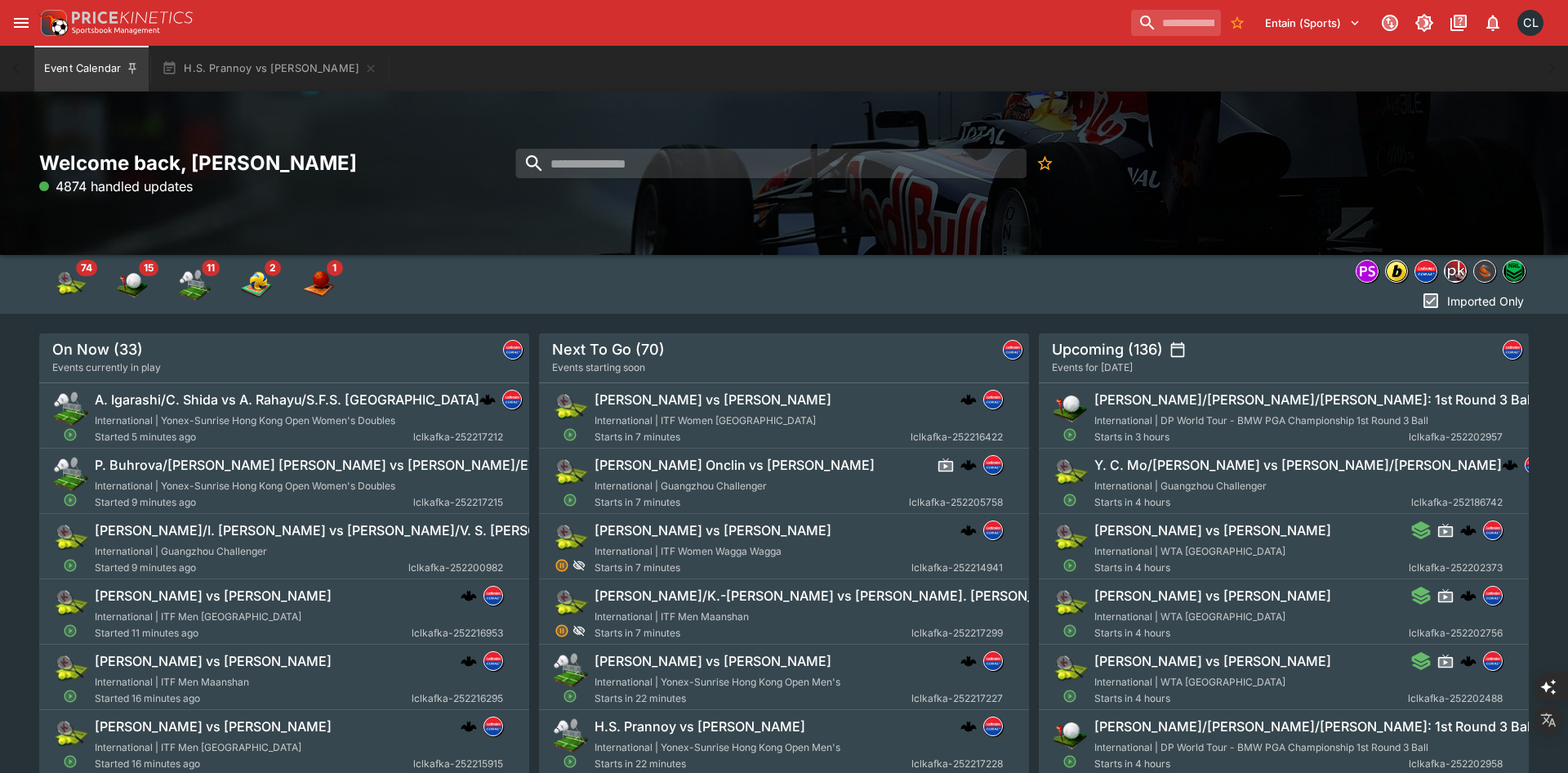
click at [1290, 172] on div "Welcome back, Chad Liu 4874 handled updates" at bounding box center [784, 174] width 1489 height 47
click at [1523, 277] on div "nrl" at bounding box center [1514, 271] width 23 height 23
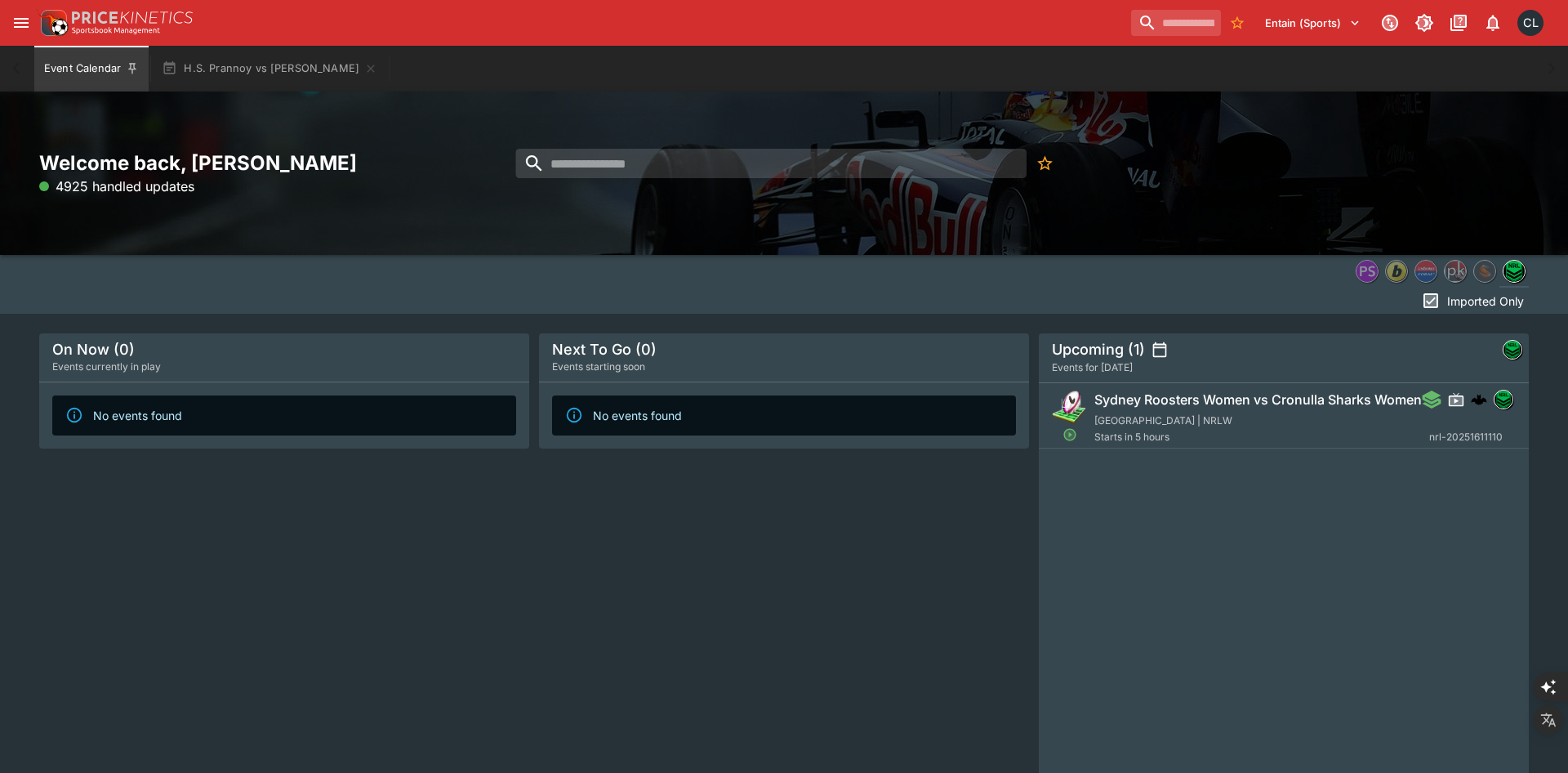
click at [1194, 421] on div "Sydney Roosters Women vs Cronulla Sharks Women Australia | NRLW Starts in 5 hou…" at bounding box center [1298, 417] width 409 height 56
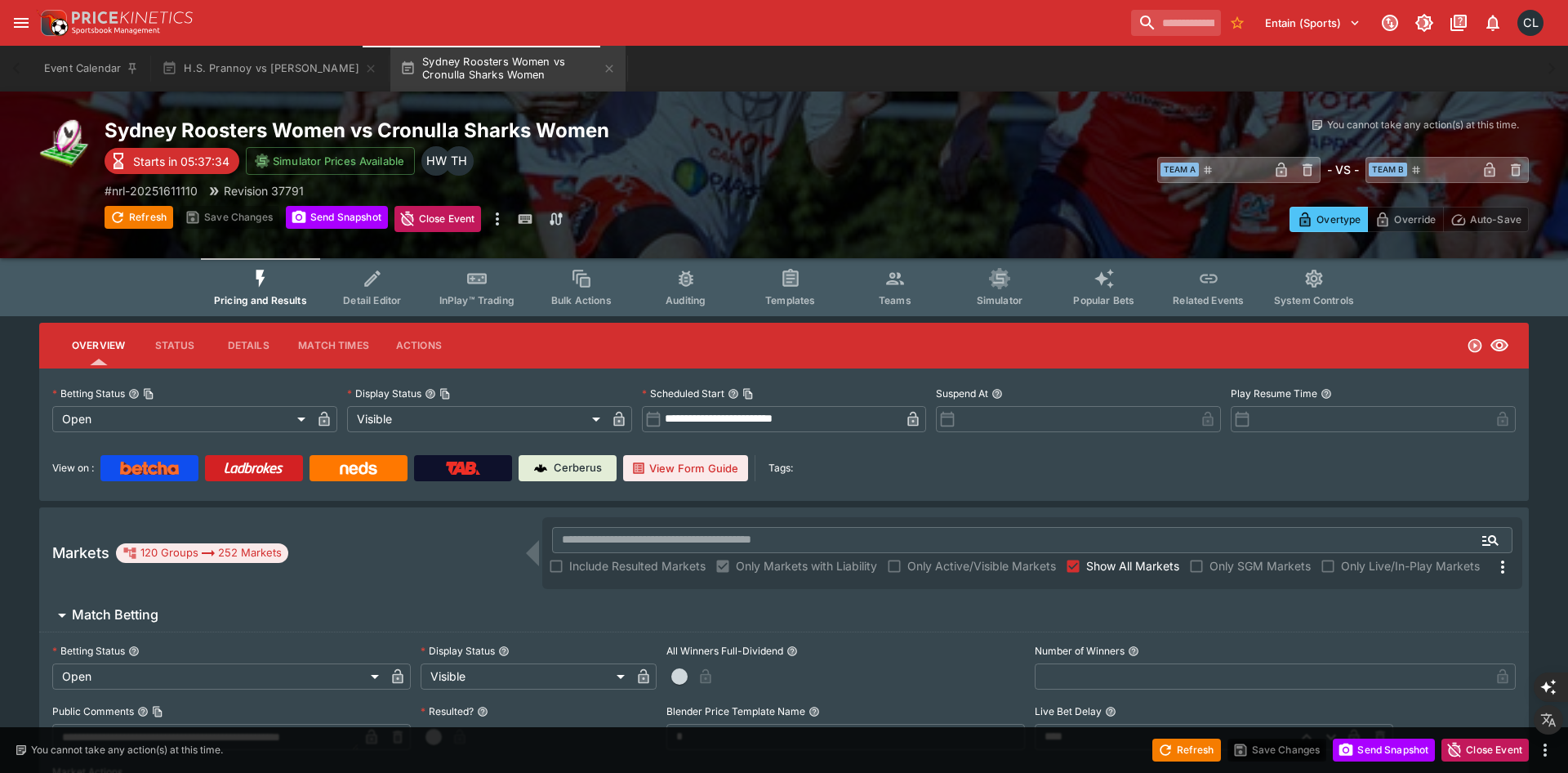
type input "**********"
type input "*******"
type input "**********"
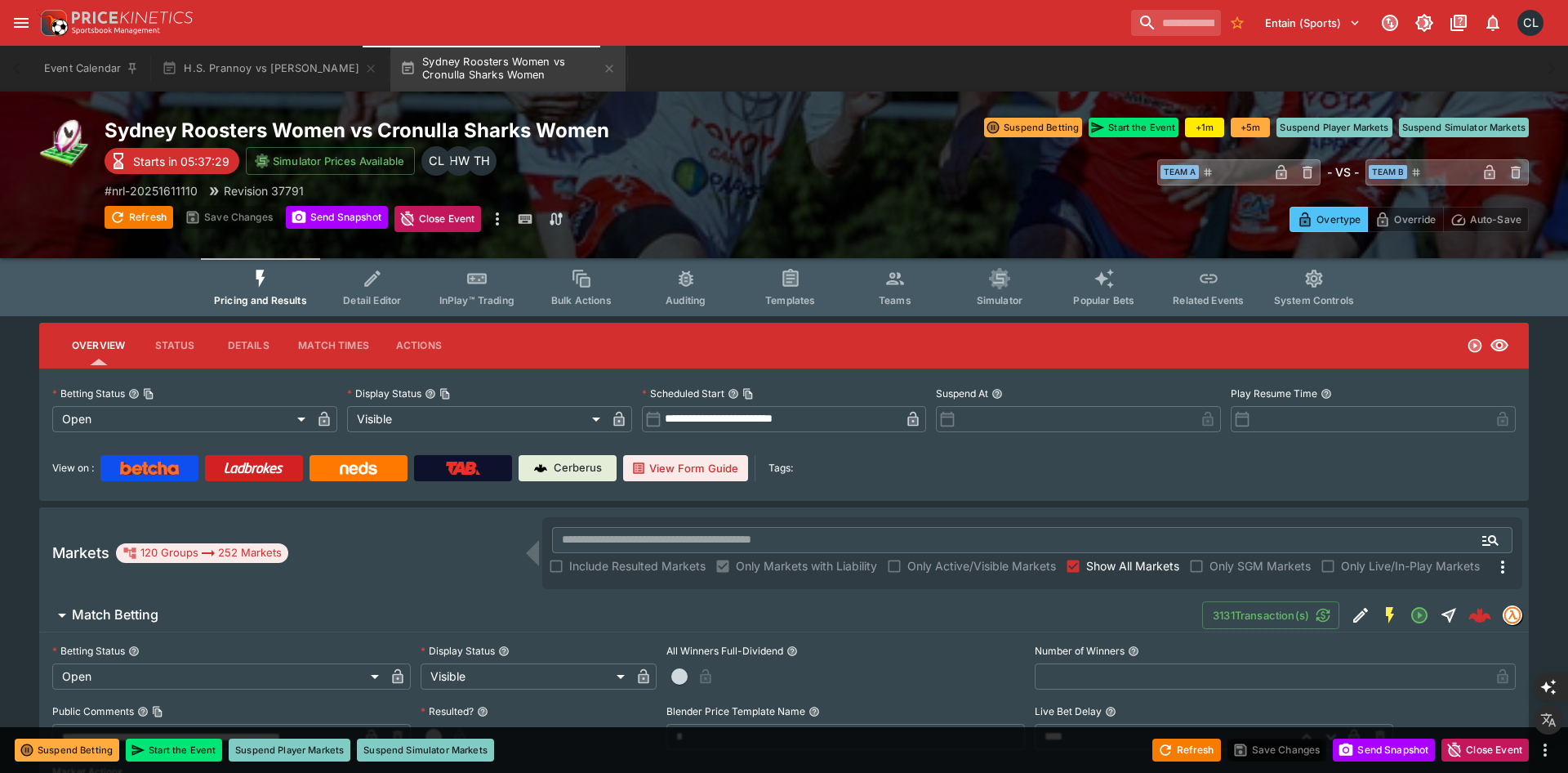
click at [350, 295] on span "Detail Editor" at bounding box center [371, 300] width 58 height 12
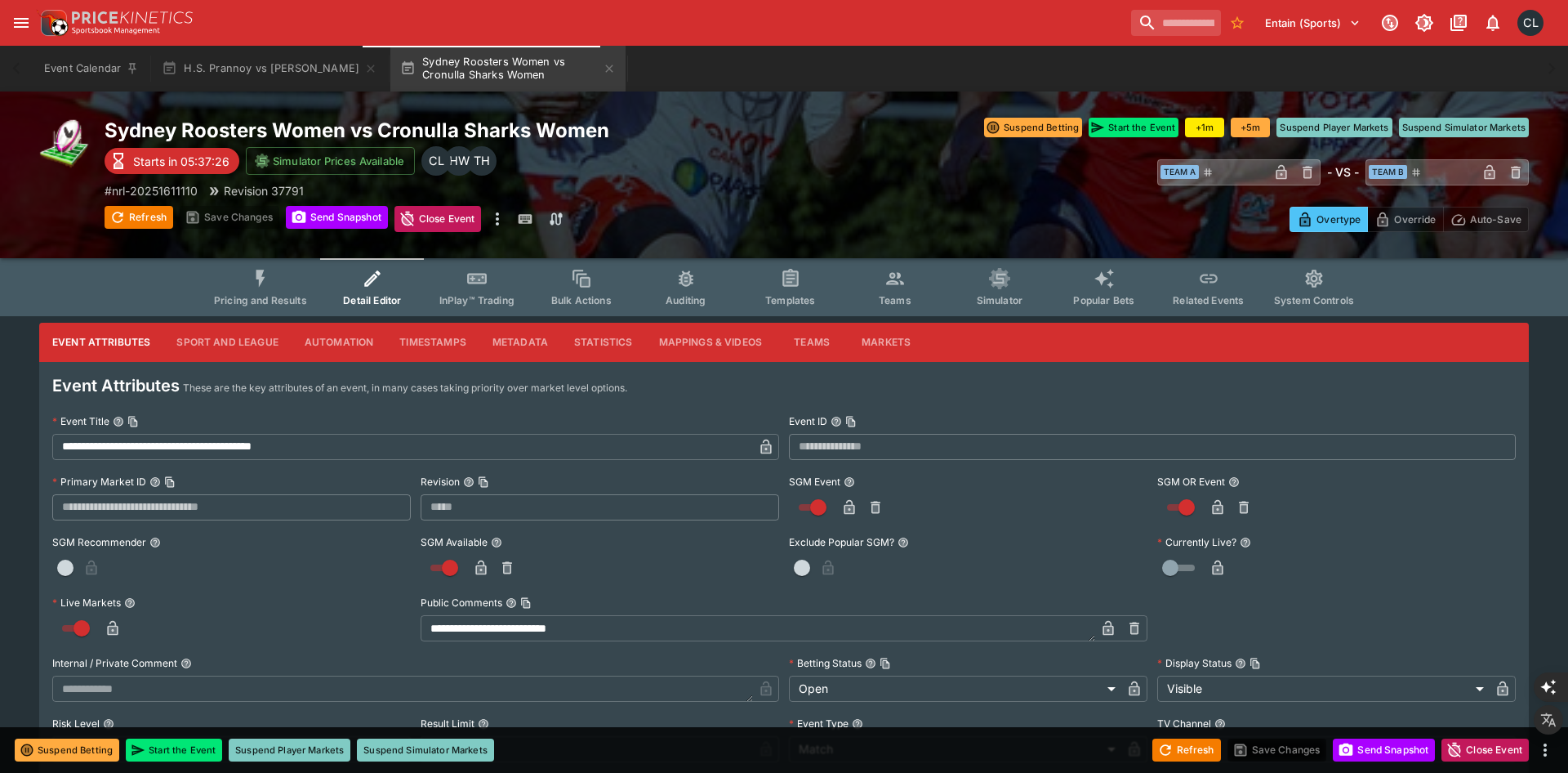
click at [413, 351] on button "Timestamps" at bounding box center [432, 342] width 93 height 39
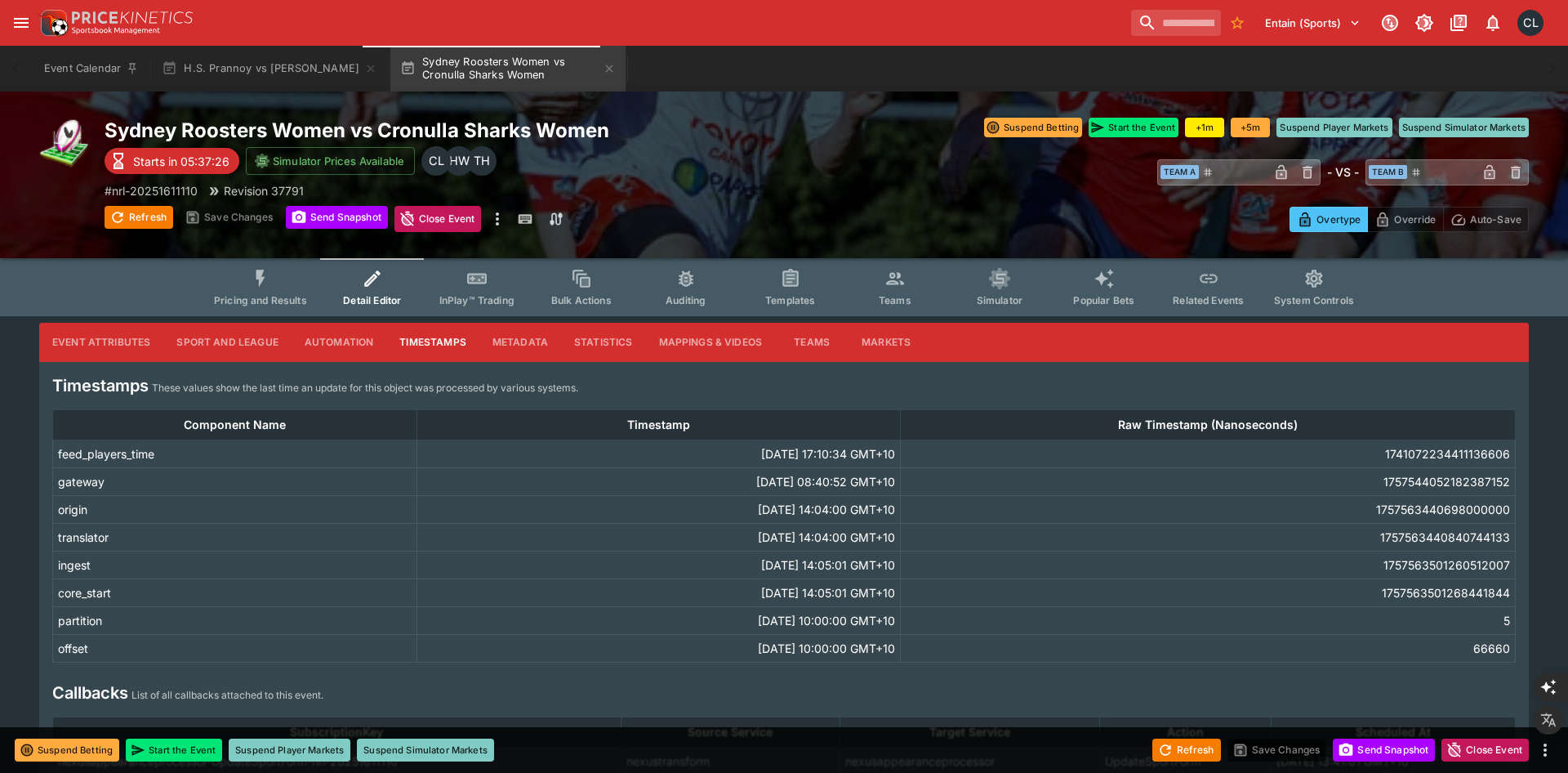
scroll to position [168, 0]
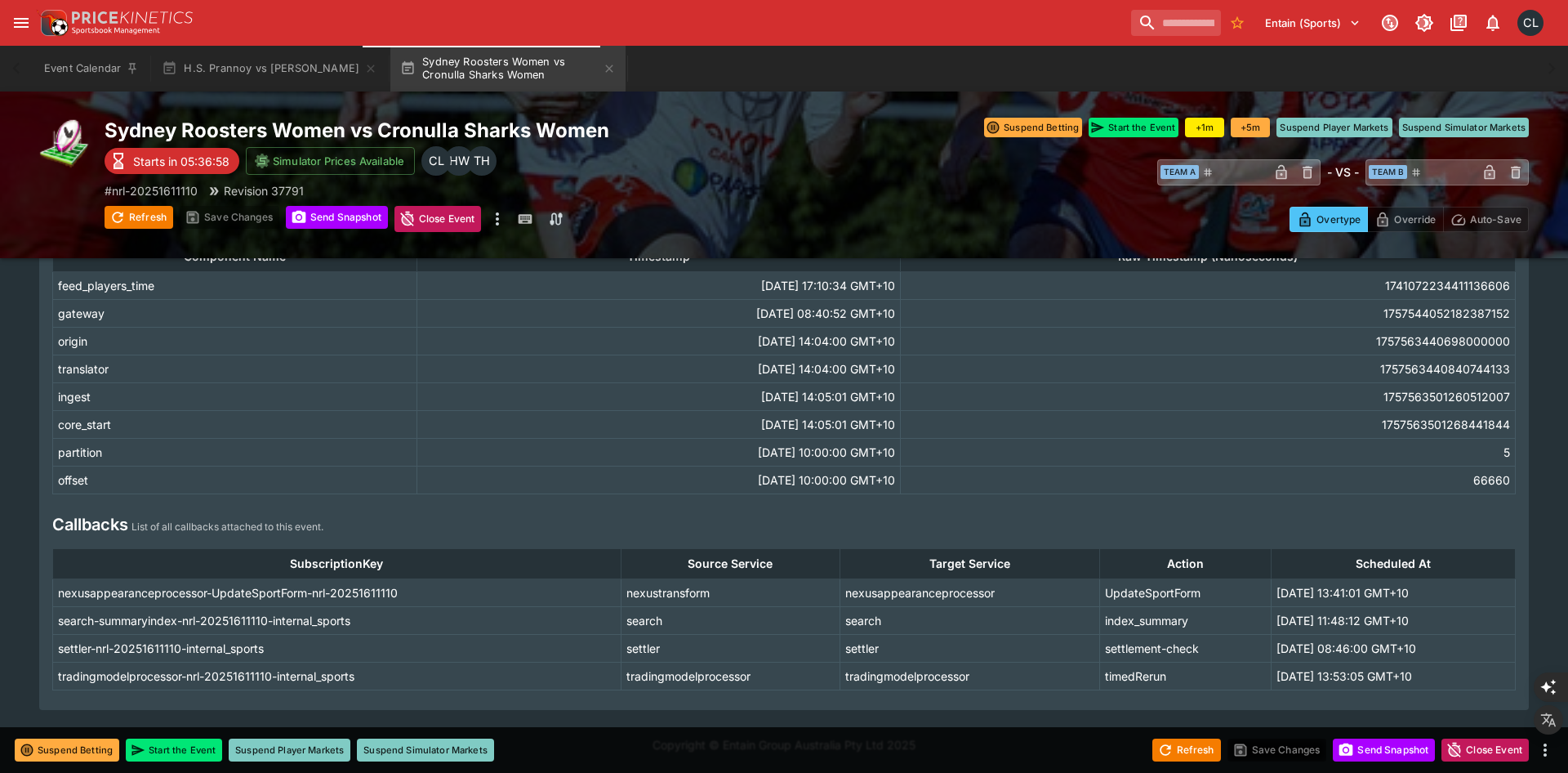
click at [322, 676] on td "tradingmodelprocessor-nrl-20251611110-internal_sports" at bounding box center [338, 676] width 569 height 28
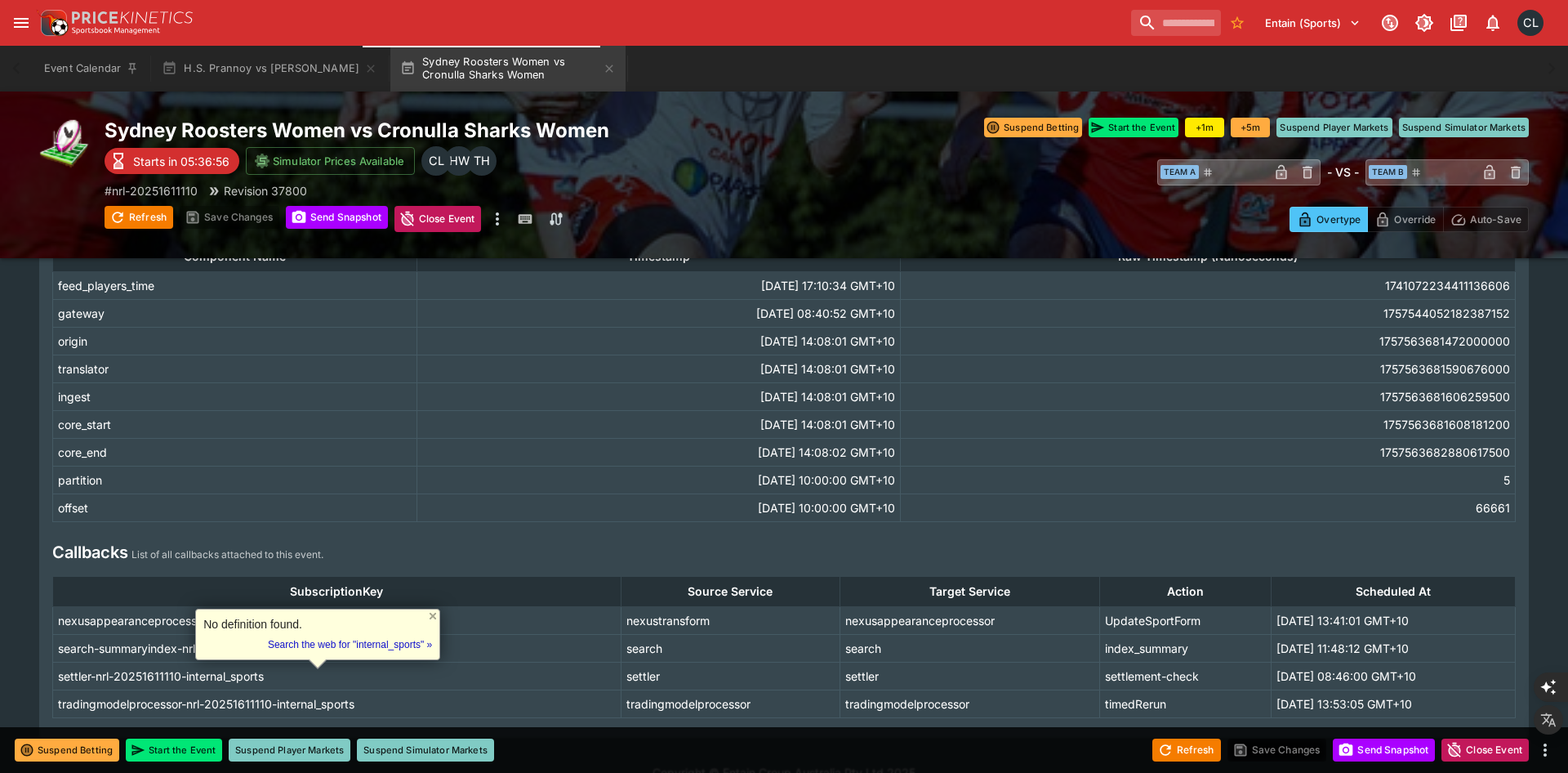
click at [203, 694] on td "tradingmodelprocessor-nrl-20251611110-internal_sports" at bounding box center [338, 704] width 569 height 28
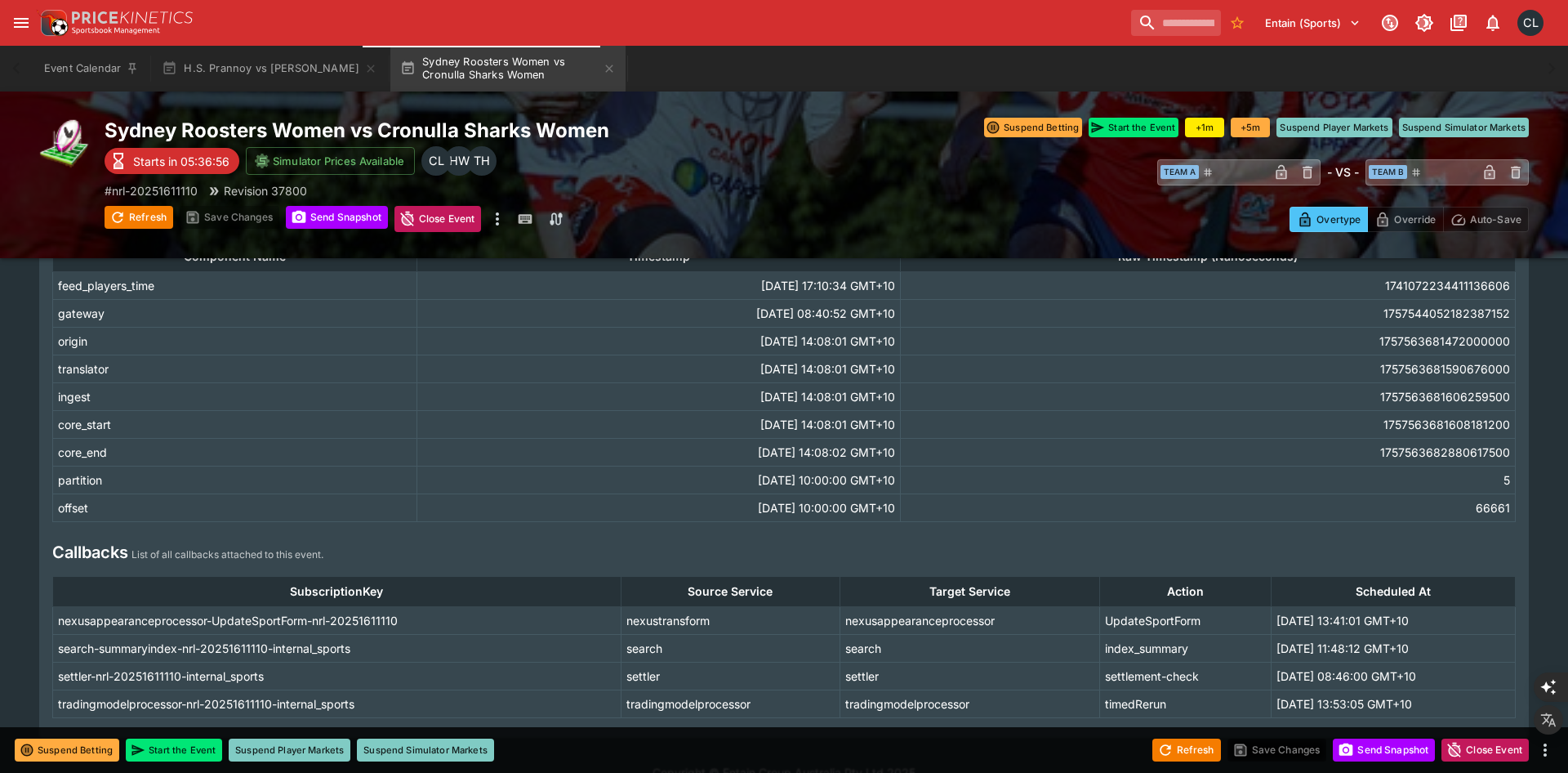
scroll to position [196, 0]
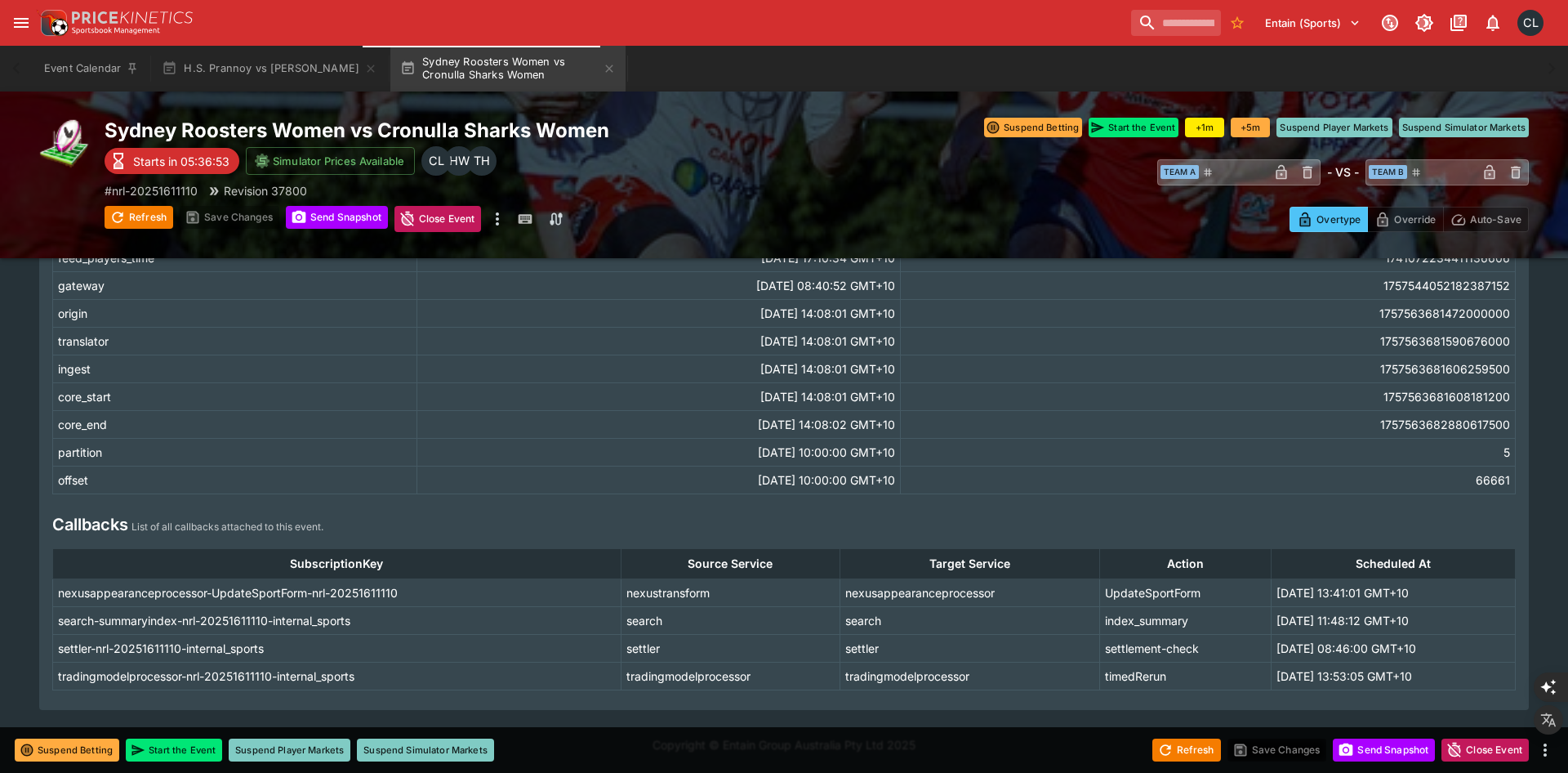
click at [128, 678] on td "tradingmodelprocessor-nrl-20251611110-internal_sports" at bounding box center [338, 676] width 569 height 28
copy td "tradingmodelprocessor-nrl-20251611110-internal_sports"
click at [148, 223] on button "Refresh" at bounding box center [139, 217] width 69 height 23
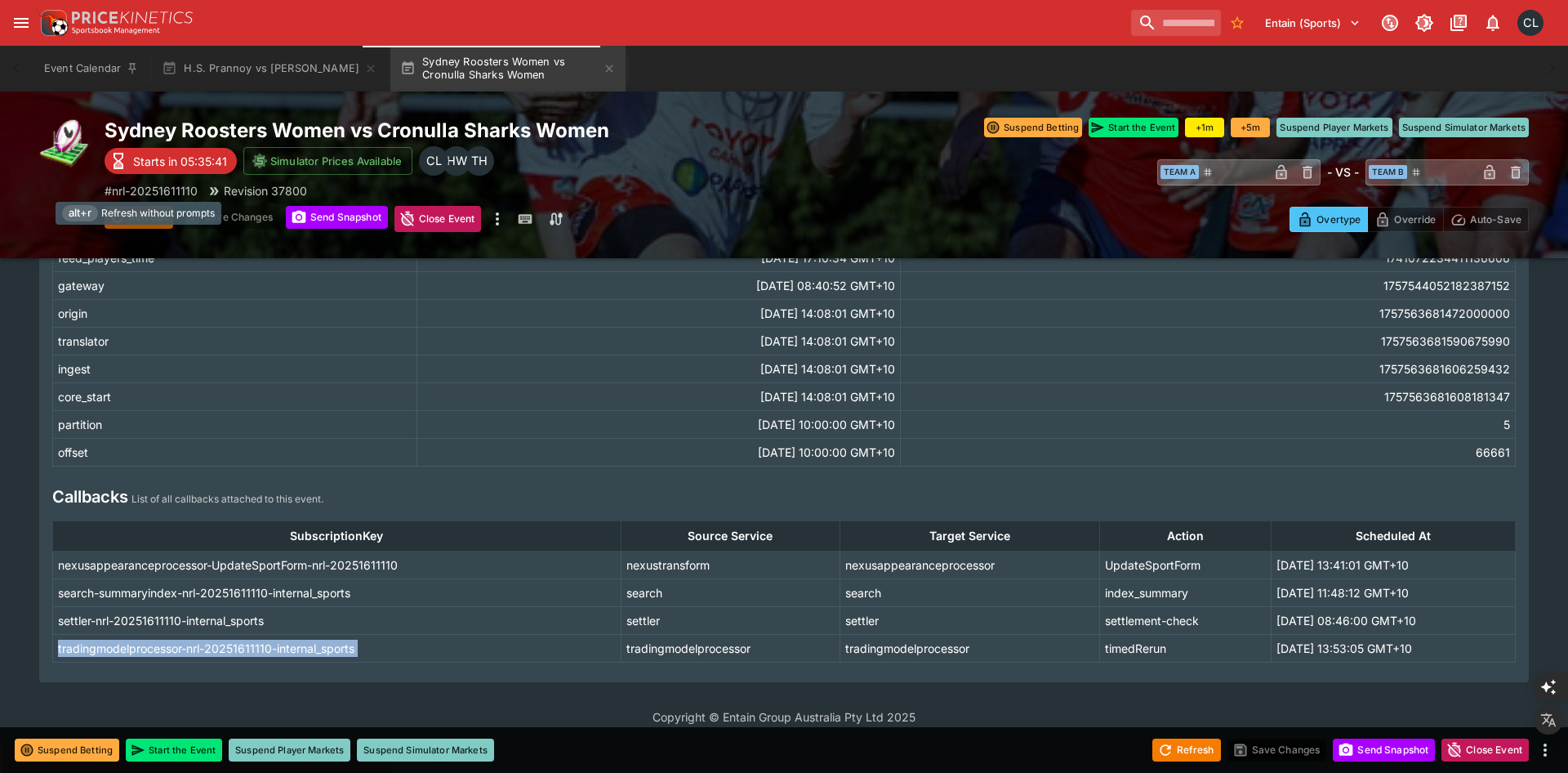
scroll to position [168, 0]
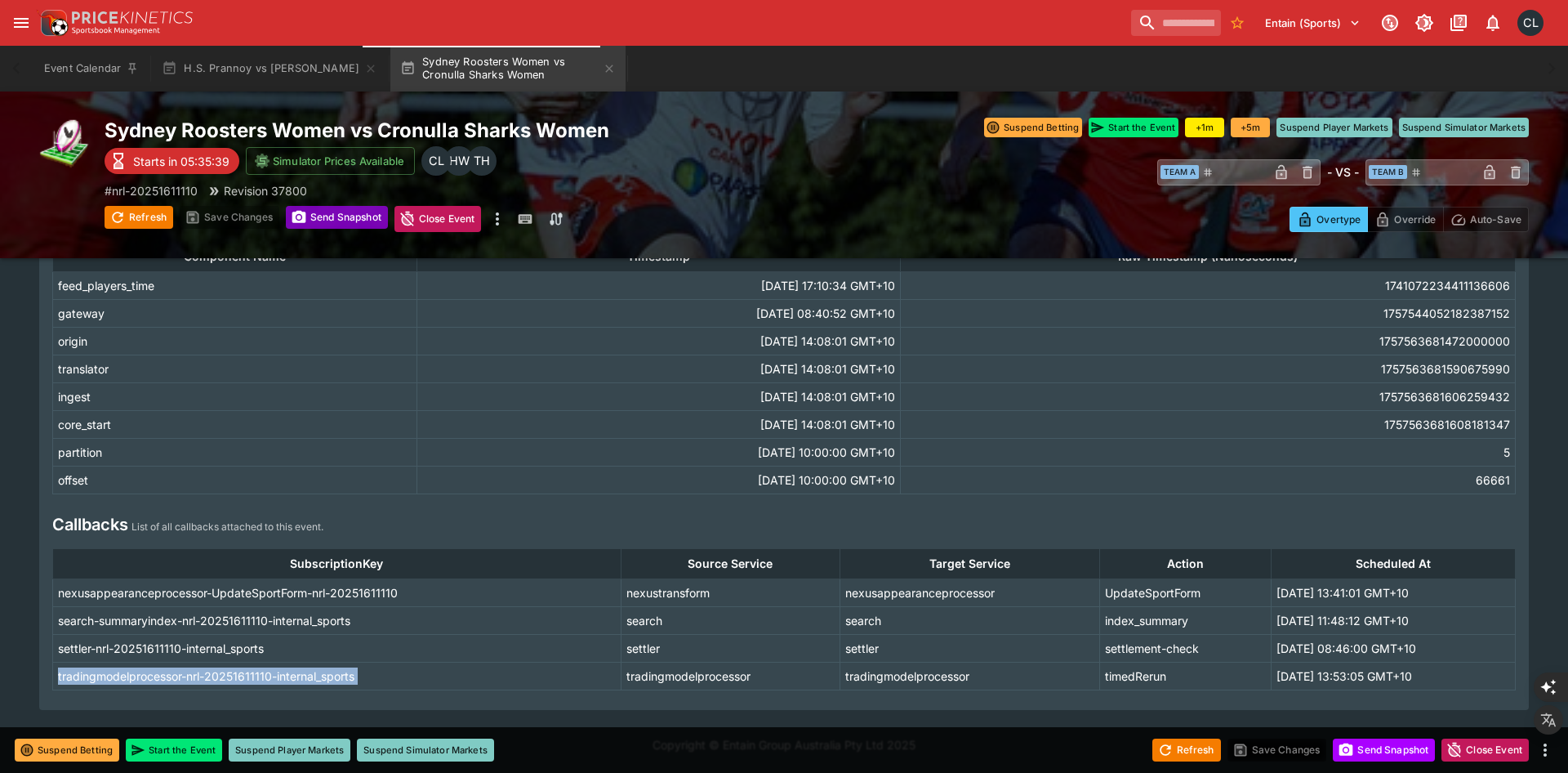
click at [312, 221] on button "Send Snapshot" at bounding box center [337, 217] width 102 height 23
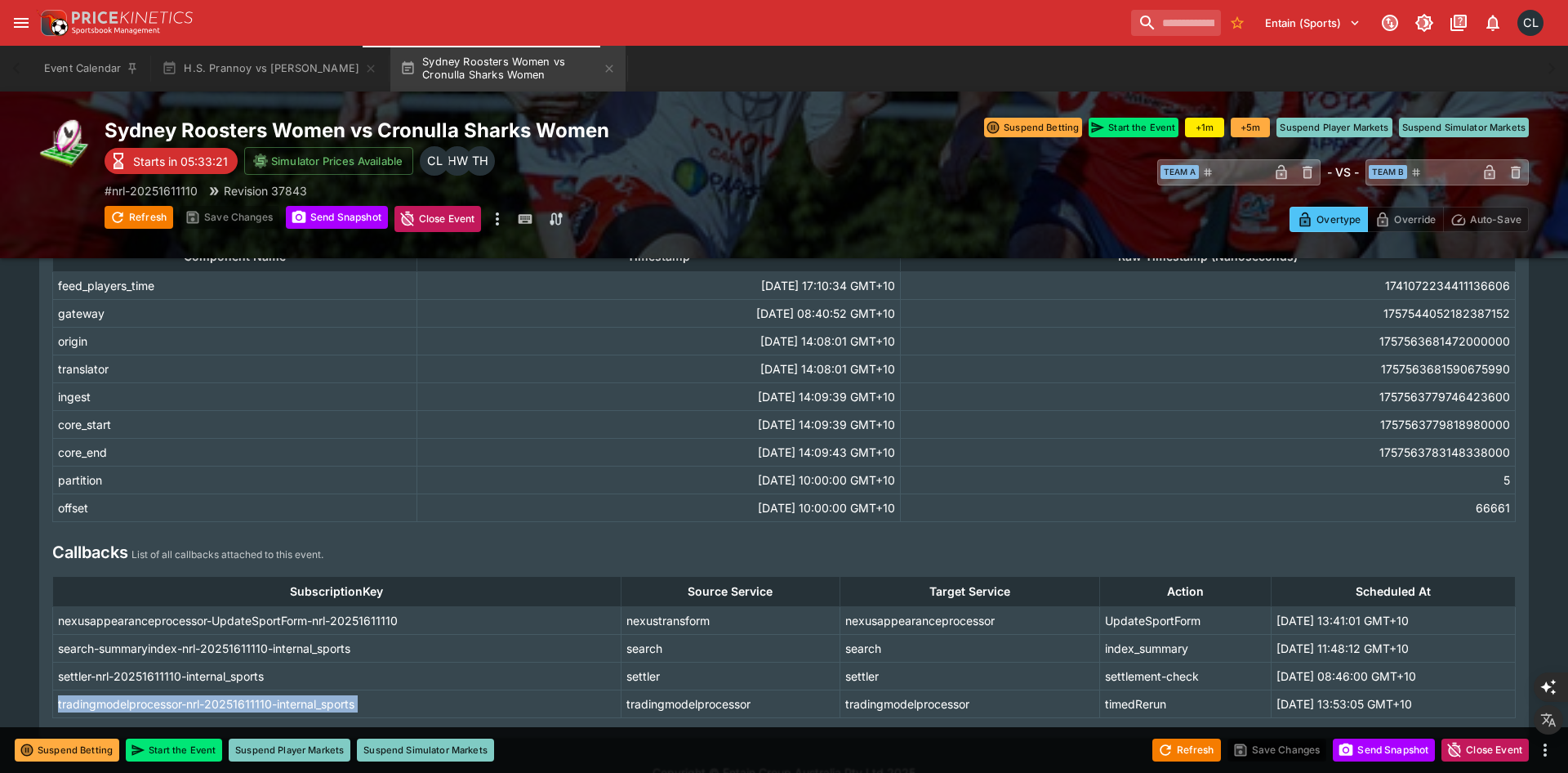
scroll to position [196, 0]
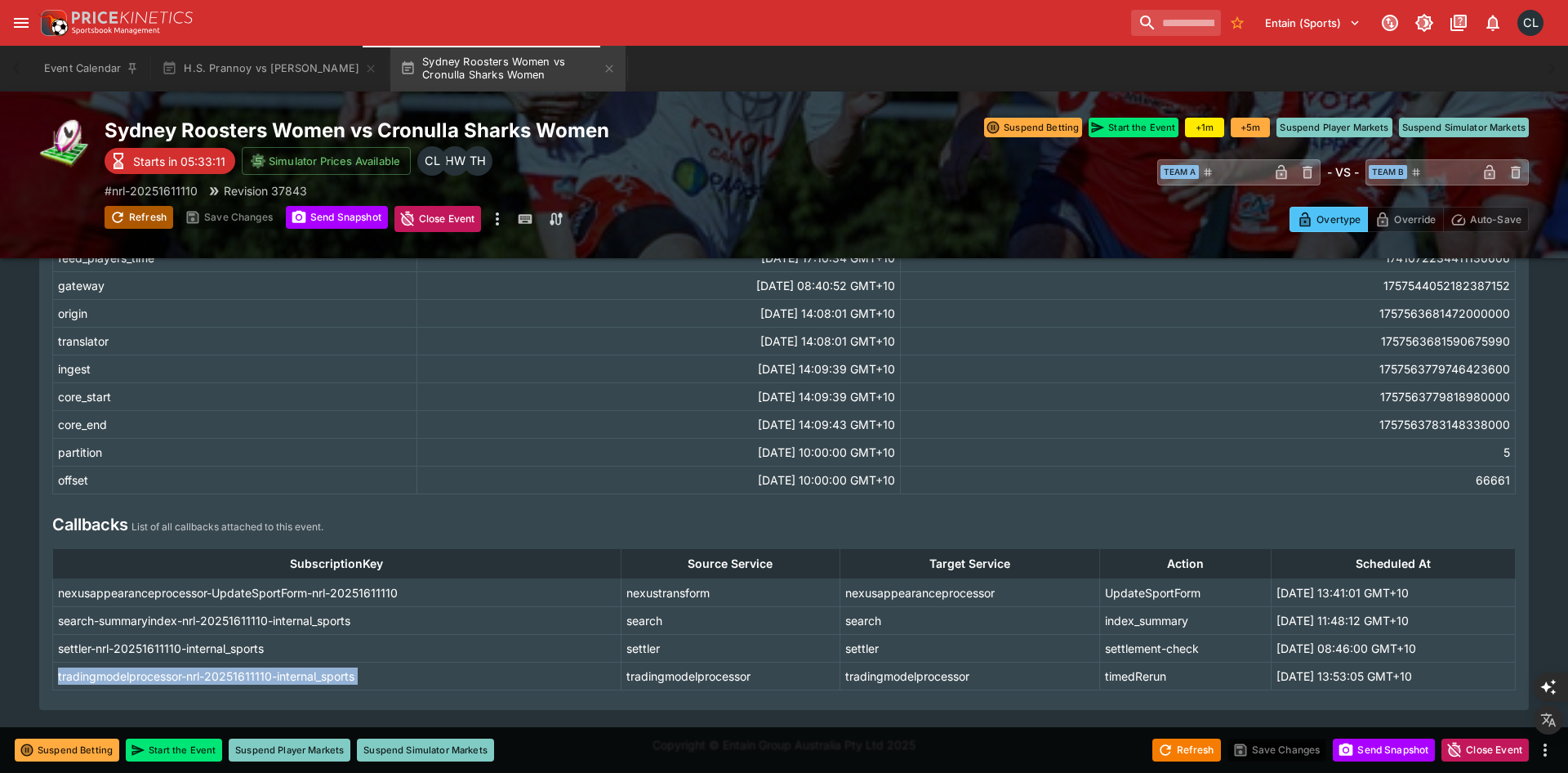
click at [152, 216] on button "Refresh" at bounding box center [139, 217] width 69 height 23
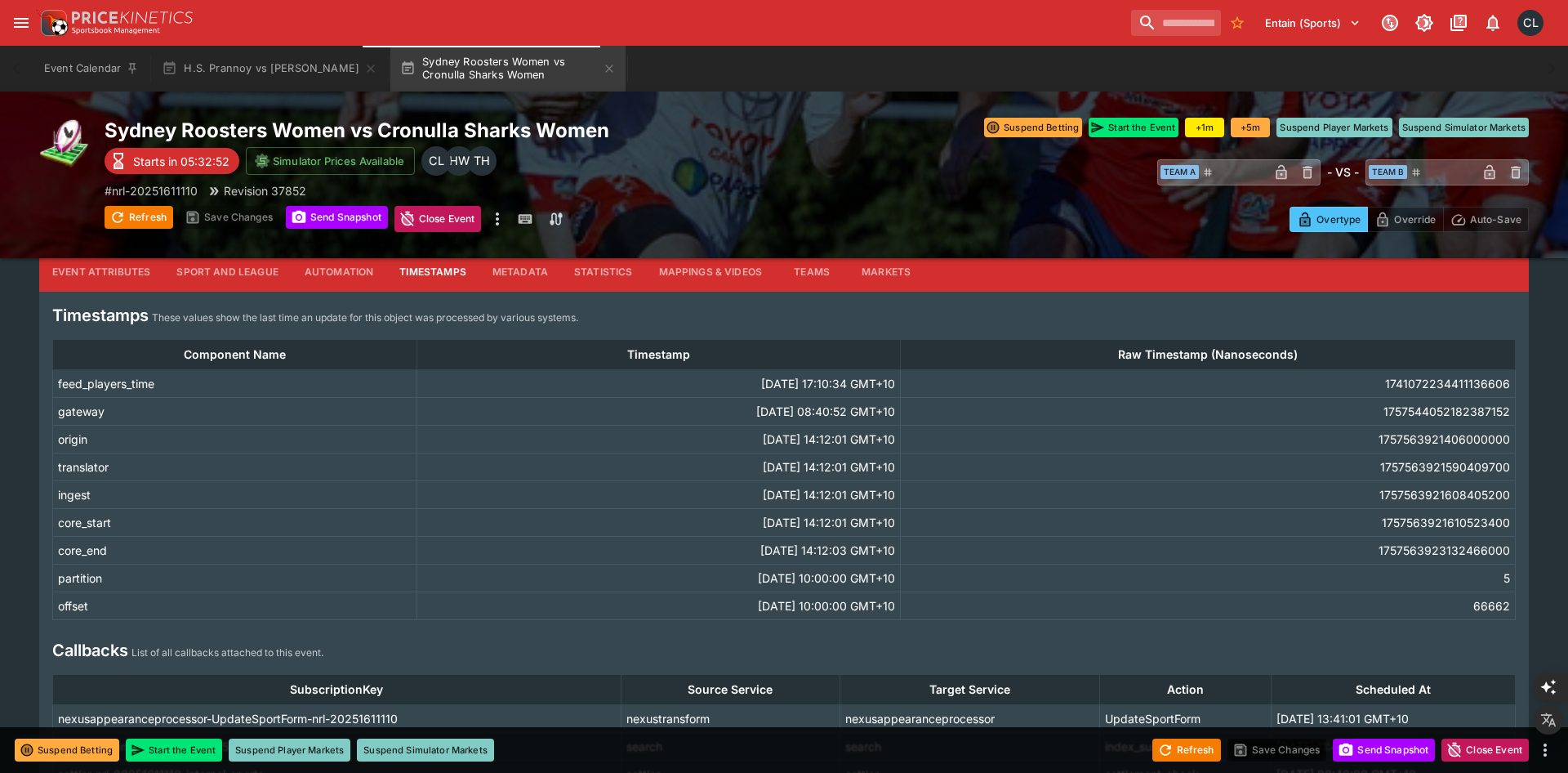
scroll to position [0, 0]
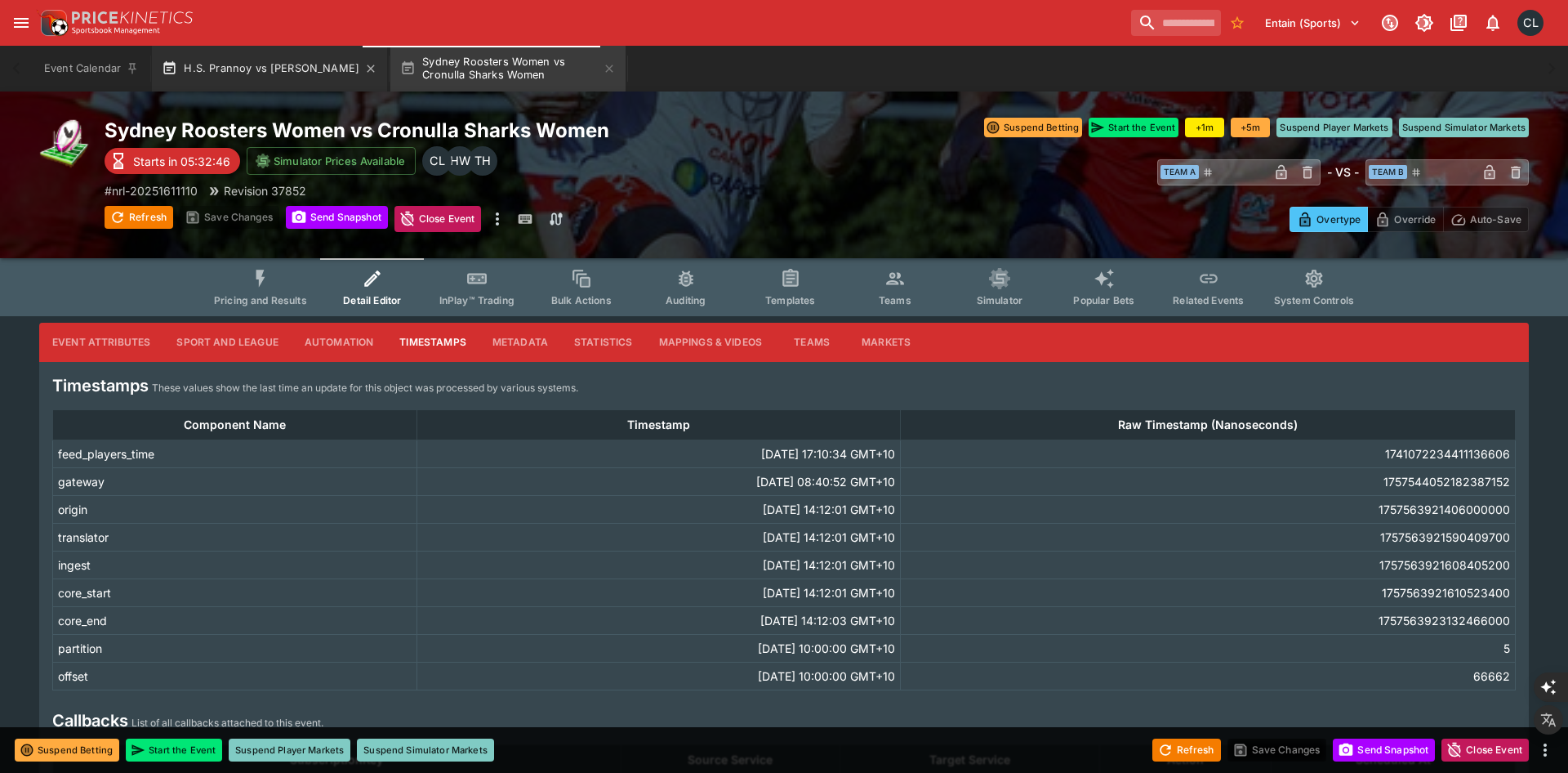
click at [284, 66] on button "H.S. Prannoy vs [PERSON_NAME]" at bounding box center [270, 69] width 235 height 46
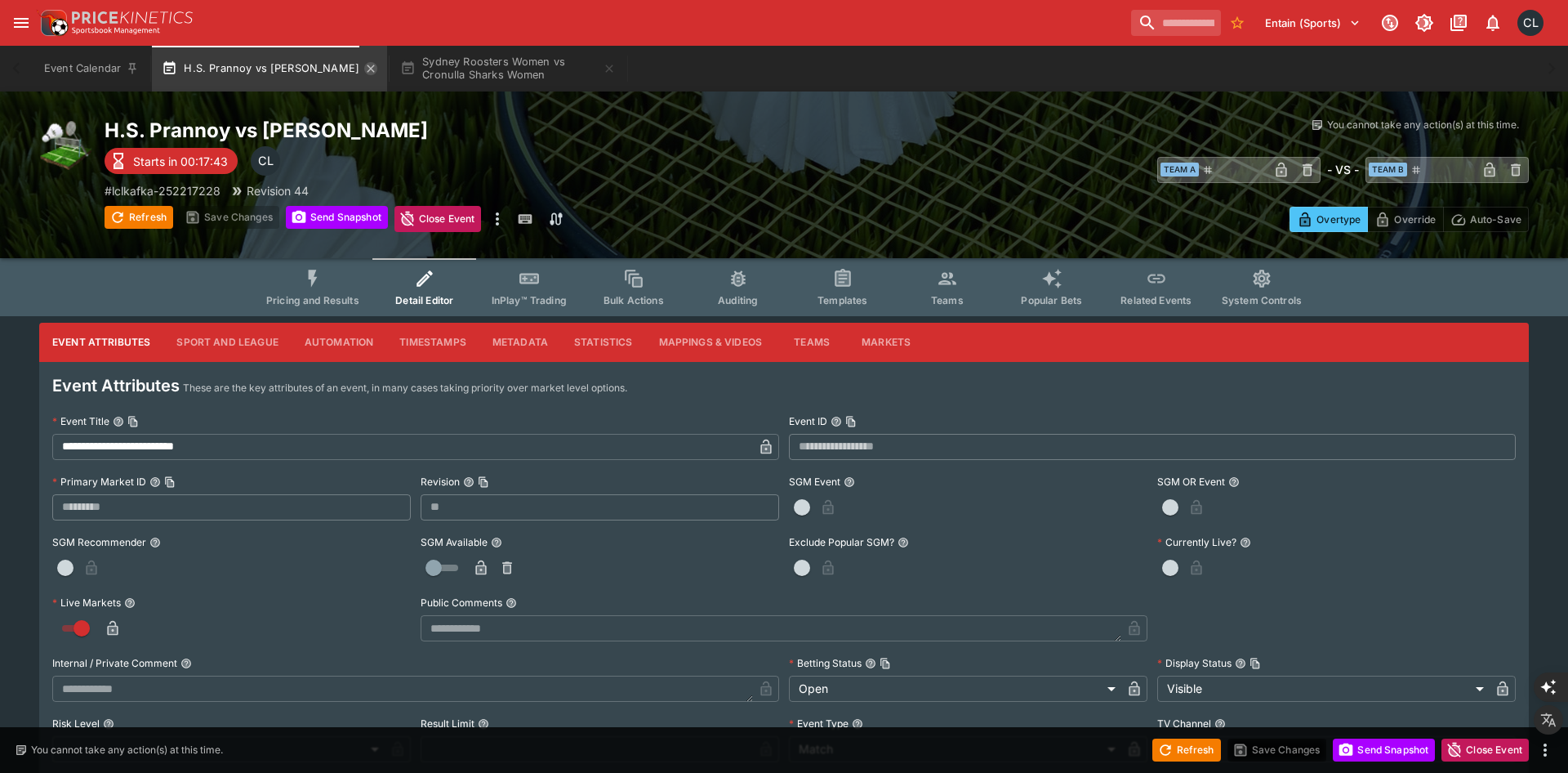
click at [364, 66] on icon "button" at bounding box center [370, 68] width 13 height 13
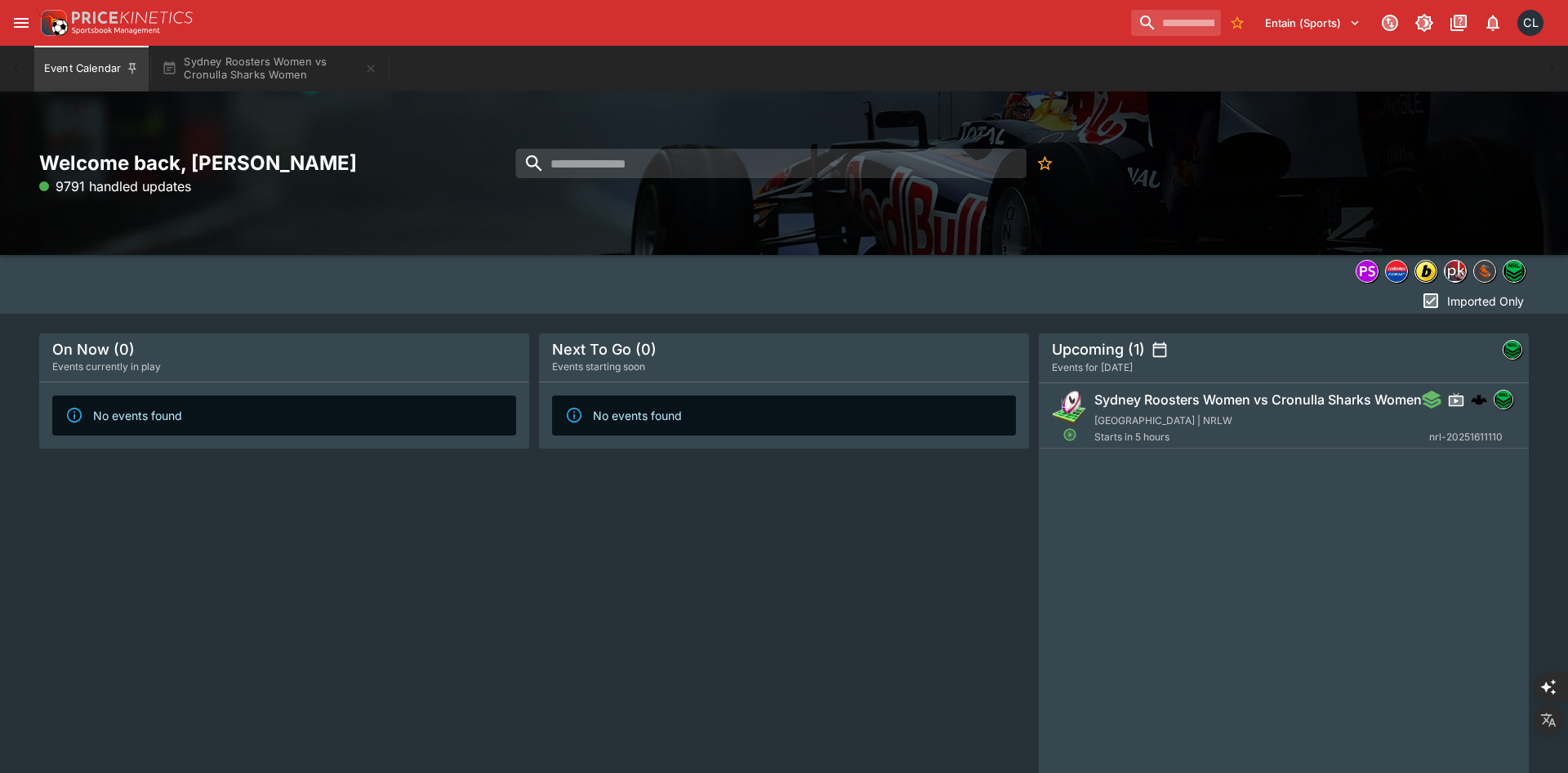
click at [109, 61] on button "Event Calendar" at bounding box center [91, 69] width 114 height 46
click at [608, 586] on div "Next To Go (0) Events starting soon No events found" at bounding box center [784, 604] width 490 height 540
click at [617, 163] on input "search" at bounding box center [770, 163] width 510 height 30
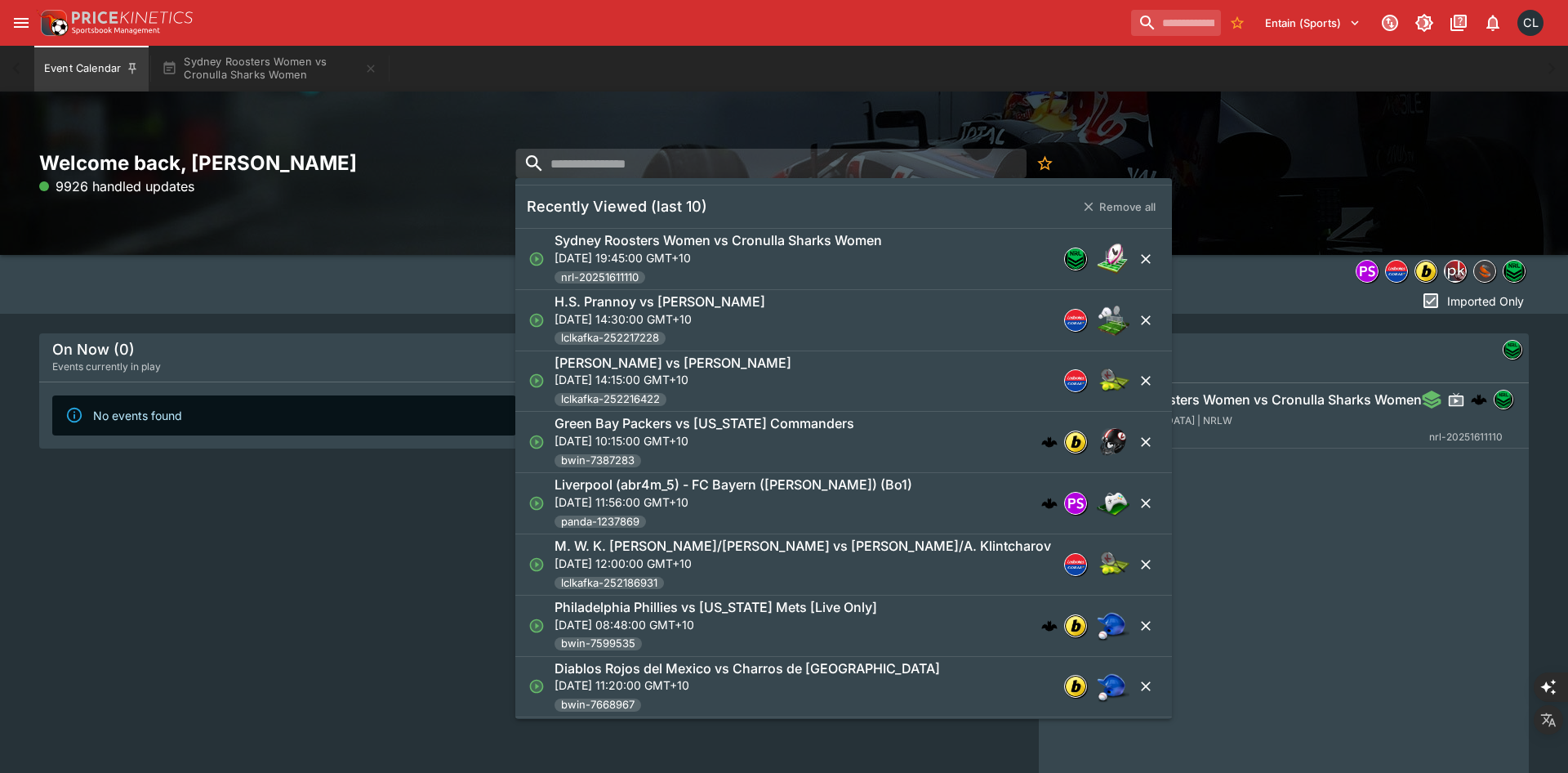
click at [694, 424] on h6 "Green Bay Packers vs Washington Commanders" at bounding box center [704, 423] width 300 height 17
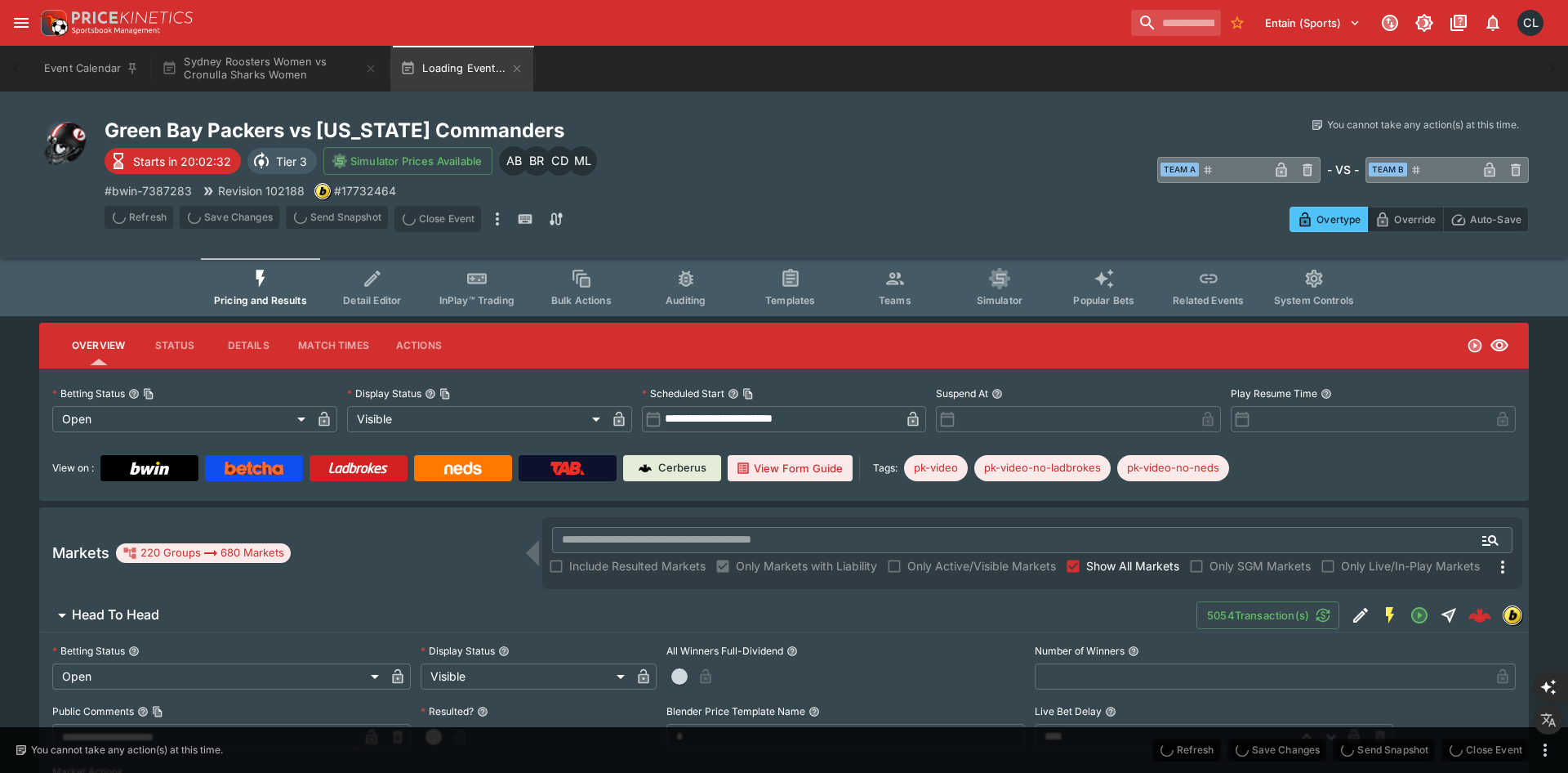
click at [378, 296] on span "Detail Editor" at bounding box center [371, 300] width 58 height 12
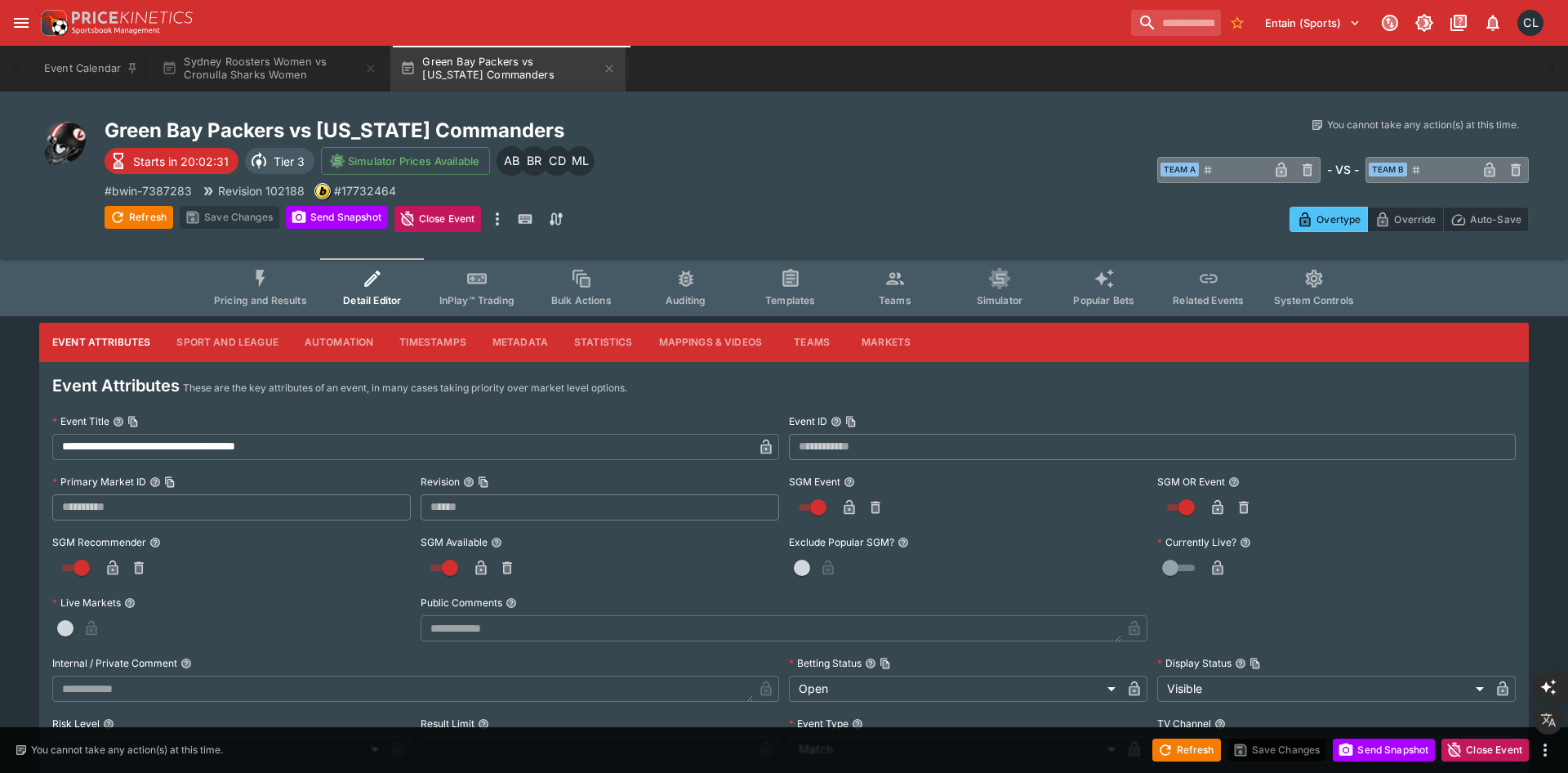
click at [410, 350] on button "Timestamps" at bounding box center [432, 342] width 93 height 39
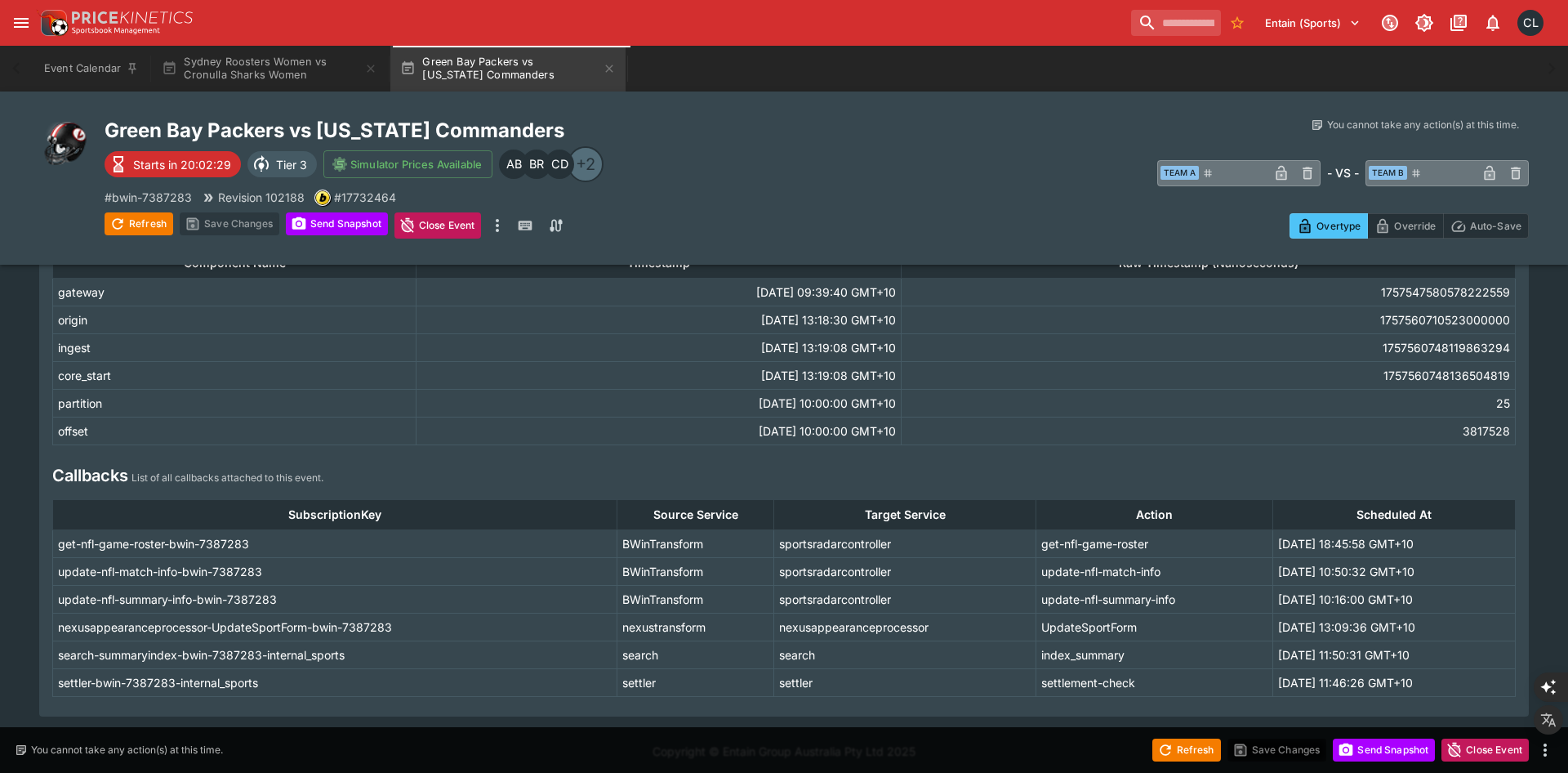
scroll to position [175, 0]
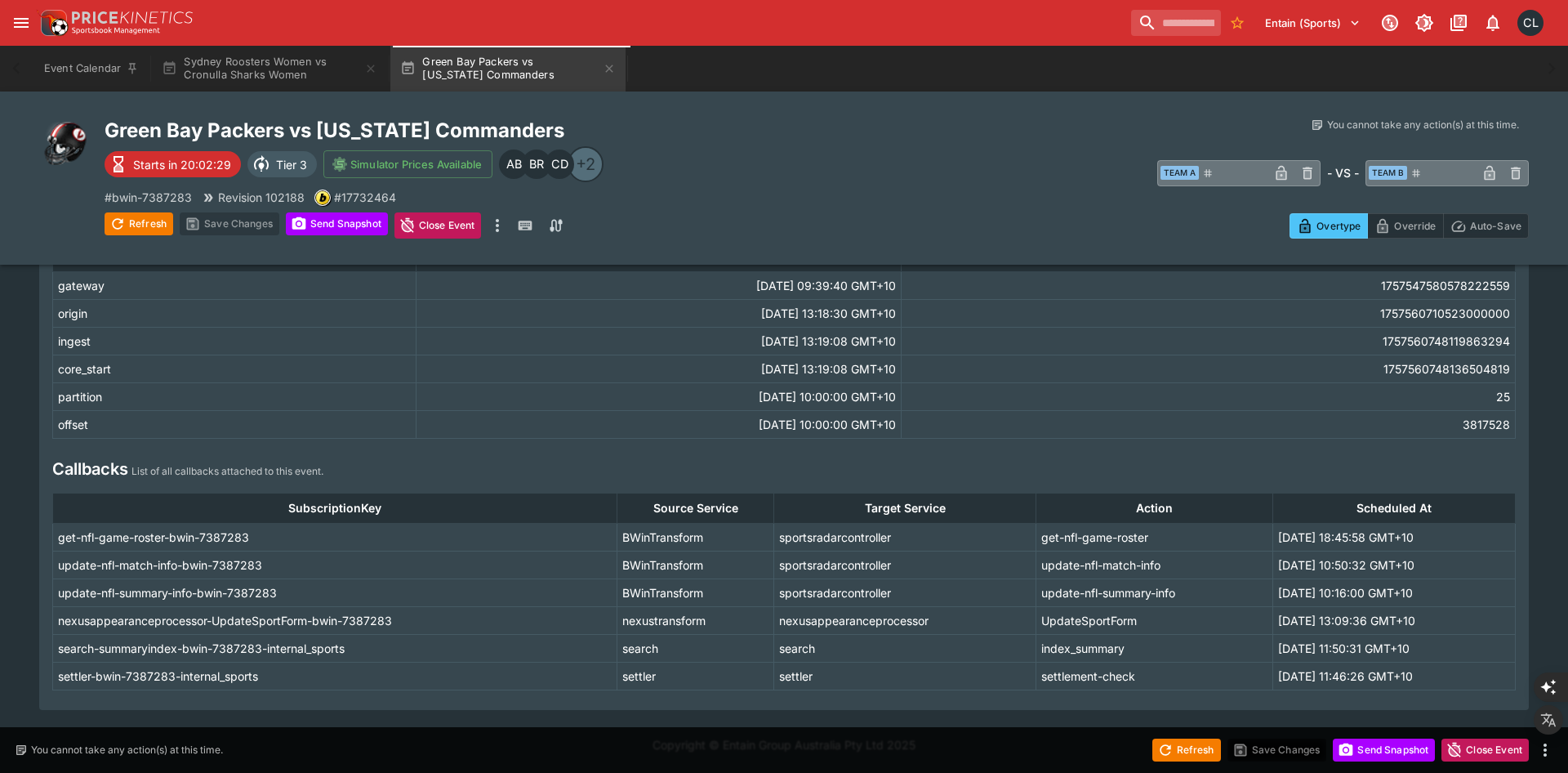
click at [1114, 604] on td "update-nfl-summary-info" at bounding box center [1155, 592] width 237 height 28
click at [1139, 538] on td "get-nfl-game-roster" at bounding box center [1155, 537] width 237 height 28
click at [380, 621] on td "nexusappearanceprocessor-UpdateSportForm-bwin-7387283" at bounding box center [335, 620] width 564 height 28
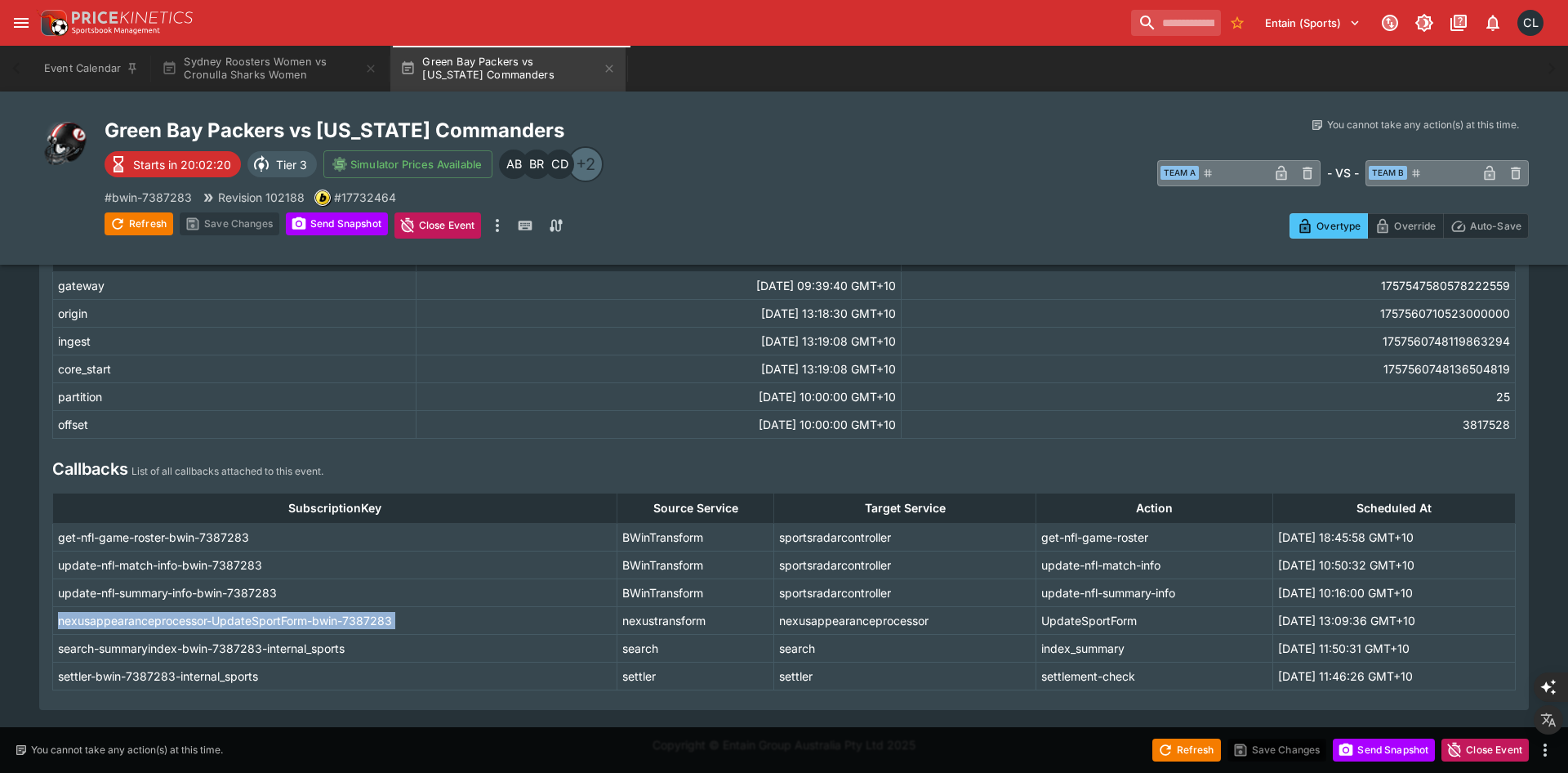
copy td "nexusappearanceprocessor-UpdateSportForm-bwin-7387283"
click at [227, 593] on td "update-nfl-summary-info-bwin-7387283" at bounding box center [335, 592] width 564 height 28
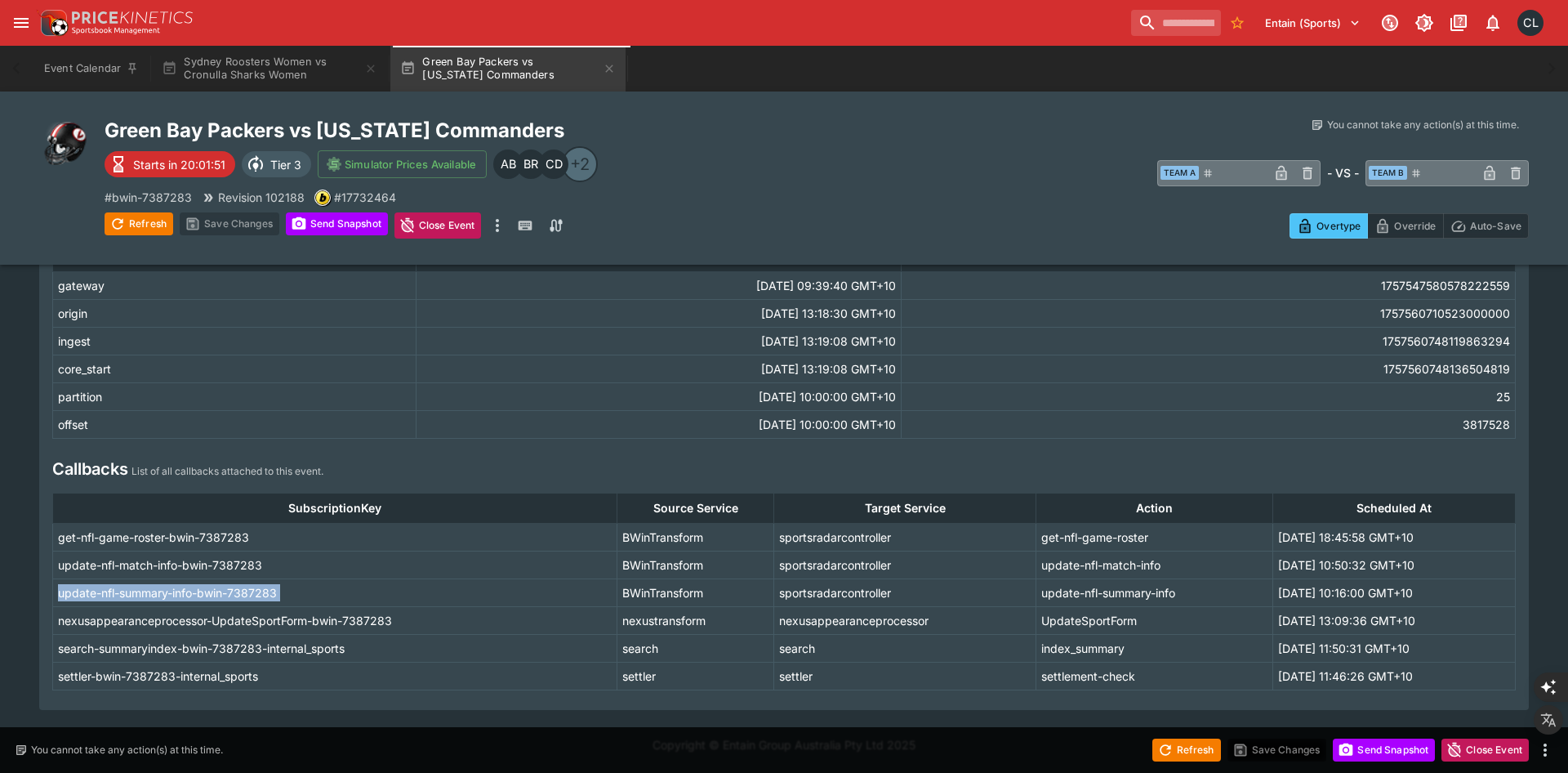
click at [227, 593] on td "update-nfl-summary-info-bwin-7387283" at bounding box center [335, 592] width 564 height 28
copy td "update-nfl-summary-info-bwin-7387283"
click at [614, 69] on icon "button" at bounding box center [608, 68] width 13 height 13
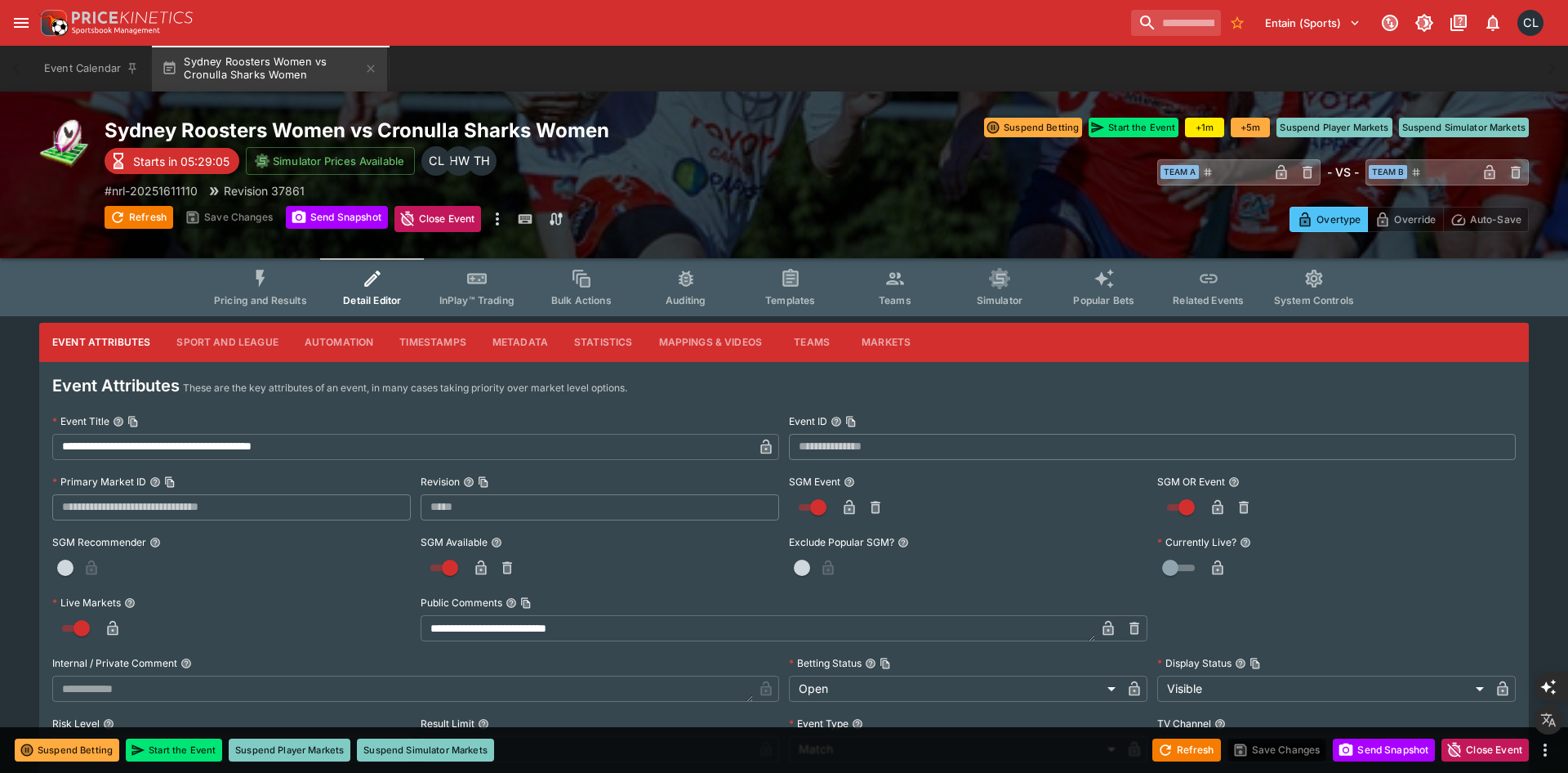
type input "*****"
type input "**********"
type input "*****"
type input "*********"
type input "*****"
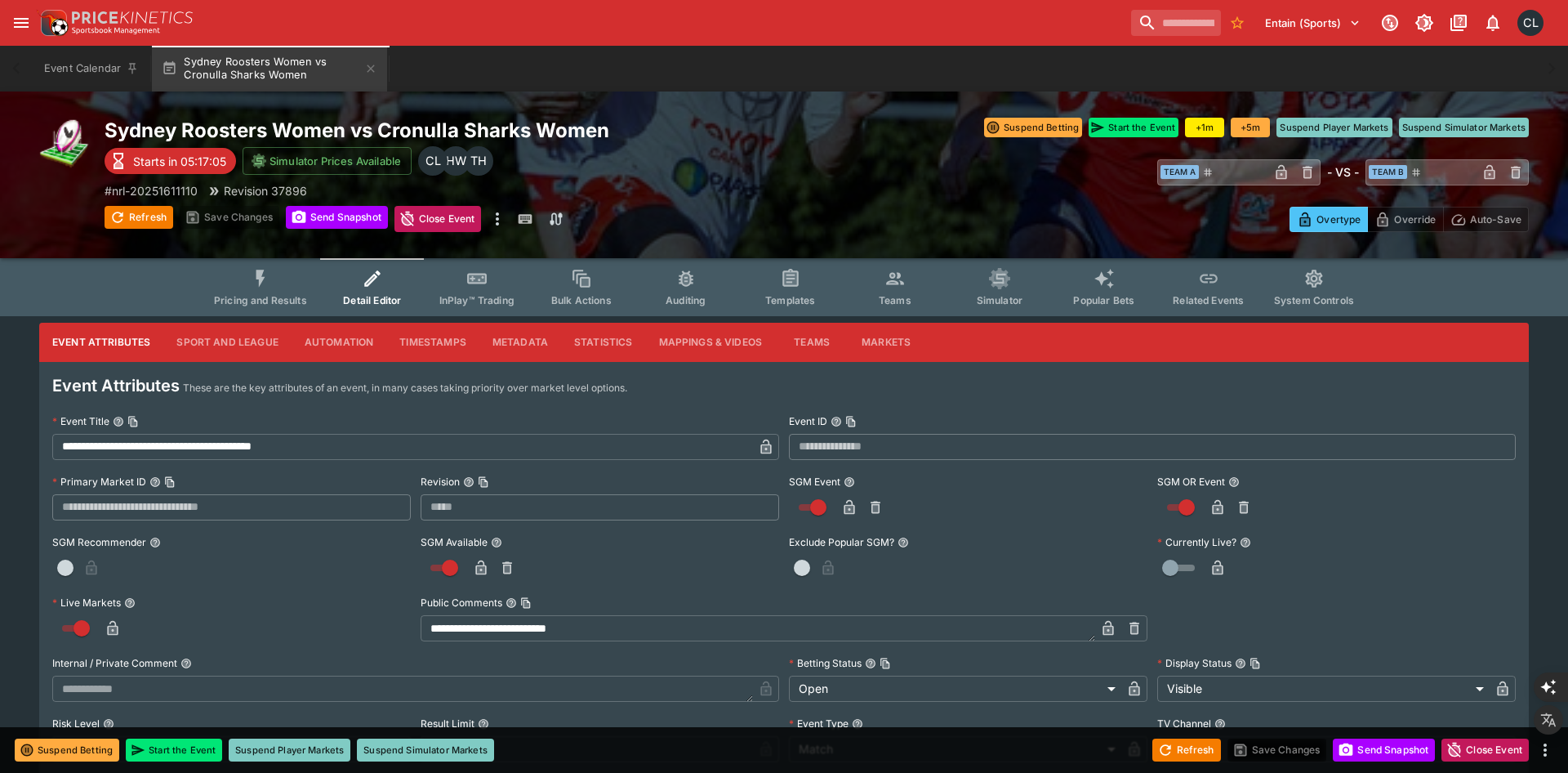
type input "**********"
type input "*****"
type input "*********"
type input "*****"
type input "**********"
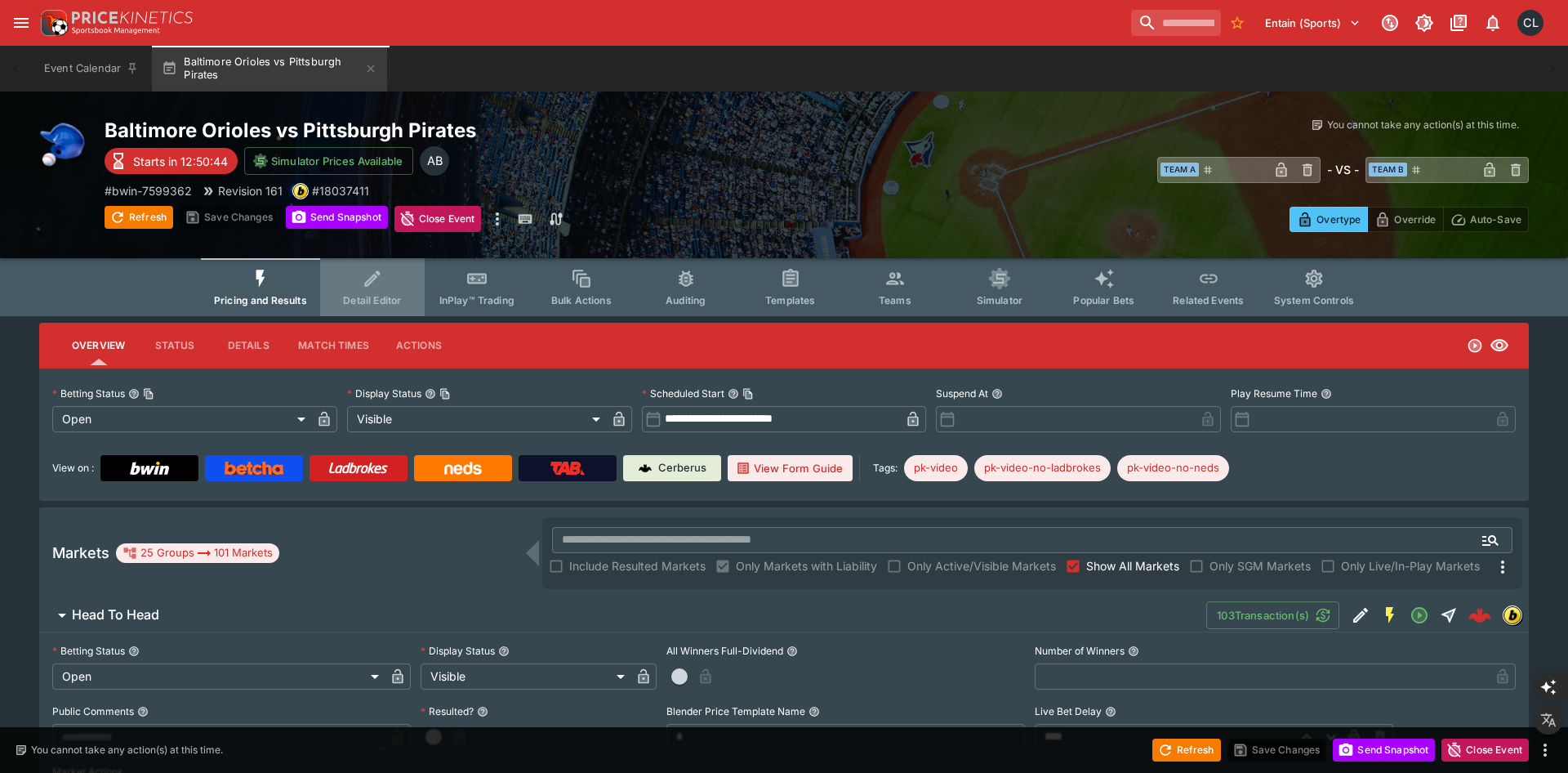
click at [388, 293] on button "Detail Editor" at bounding box center [372, 287] width 105 height 58
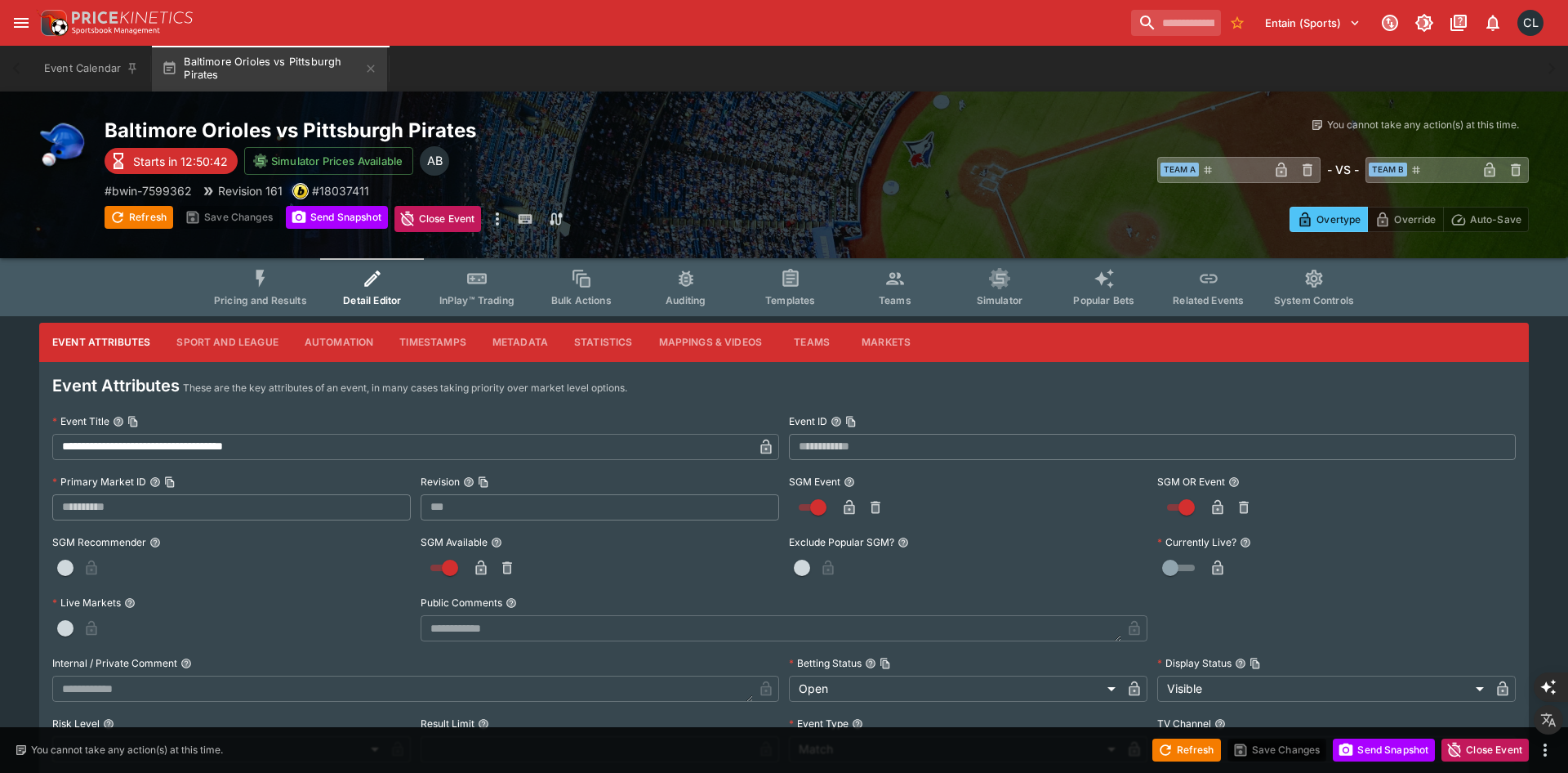
click at [520, 340] on button "Metadata" at bounding box center [520, 342] width 82 height 39
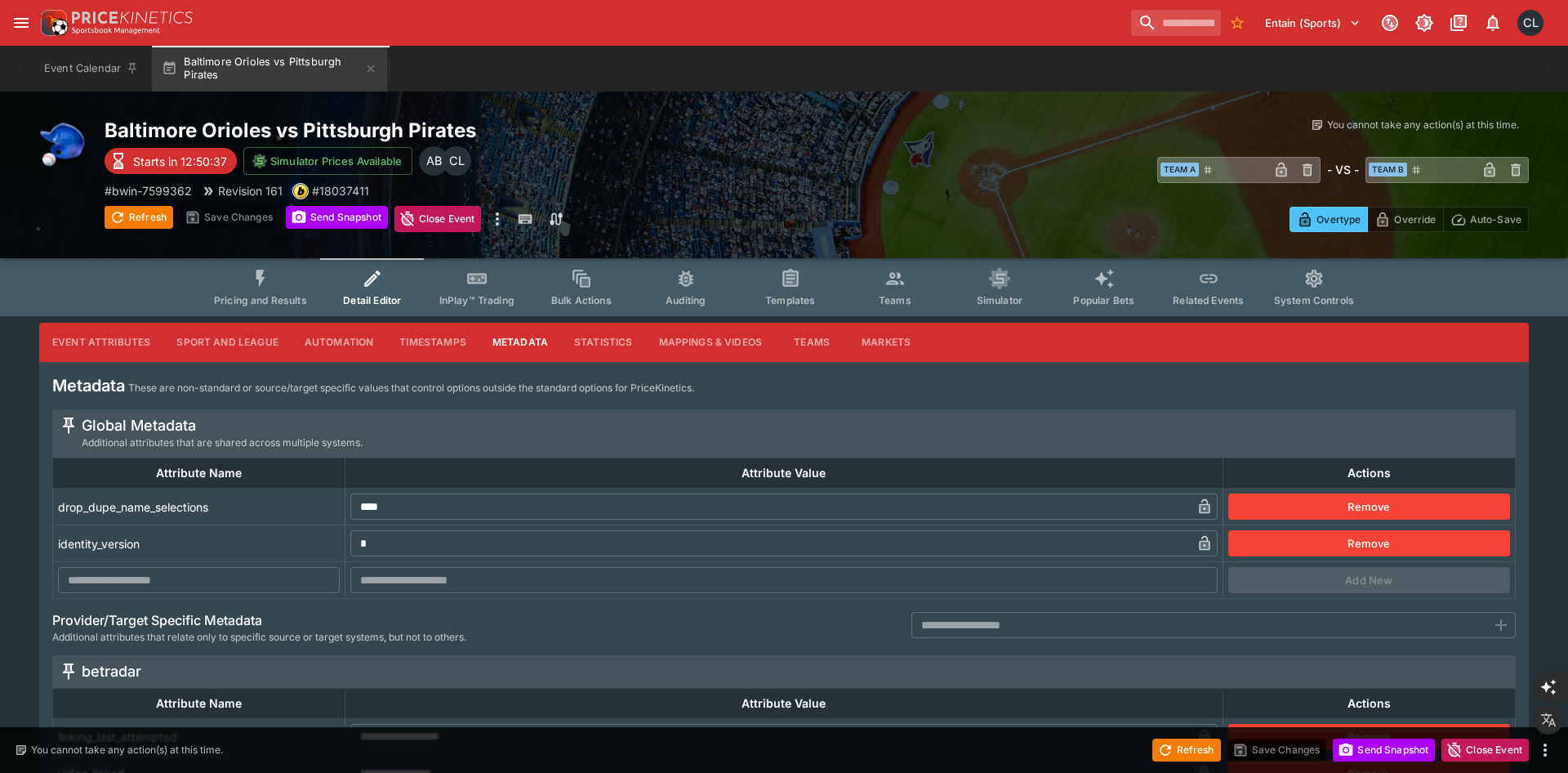
click at [427, 340] on button "Timestamps" at bounding box center [432, 342] width 93 height 39
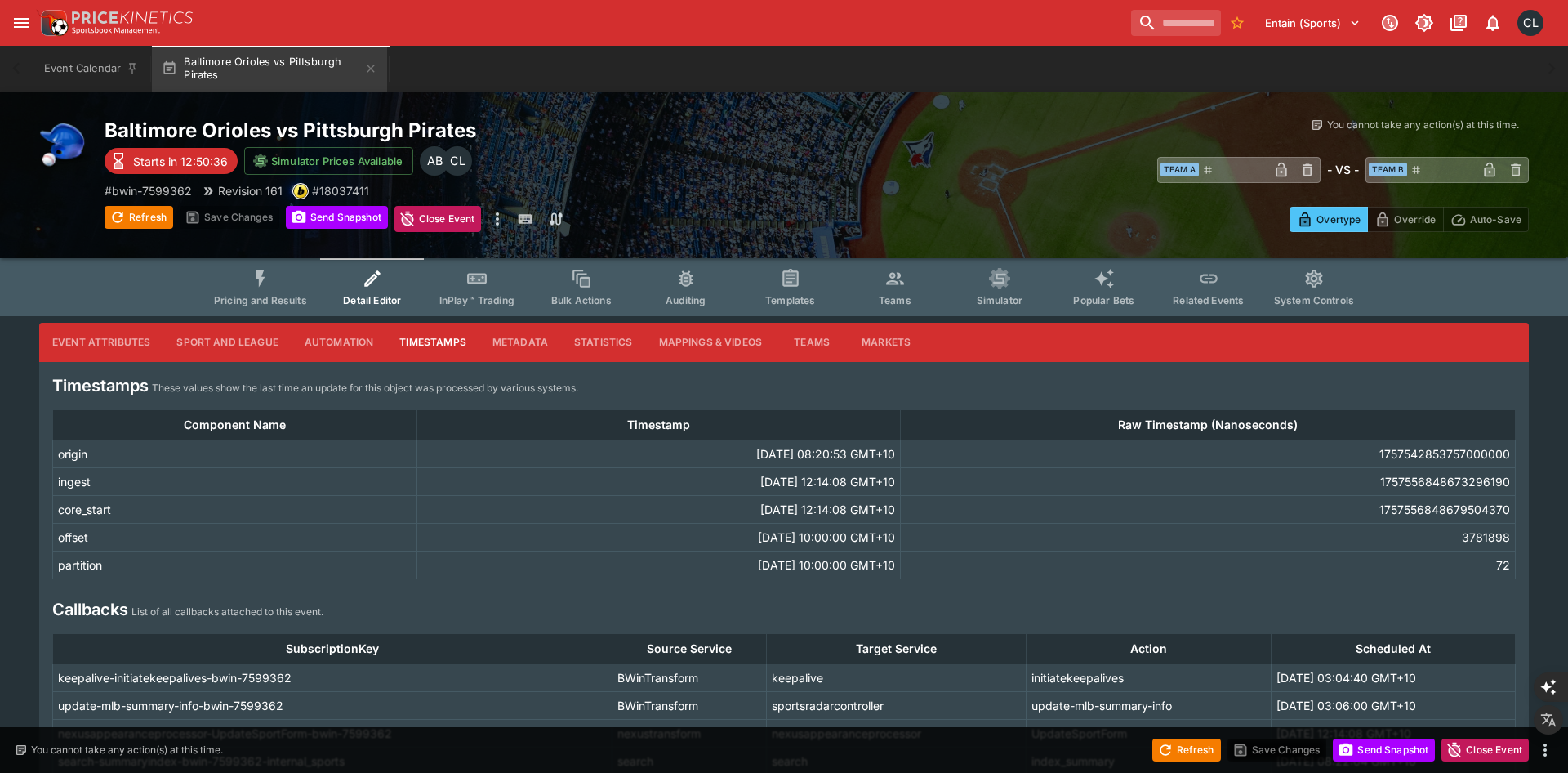
scroll to position [113, 0]
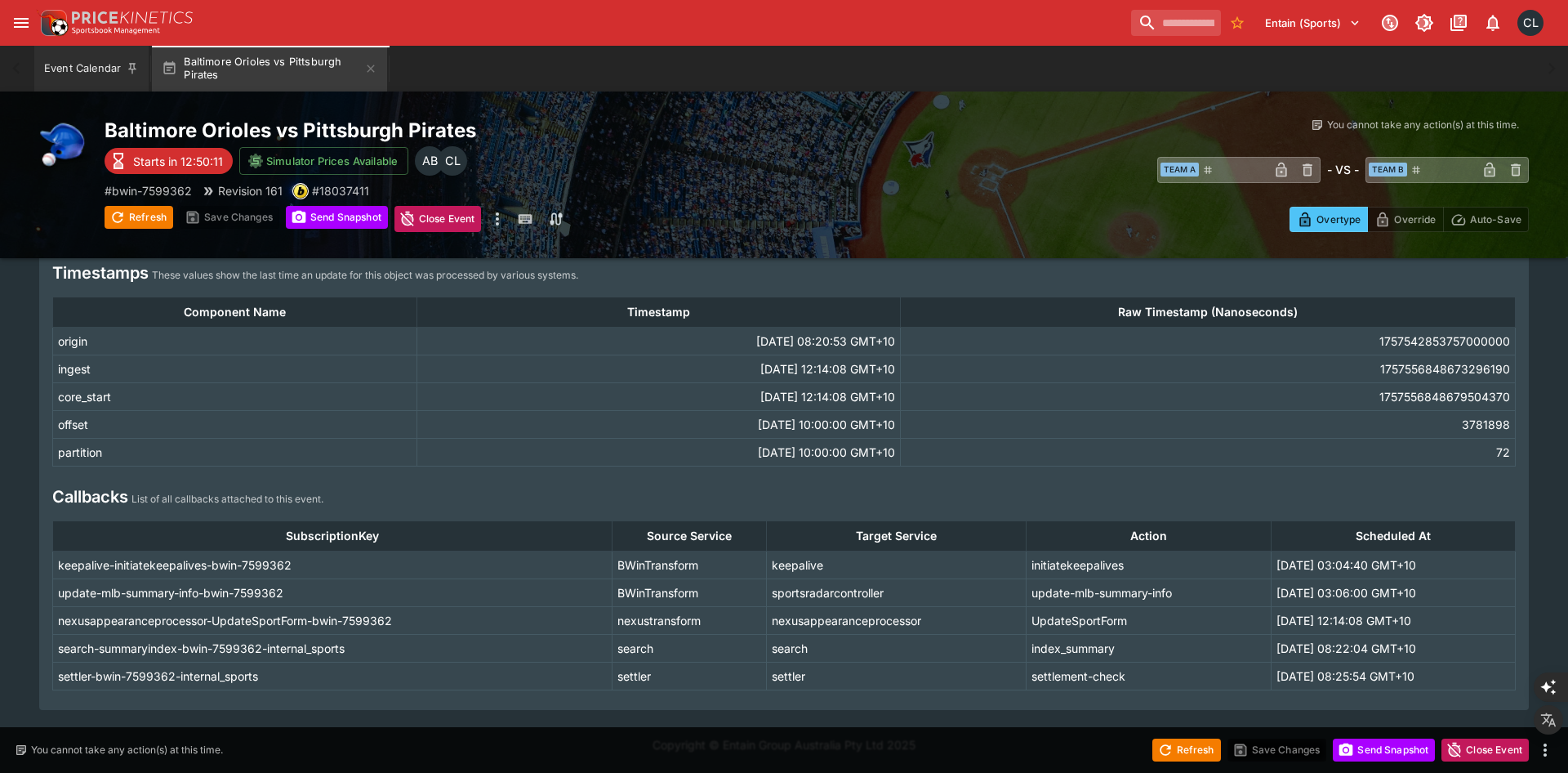
click at [82, 76] on button "Event Calendar" at bounding box center [91, 69] width 114 height 46
